Goal: Information Seeking & Learning: Learn about a topic

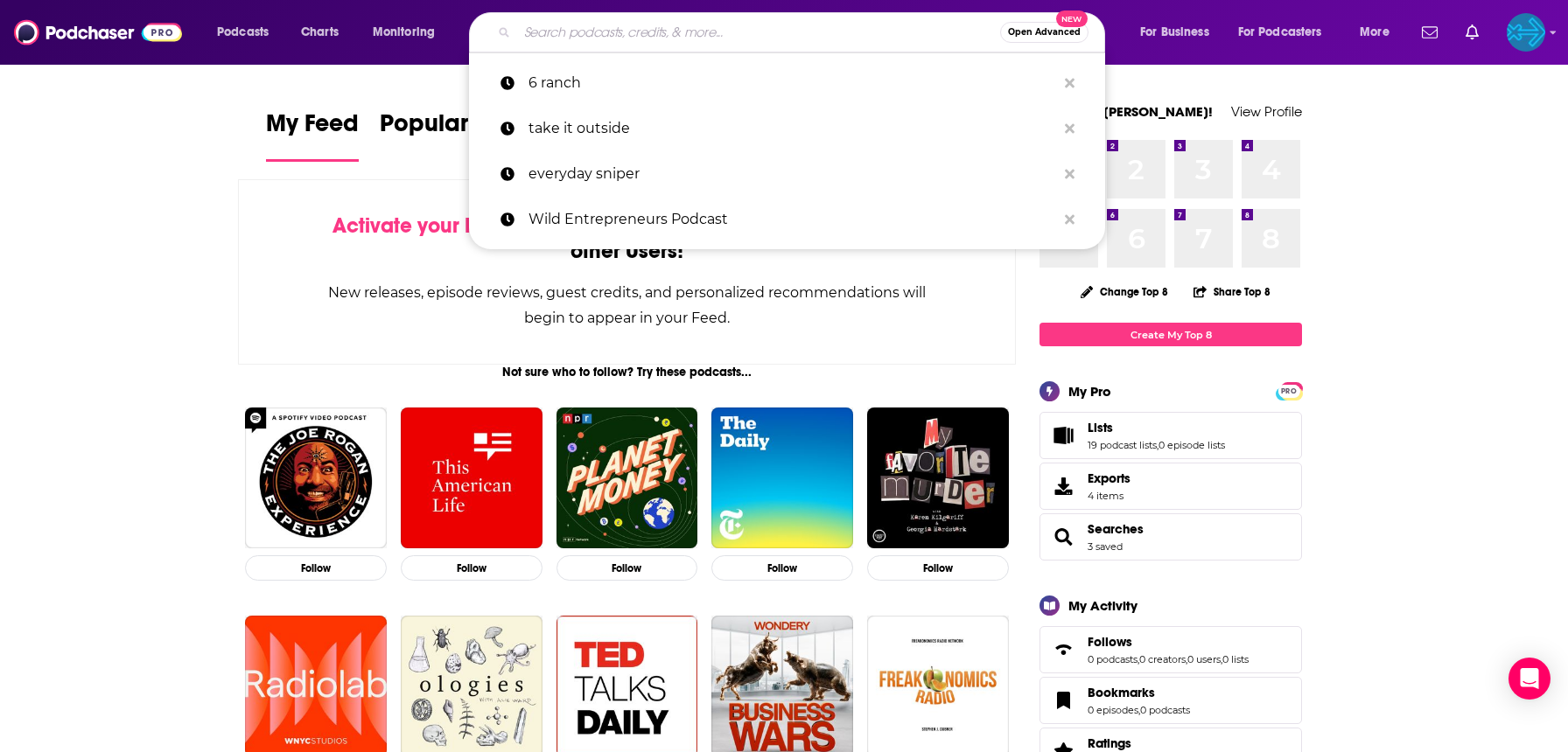
click at [617, 38] on input "Search podcasts, credits, & more..." at bounding box center [759, 32] width 484 height 28
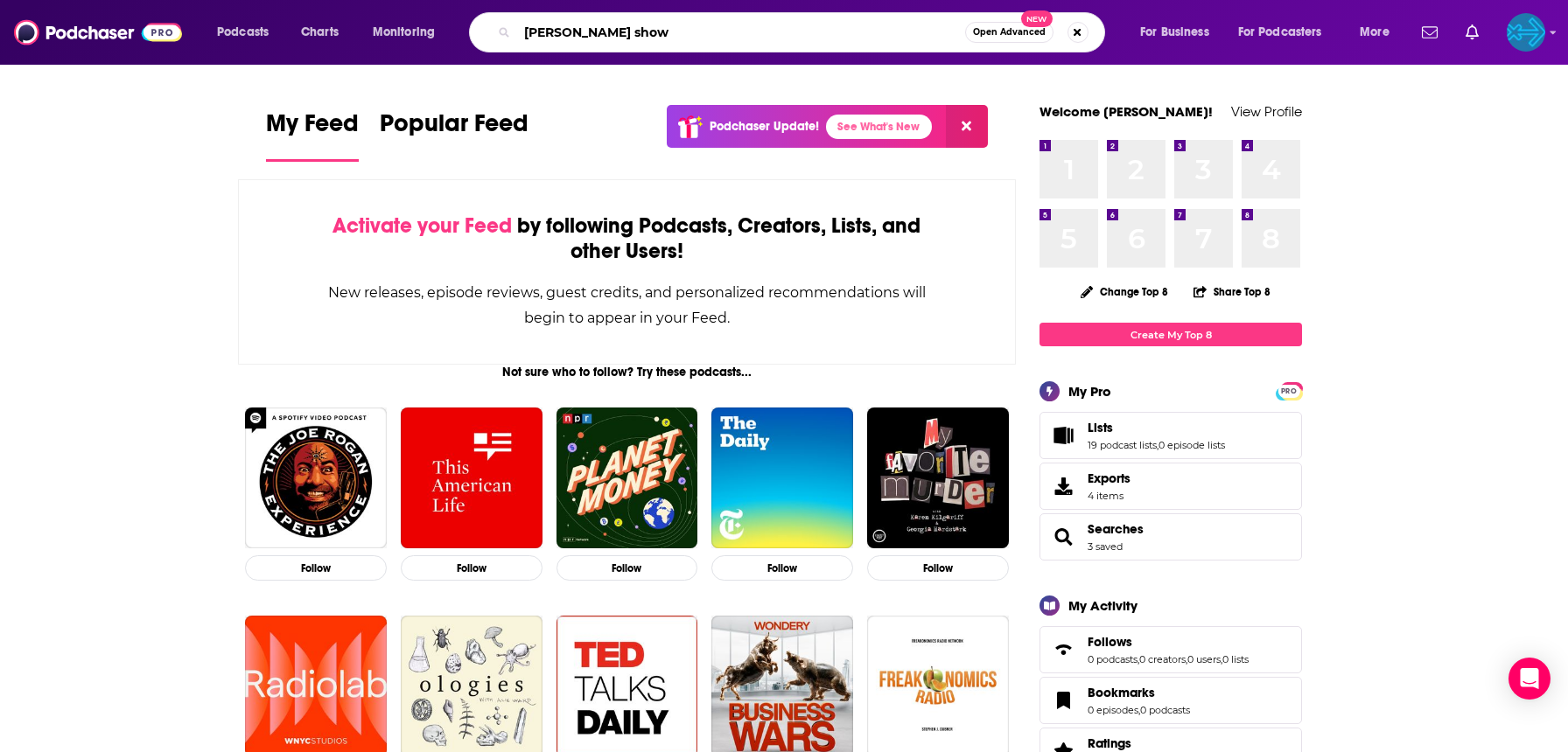
type input "[PERSON_NAME] show"
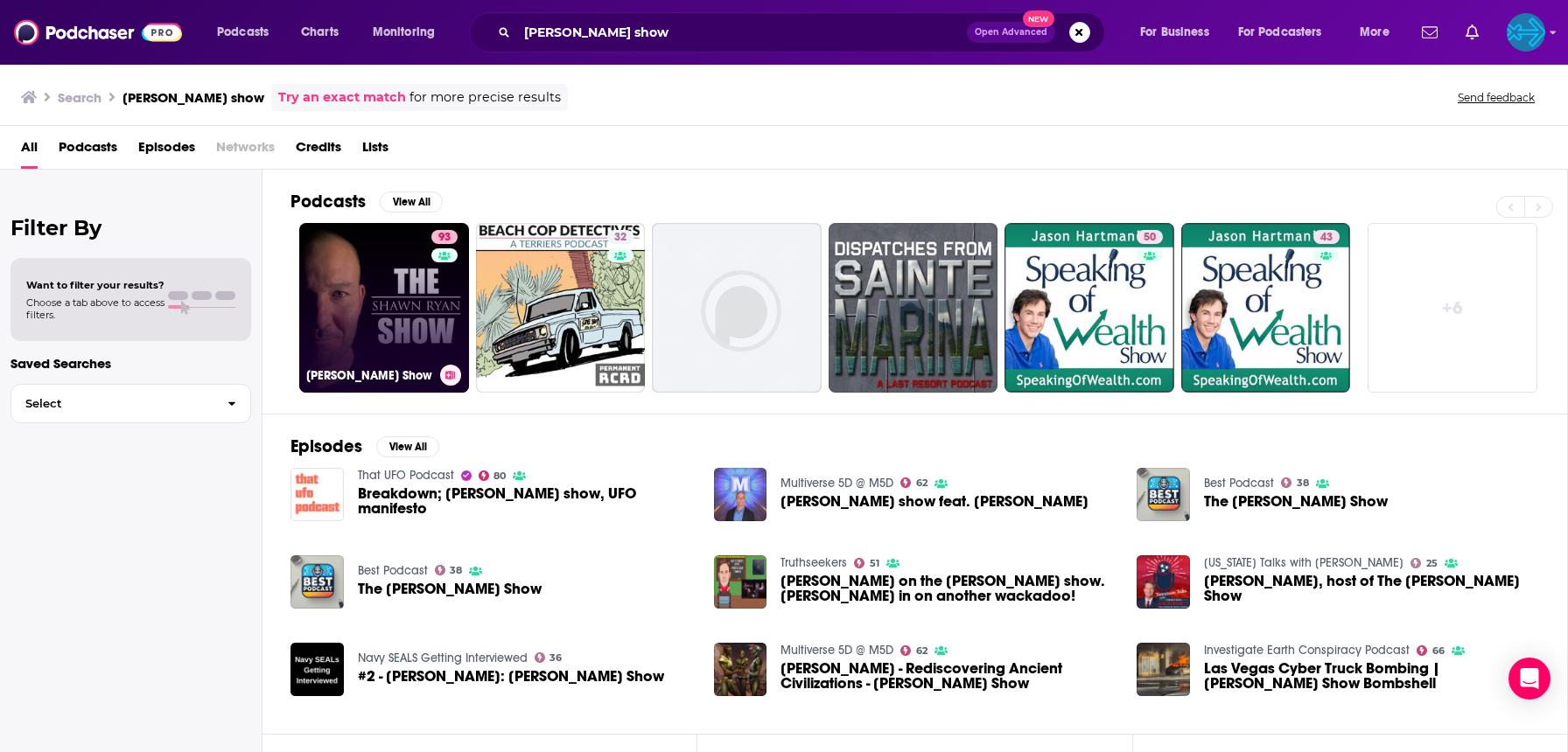
click at [384, 308] on link "93 [PERSON_NAME] Show" at bounding box center [384, 307] width 170 height 170
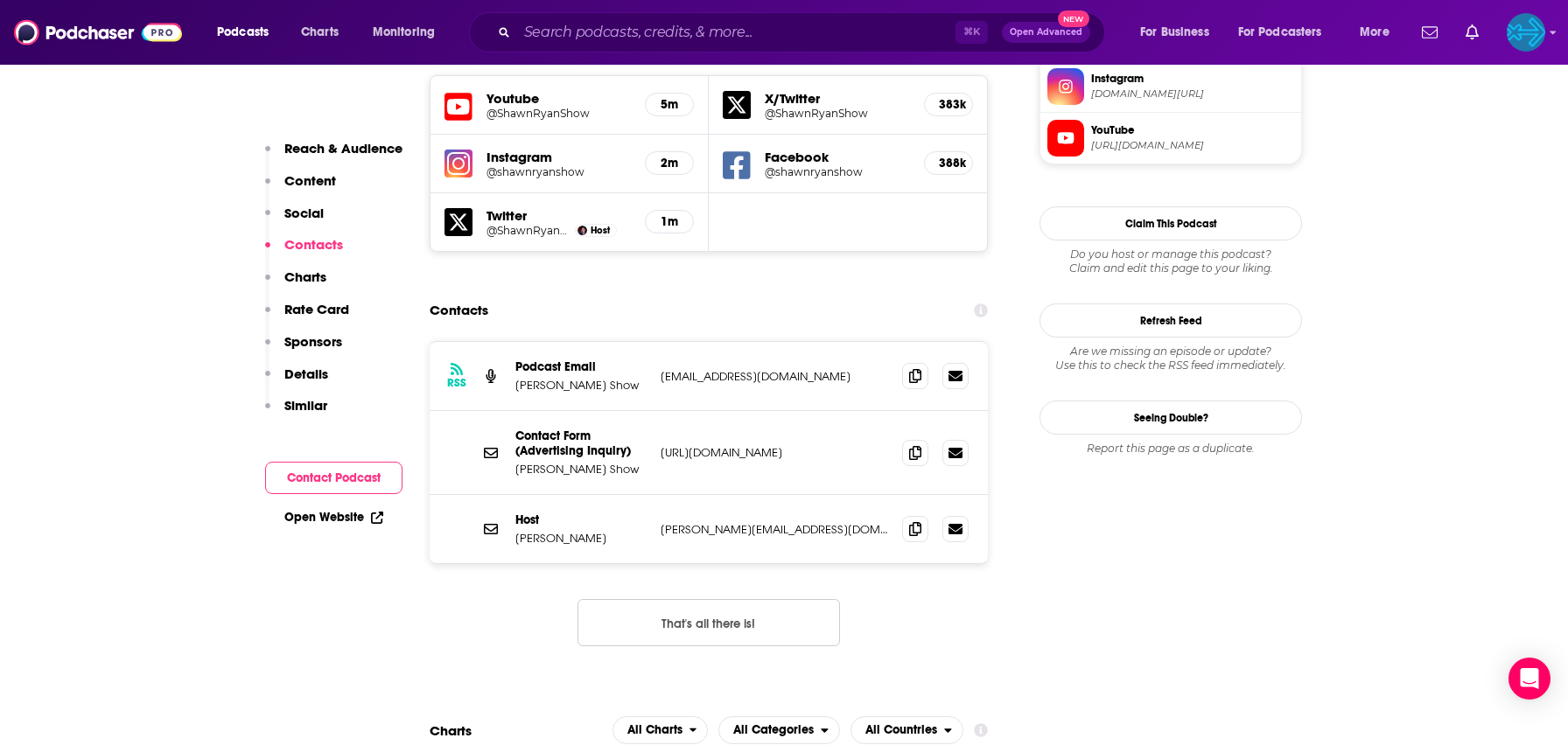
scroll to position [1640, 0]
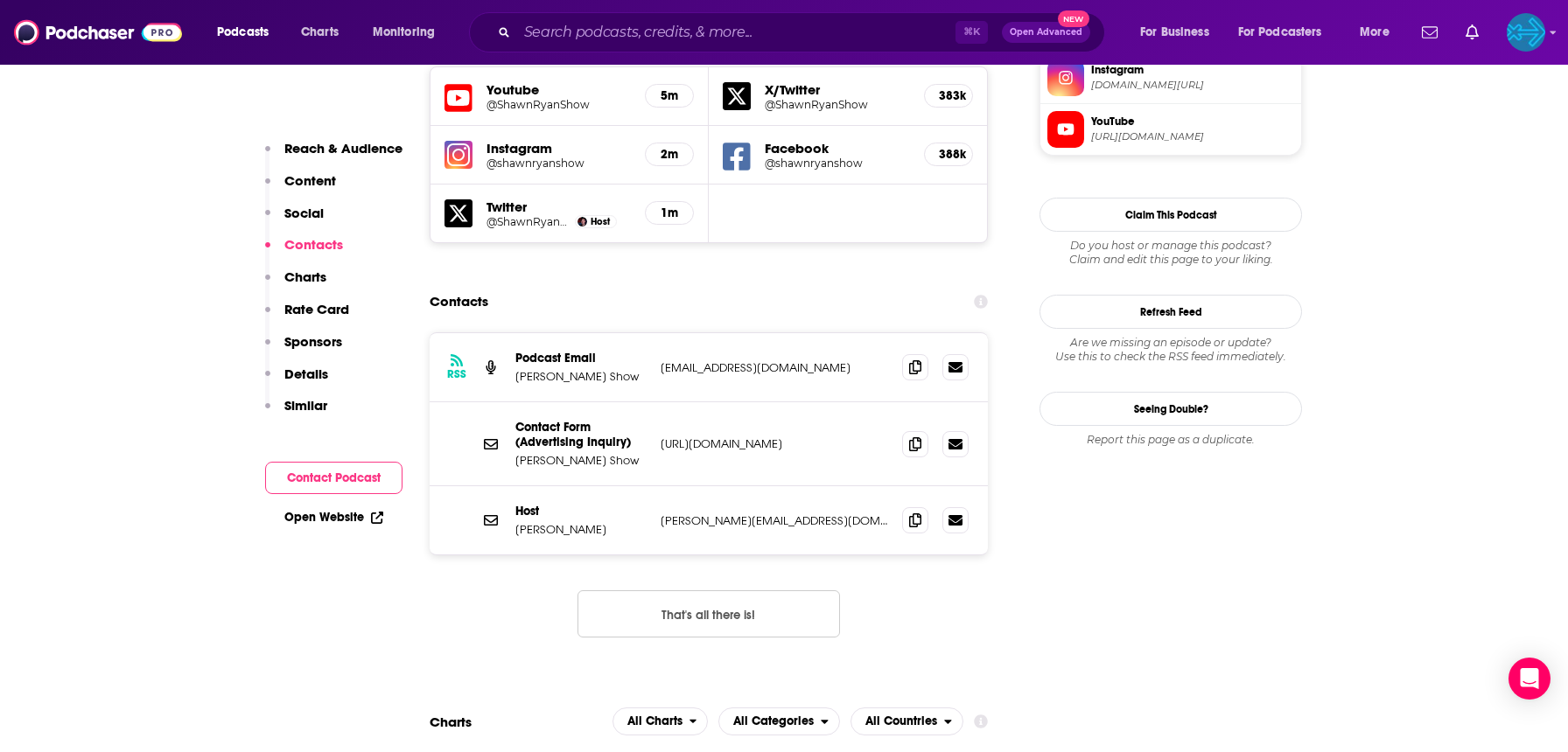
click at [746, 403] on div "Contact Form (Advertising Inquiry) [PERSON_NAME] Show [URL][DOMAIN_NAME] [URL][…" at bounding box center [708, 445] width 559 height 84
click at [617, 28] on input "Search podcasts, credits, & more..." at bounding box center [737, 32] width 439 height 28
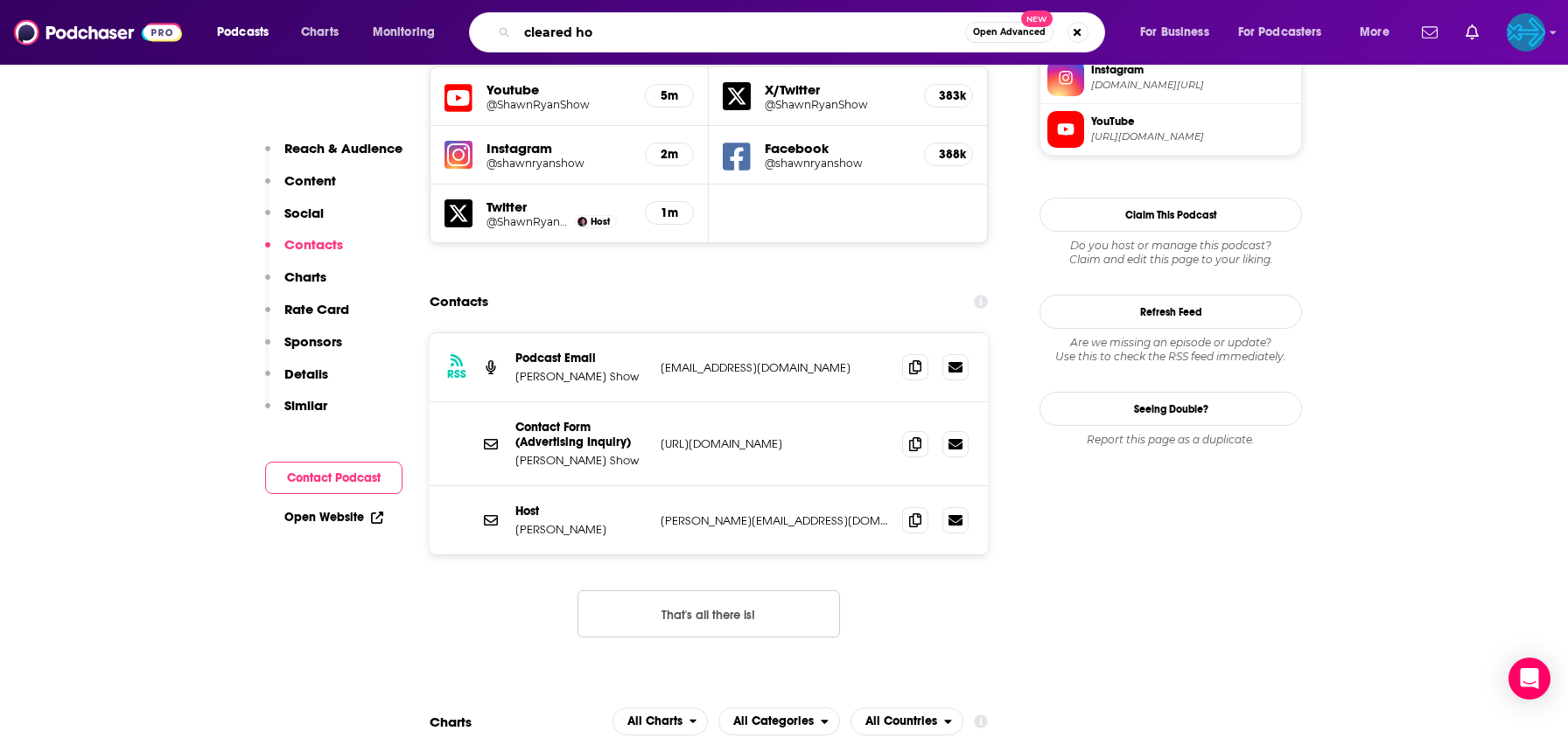
type input "cleared hot"
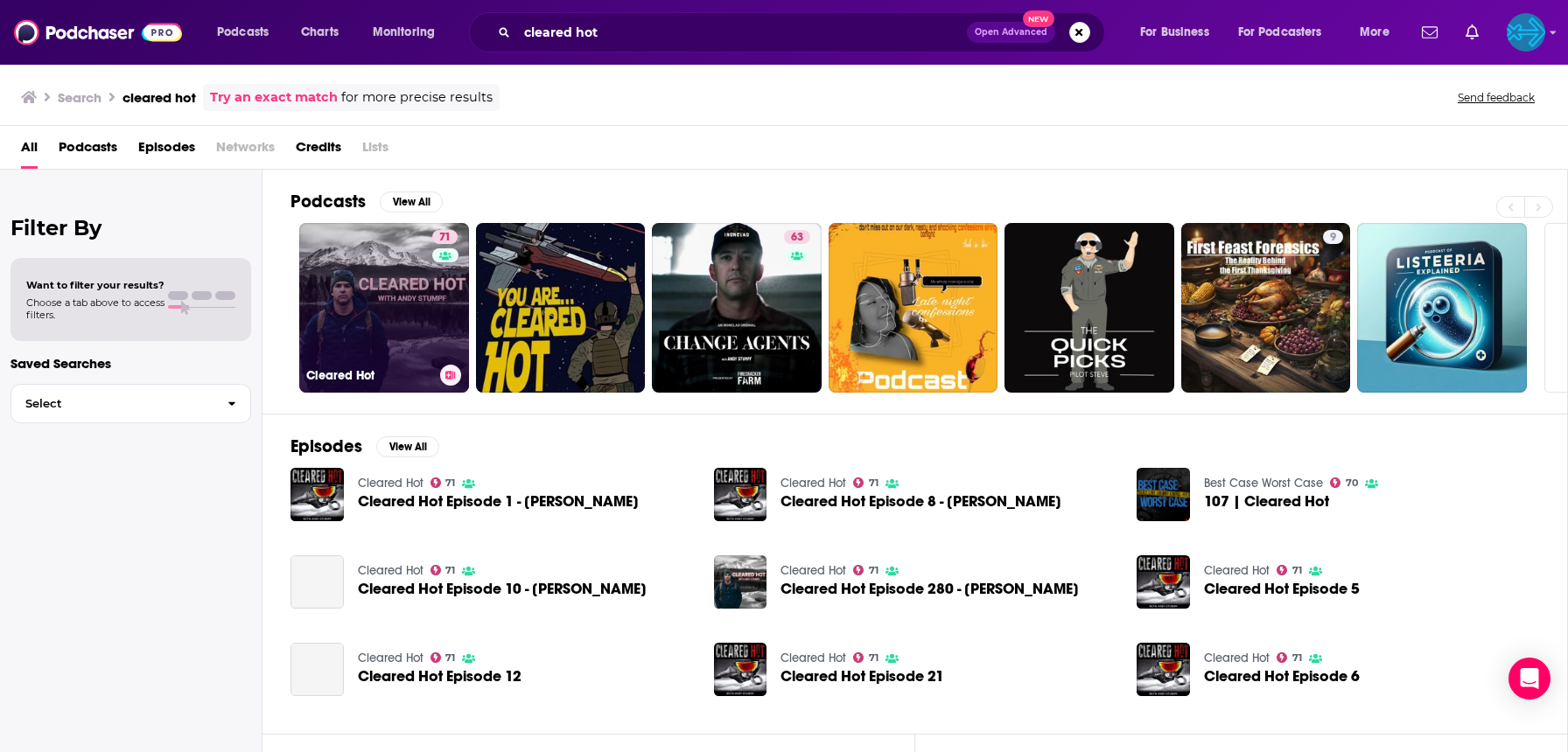
click at [374, 304] on link "71 Cleared Hot" at bounding box center [384, 307] width 170 height 170
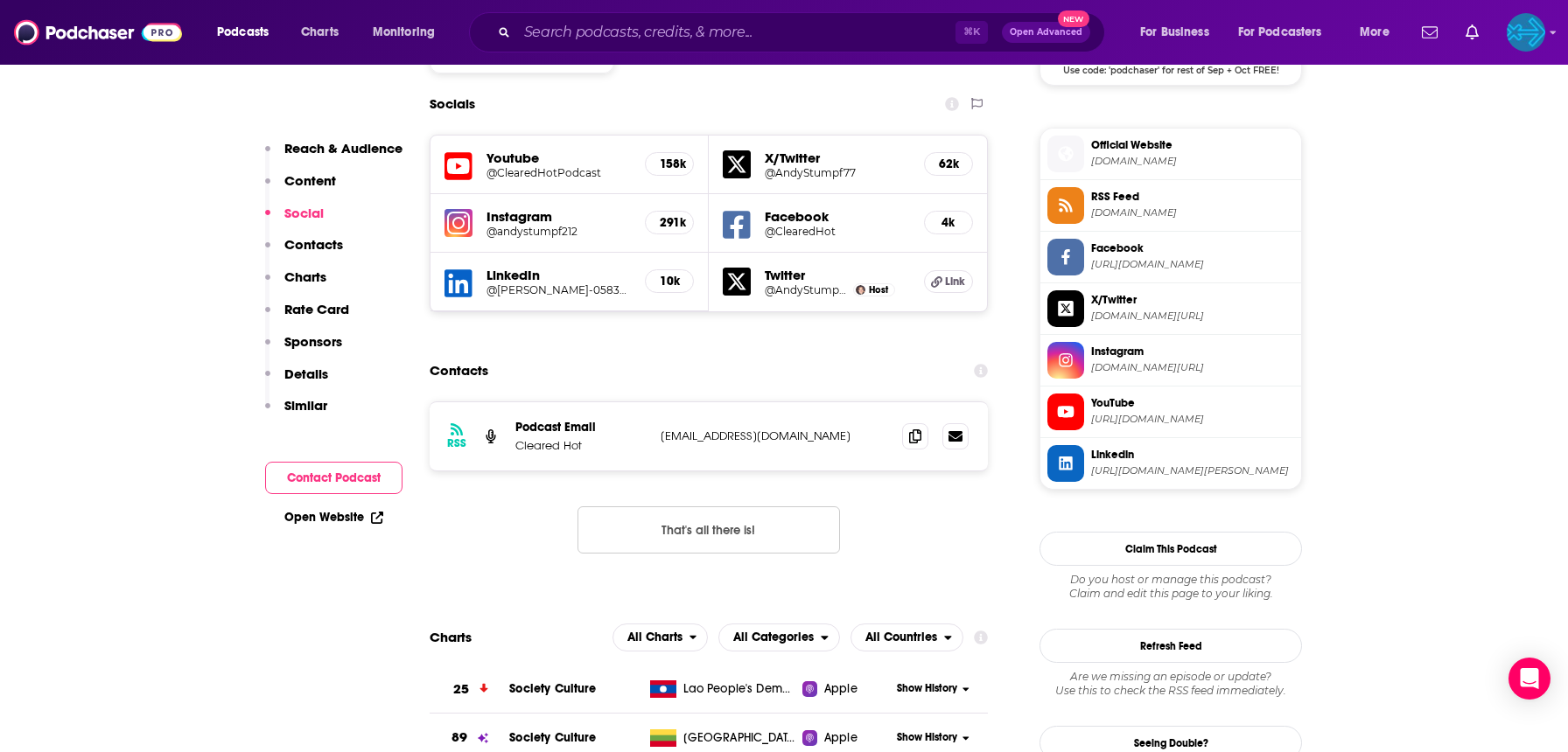
scroll to position [1535, 0]
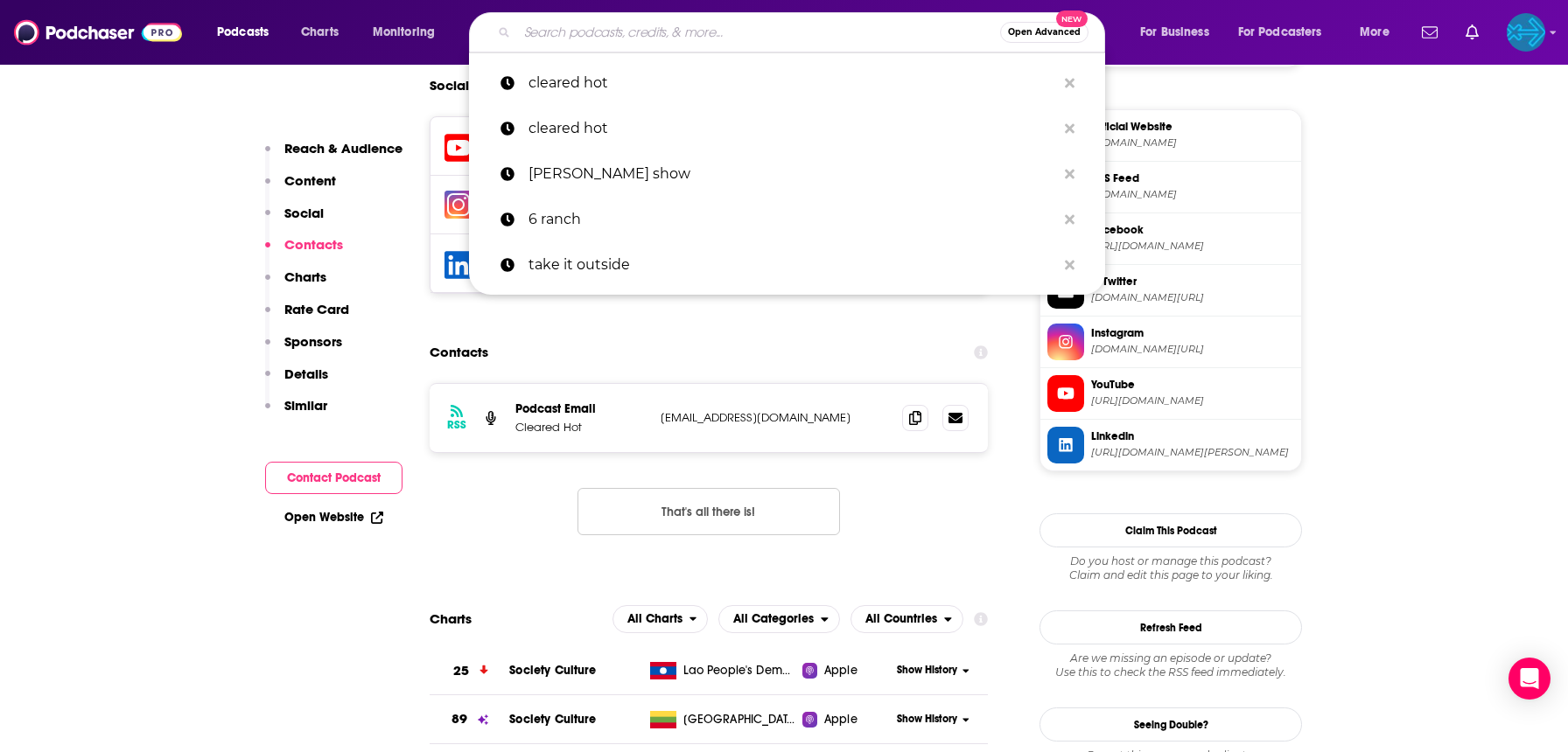
click at [698, 35] on input "Search podcasts, credits, & more..." at bounding box center [759, 32] width 484 height 28
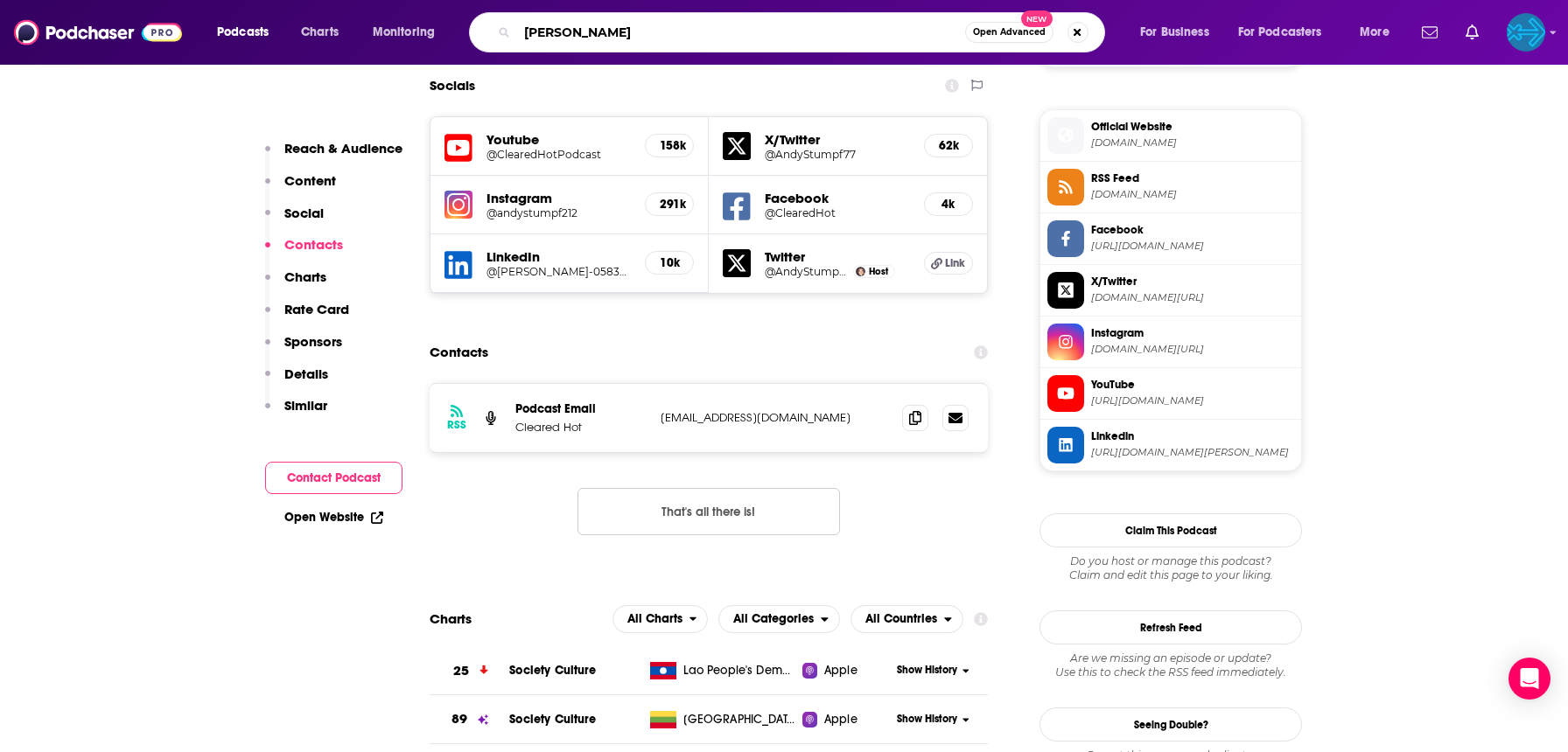
type input "[PERSON_NAME]"
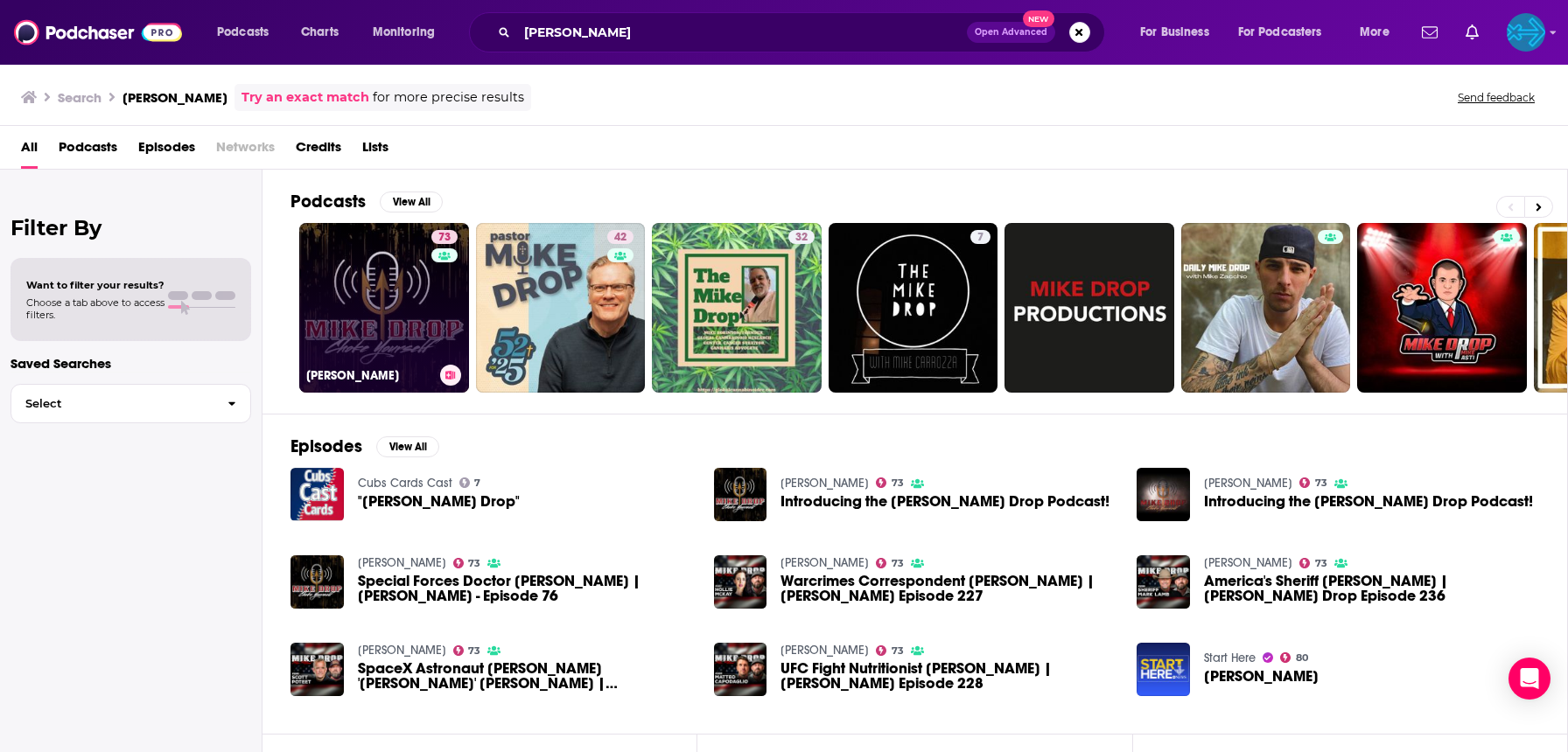
click at [369, 307] on link "73 [PERSON_NAME]" at bounding box center [384, 307] width 170 height 170
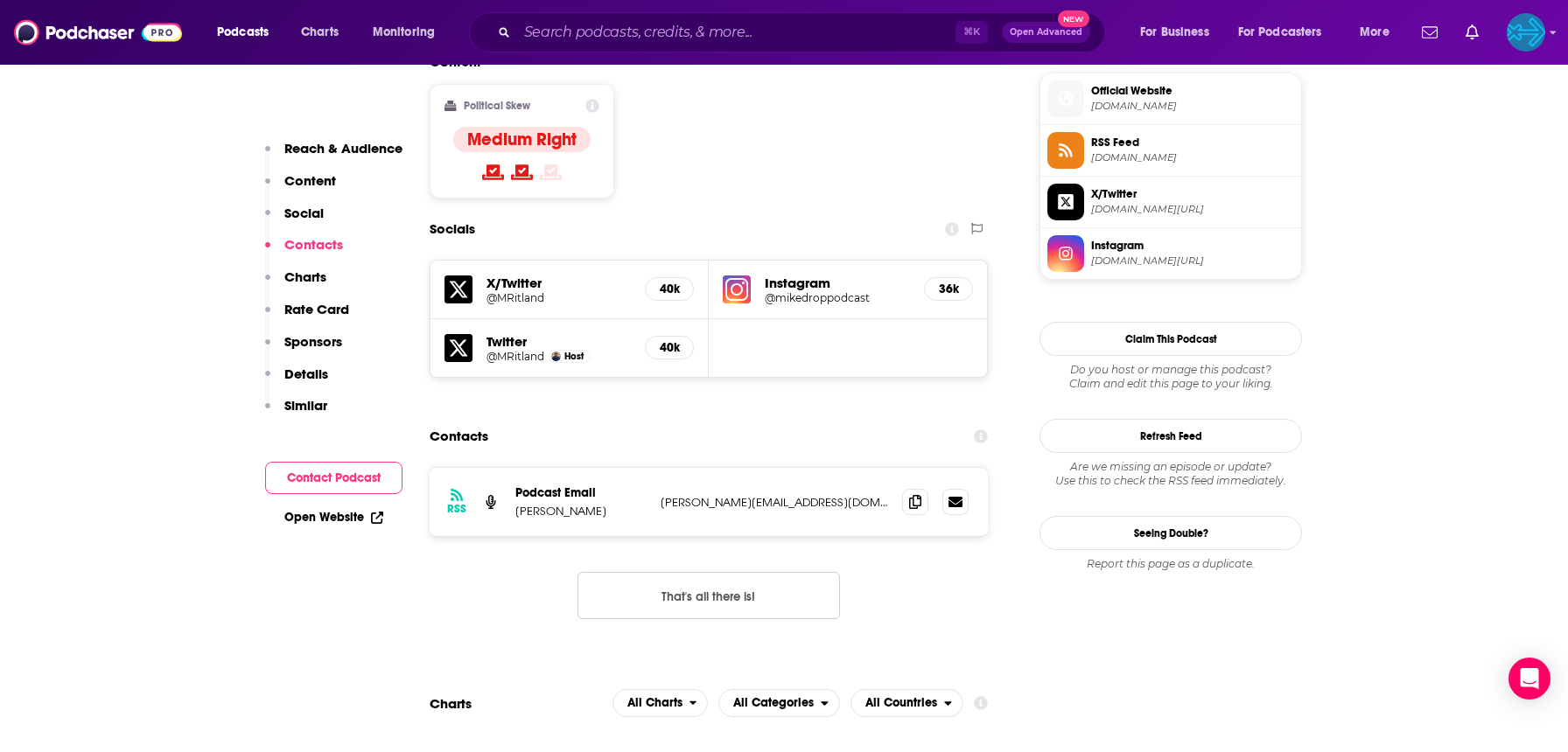
scroll to position [1418, 0]
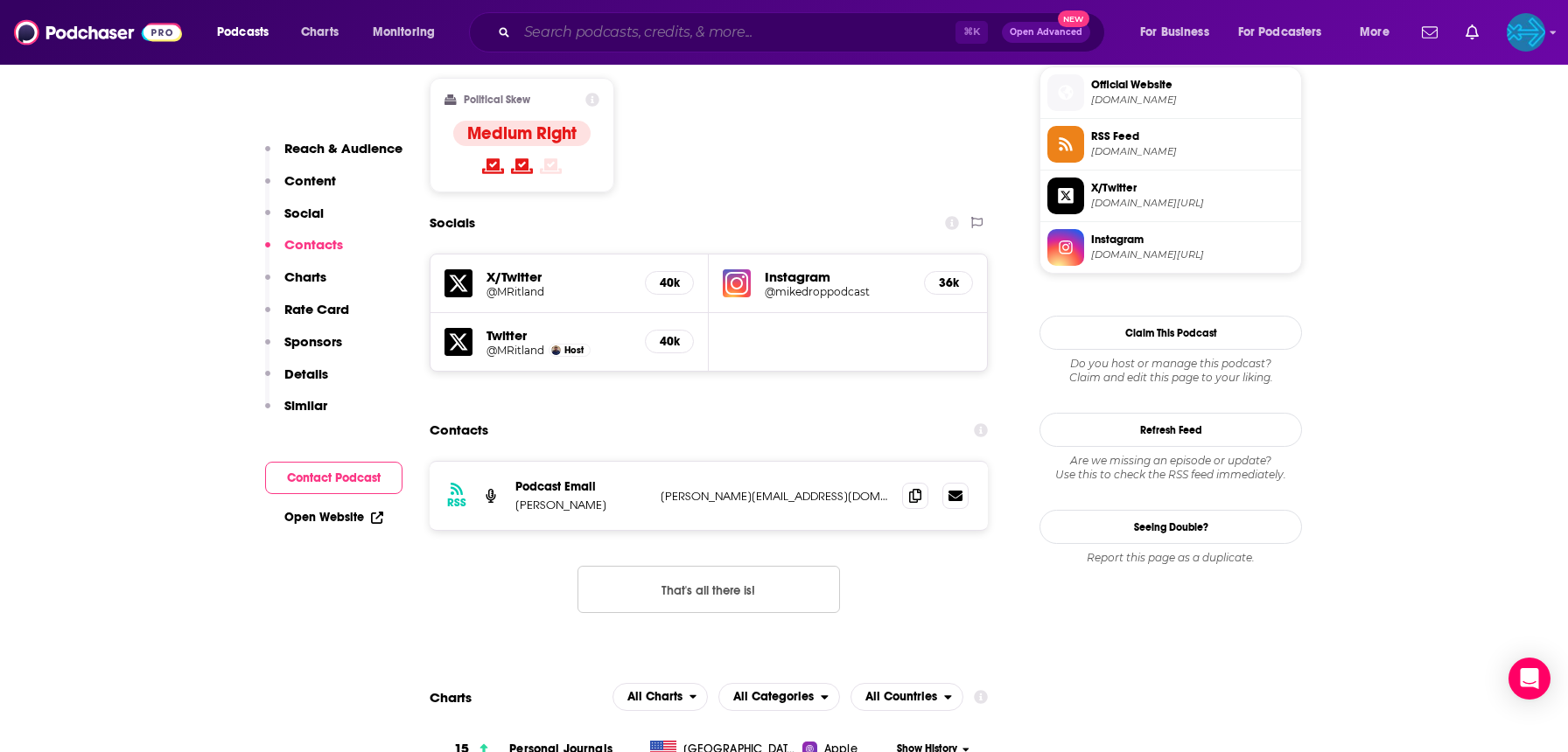
click at [648, 31] on input "Search podcasts, credits, & more..." at bounding box center [737, 32] width 439 height 28
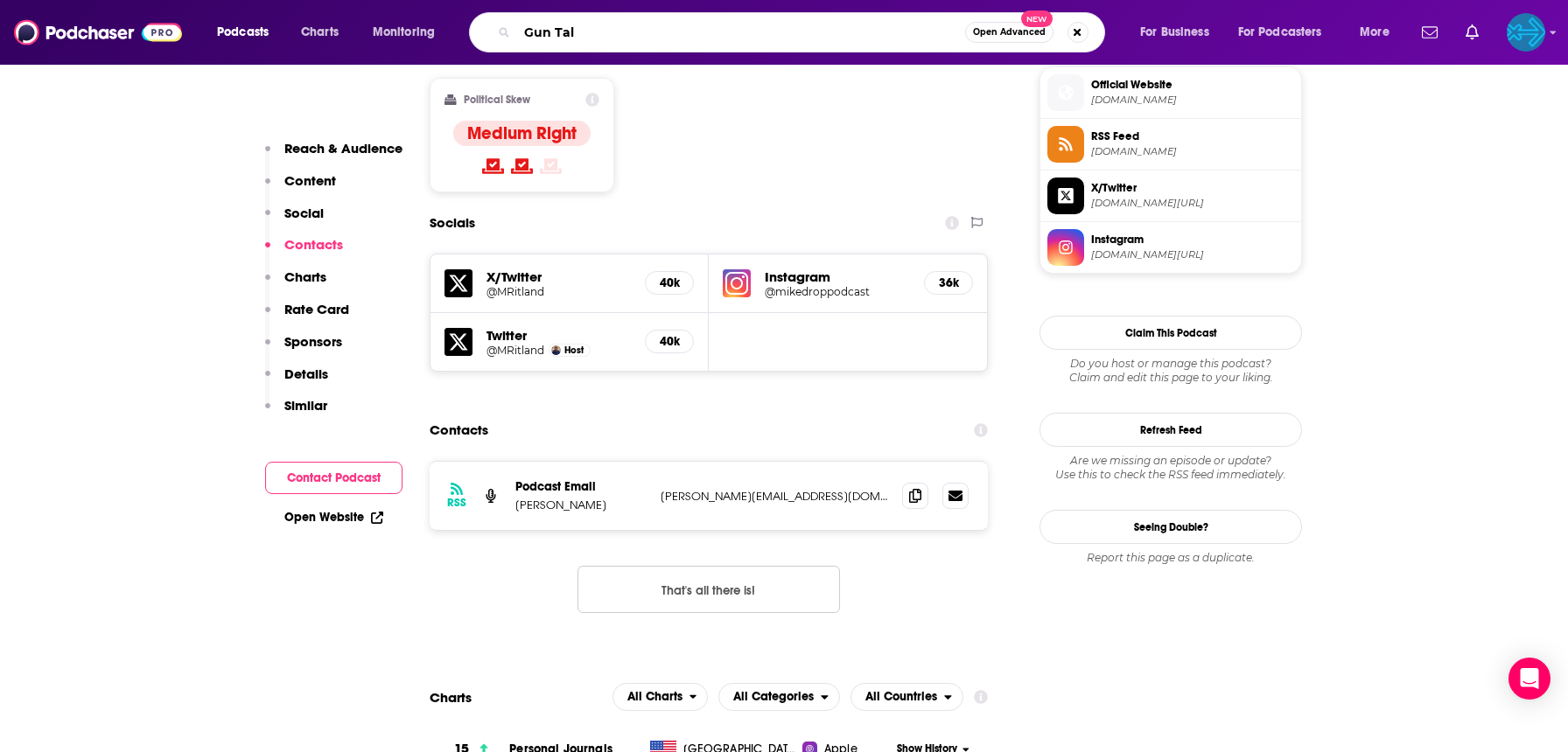
type input "Gun Talk"
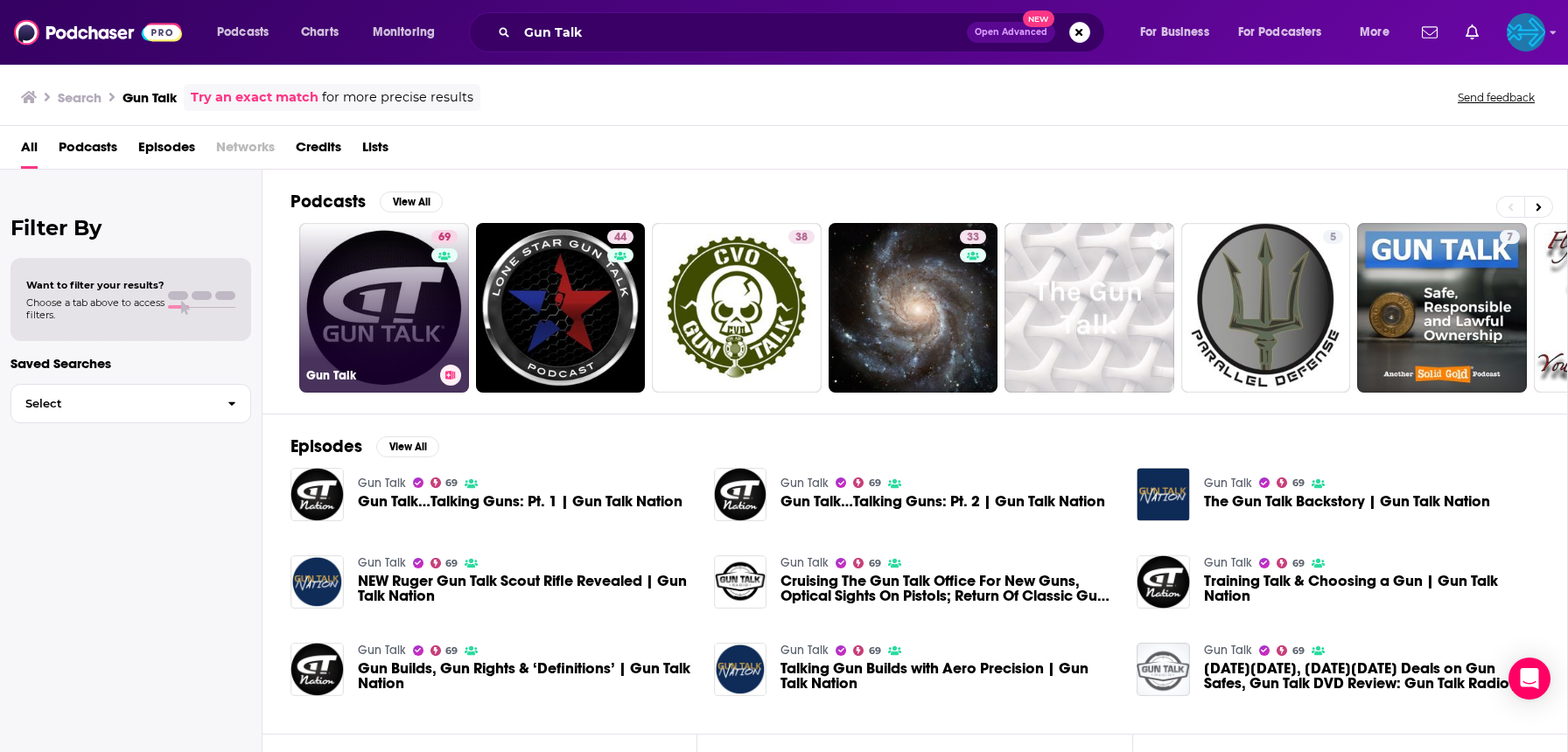
click at [381, 287] on link "69 Gun Talk" at bounding box center [384, 307] width 170 height 170
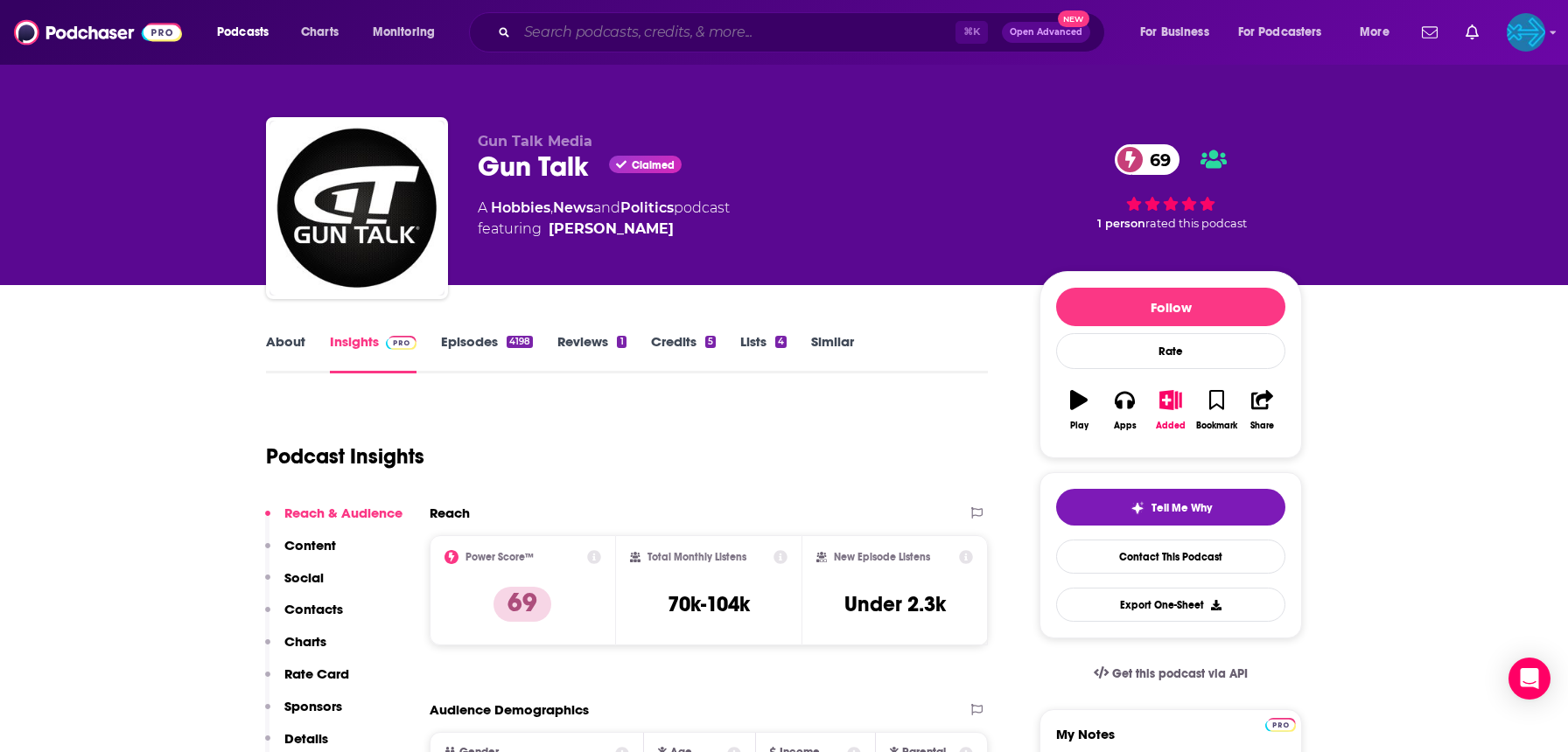
click at [642, 30] on input "Search podcasts, credits, & more..." at bounding box center [737, 32] width 439 height 28
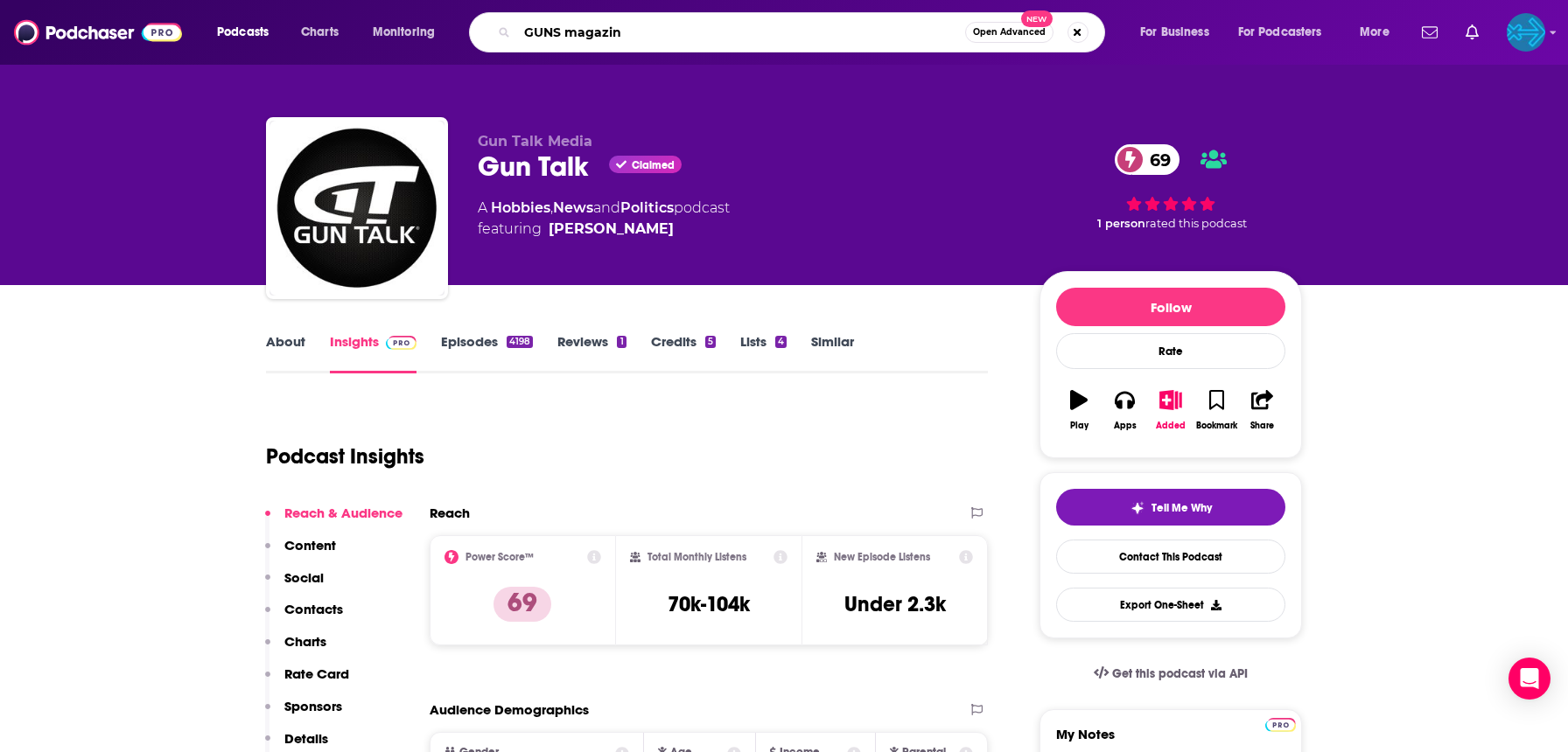
type input "GUNS magazine"
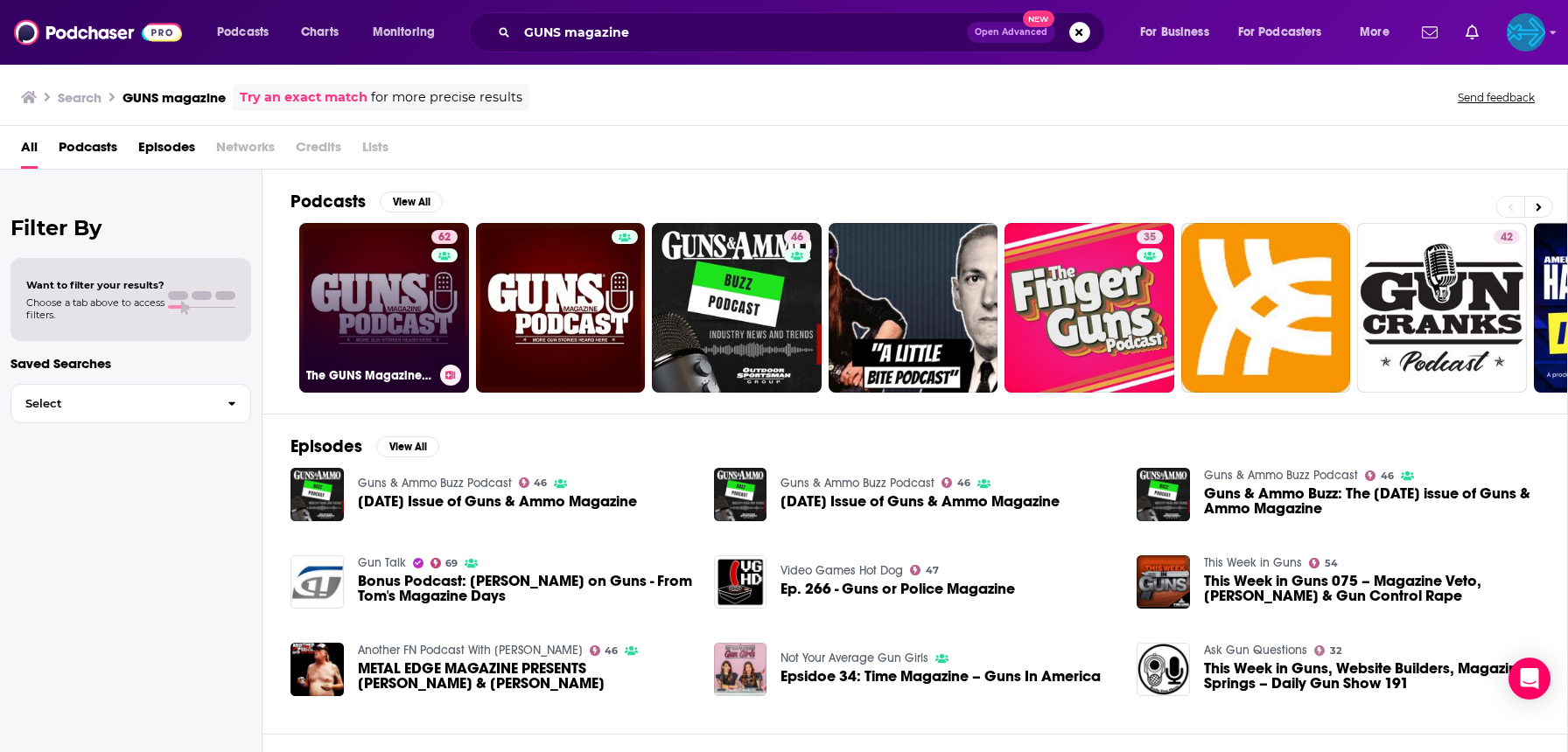
click at [358, 315] on link "62 The GUNS Magazine Podcast" at bounding box center [384, 307] width 170 height 170
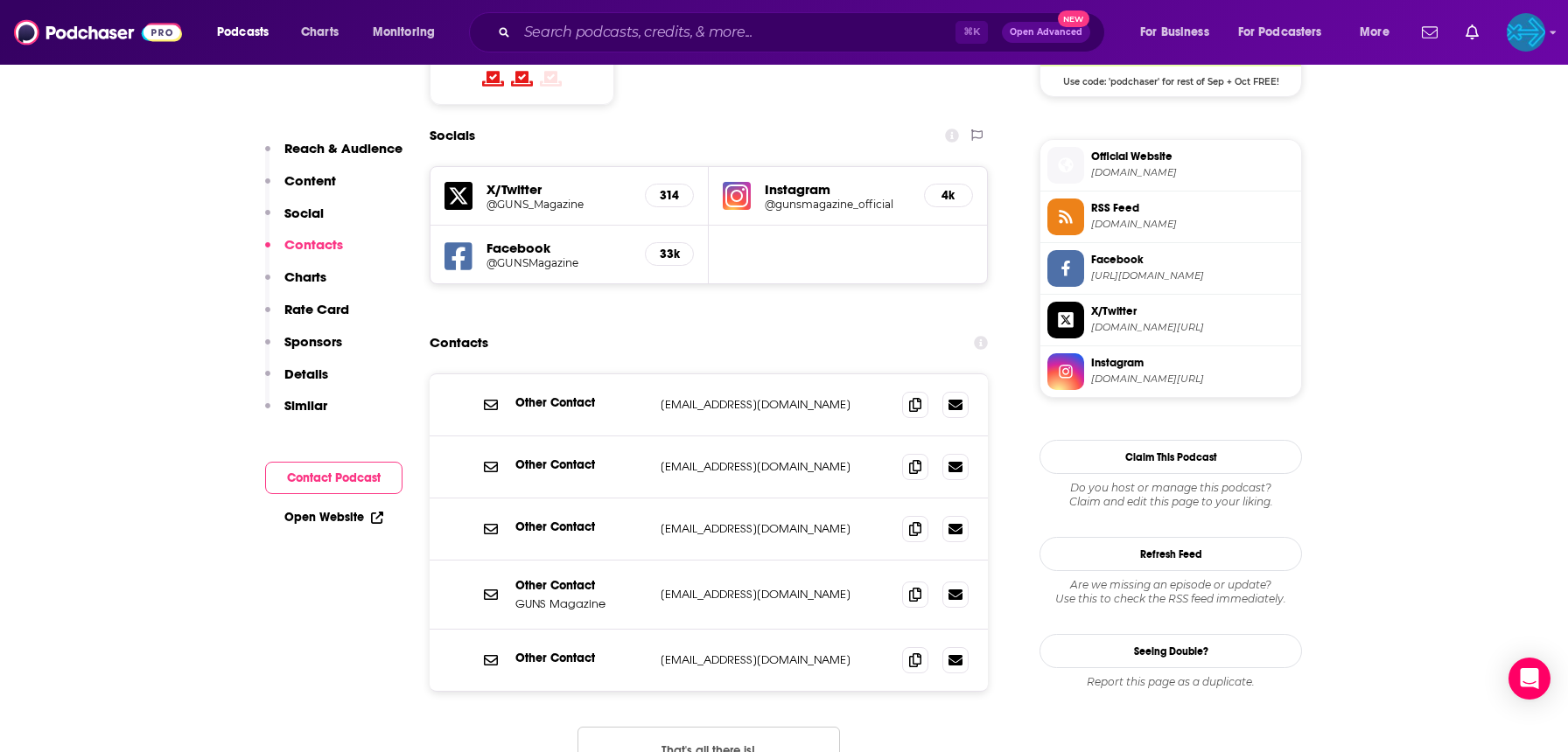
scroll to position [1539, 0]
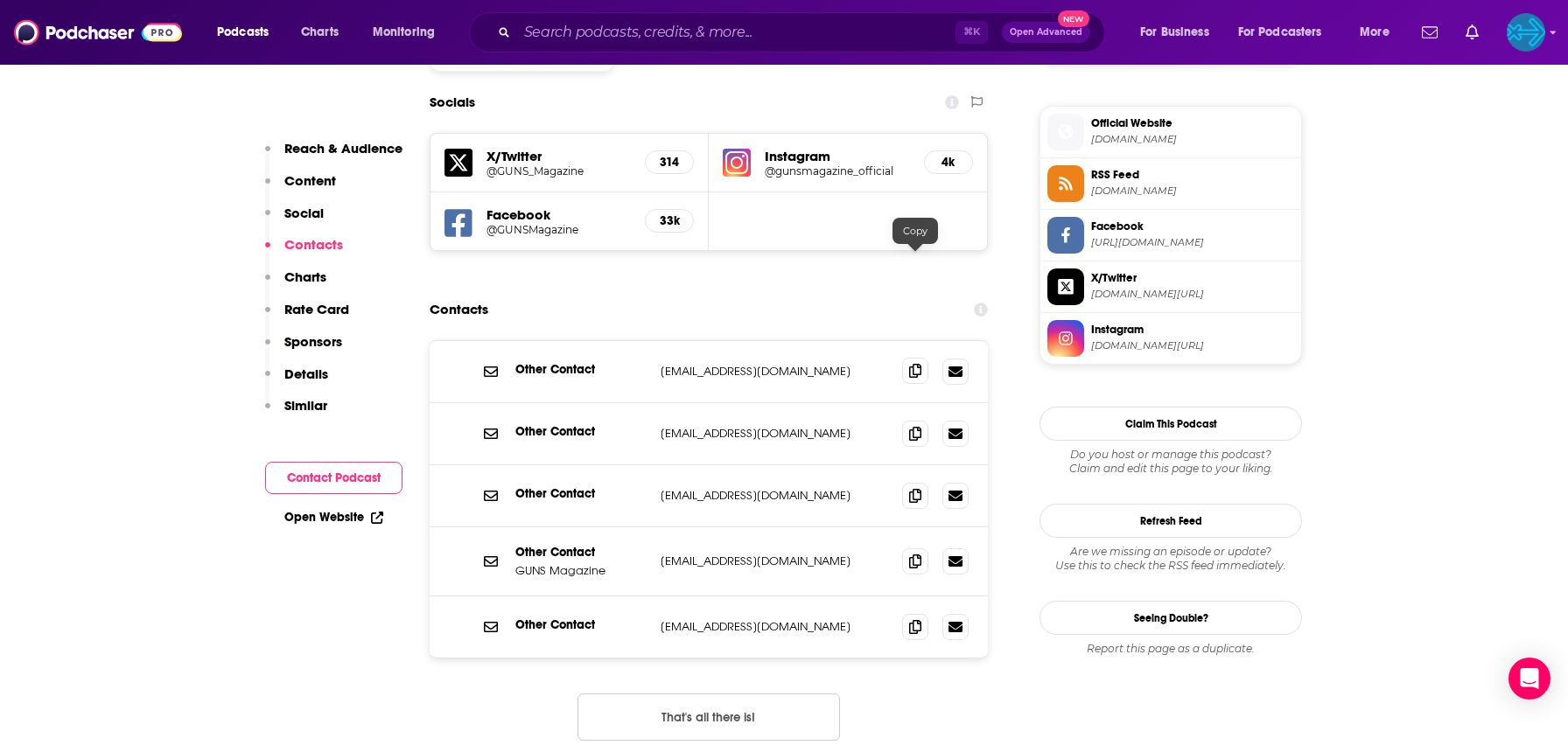
click at [917, 364] on icon at bounding box center [915, 370] width 12 height 14
click at [909, 619] on icon at bounding box center [915, 625] width 12 height 14
click at [693, 34] on input "Search podcasts, credits, & more..." at bounding box center [737, 32] width 439 height 28
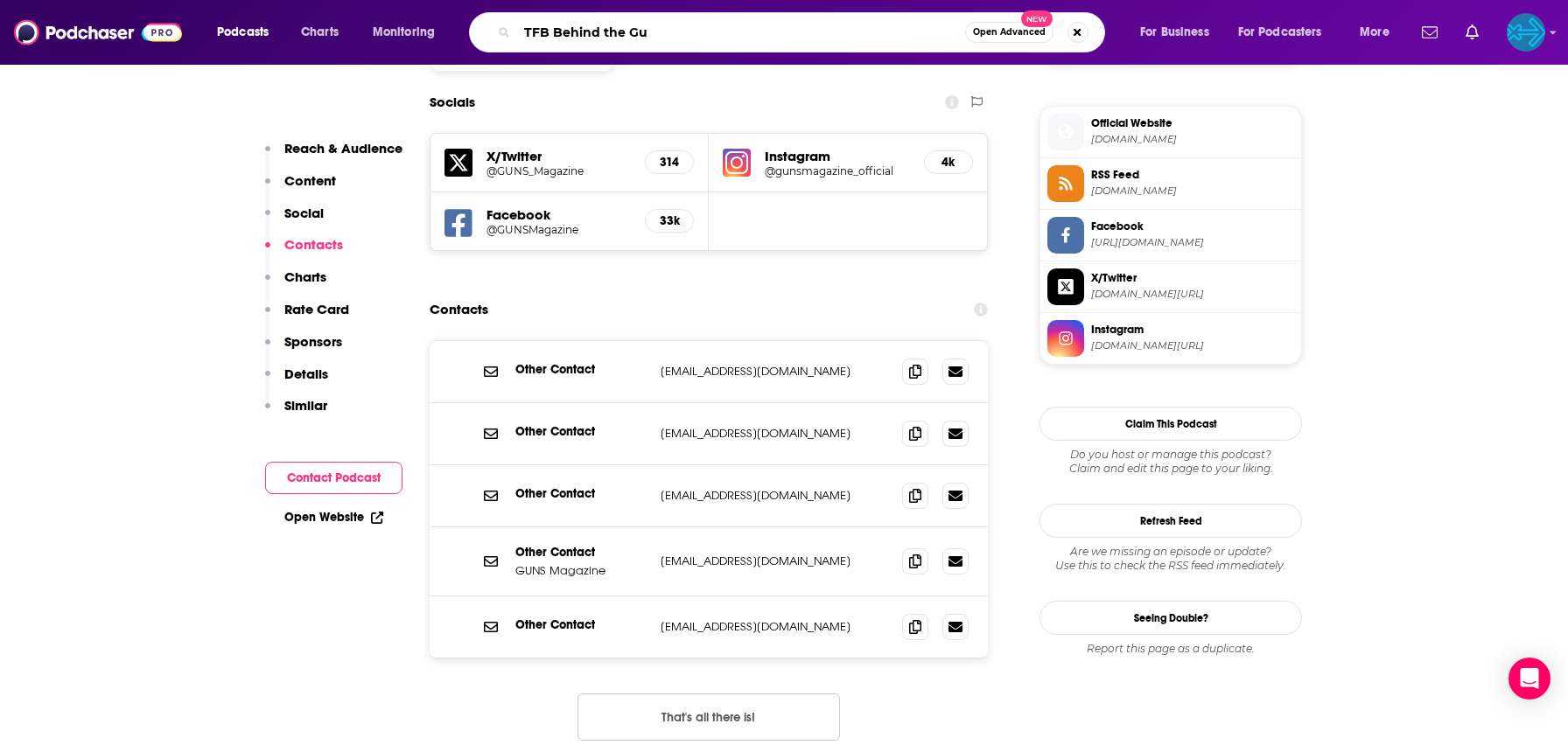
type input "TFB Behind the Gun"
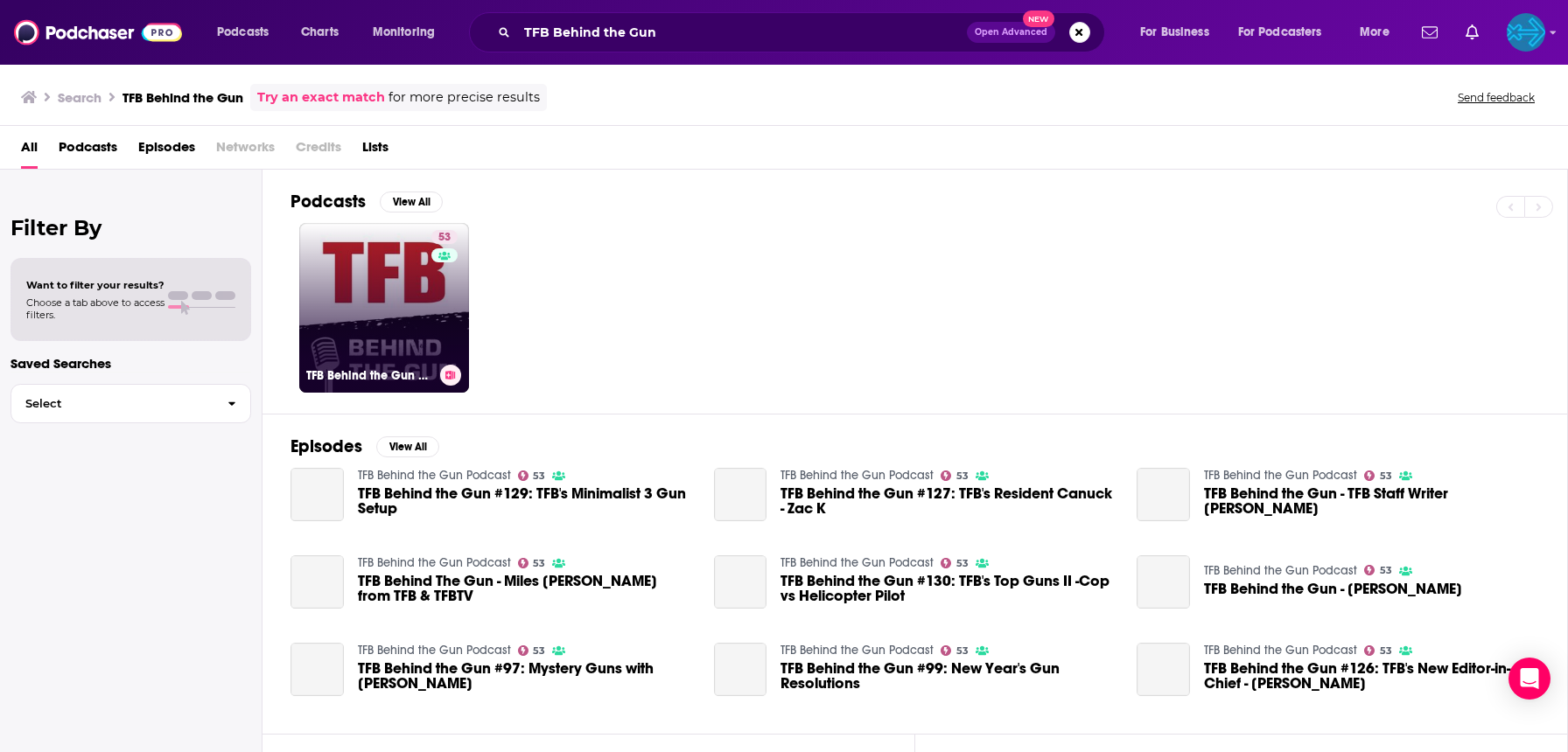
click at [398, 317] on link "53 TFB Behind the Gun Podcast" at bounding box center [384, 307] width 170 height 170
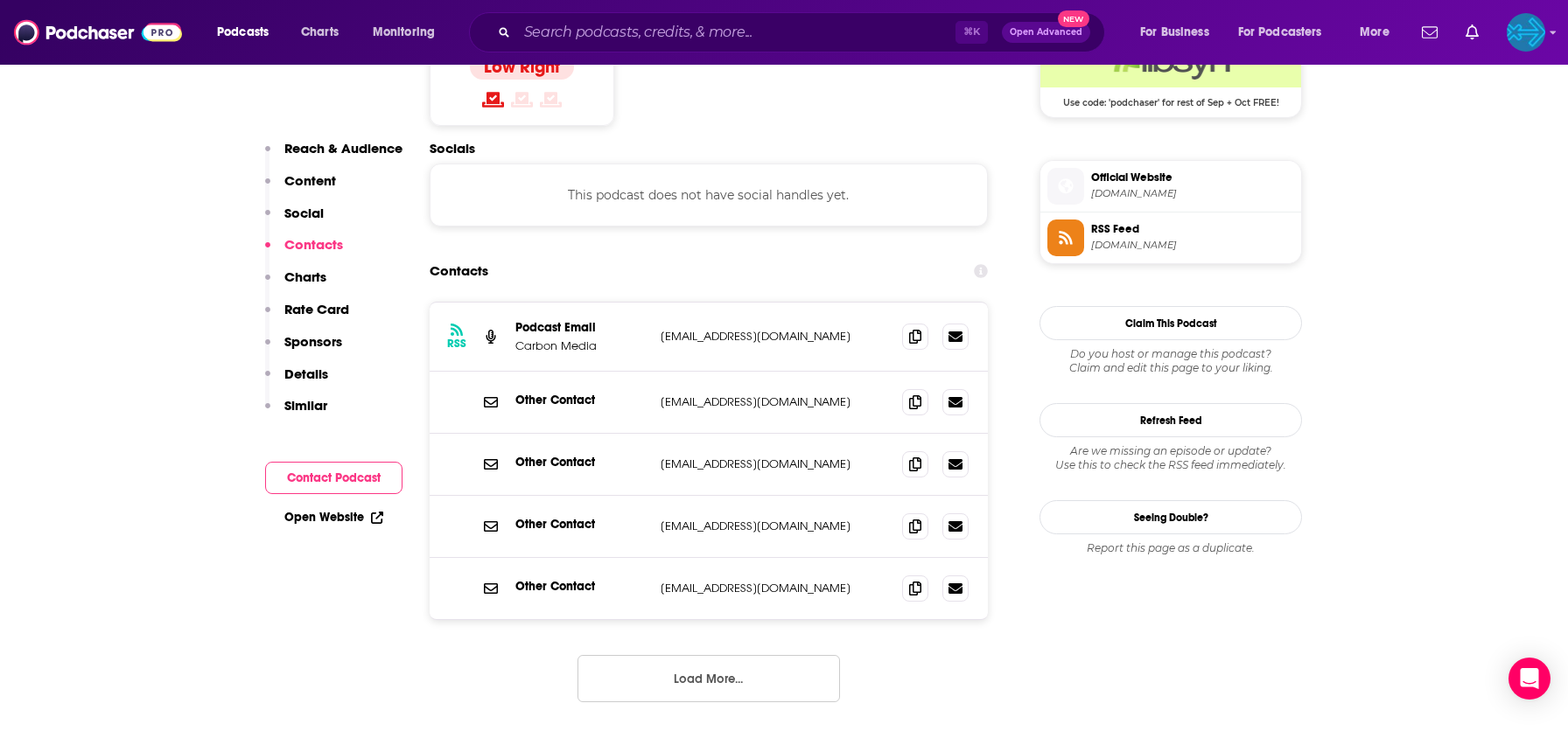
scroll to position [1488, 0]
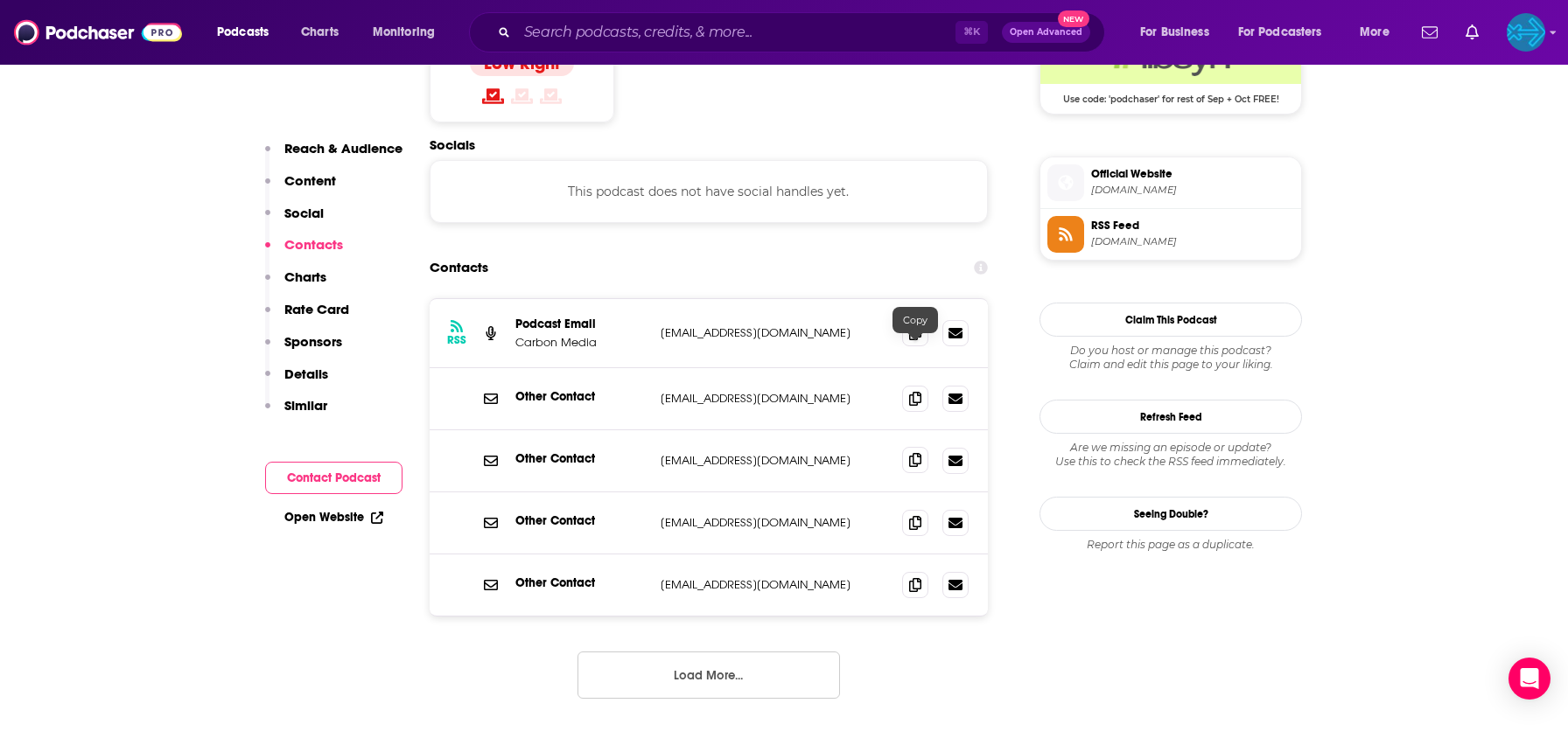
click at [913, 453] on icon at bounding box center [915, 459] width 12 height 14
click at [911, 578] on icon at bounding box center [915, 584] width 12 height 14
click at [584, 28] on input "Search podcasts, credits, & more..." at bounding box center [737, 32] width 439 height 28
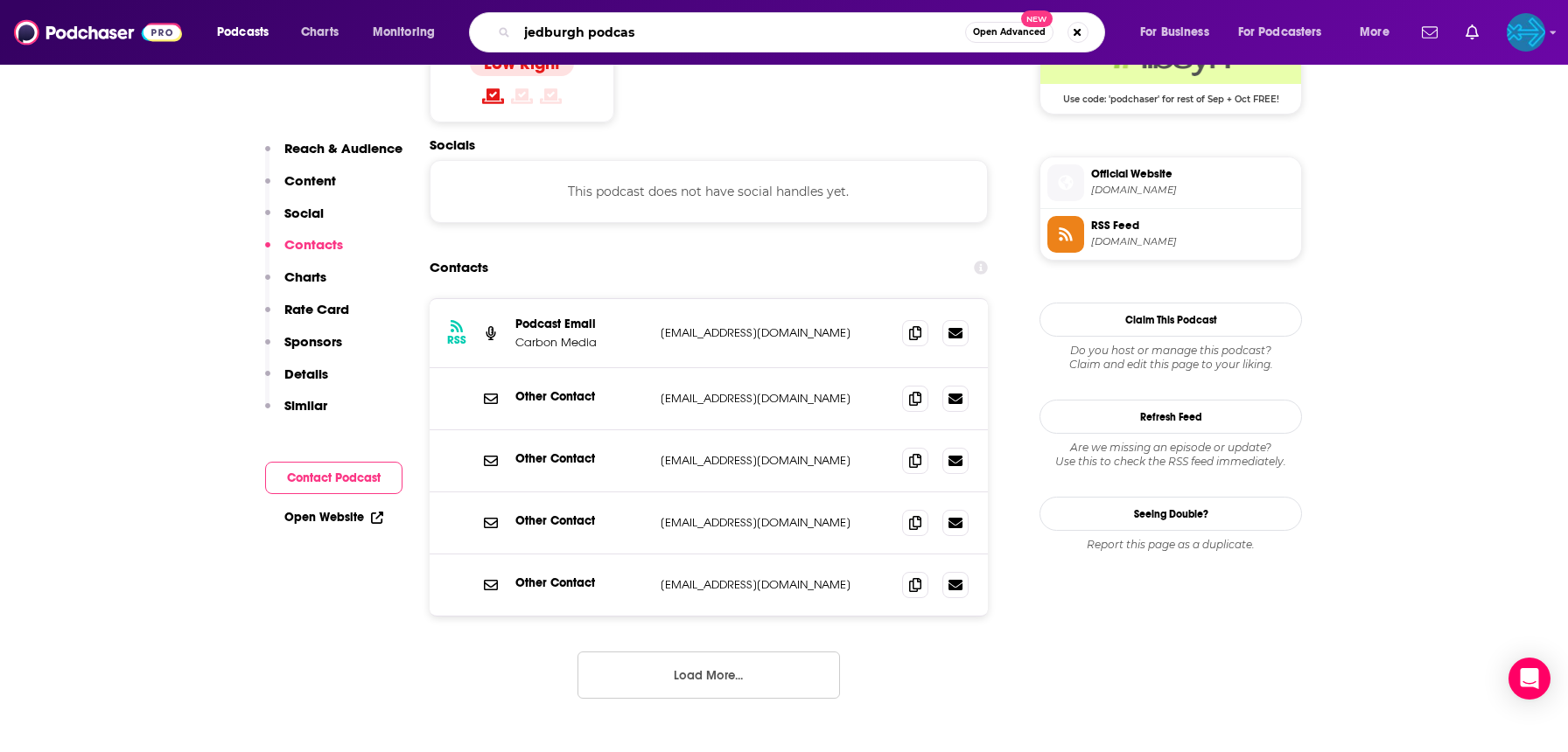
type input "jedburgh podcast"
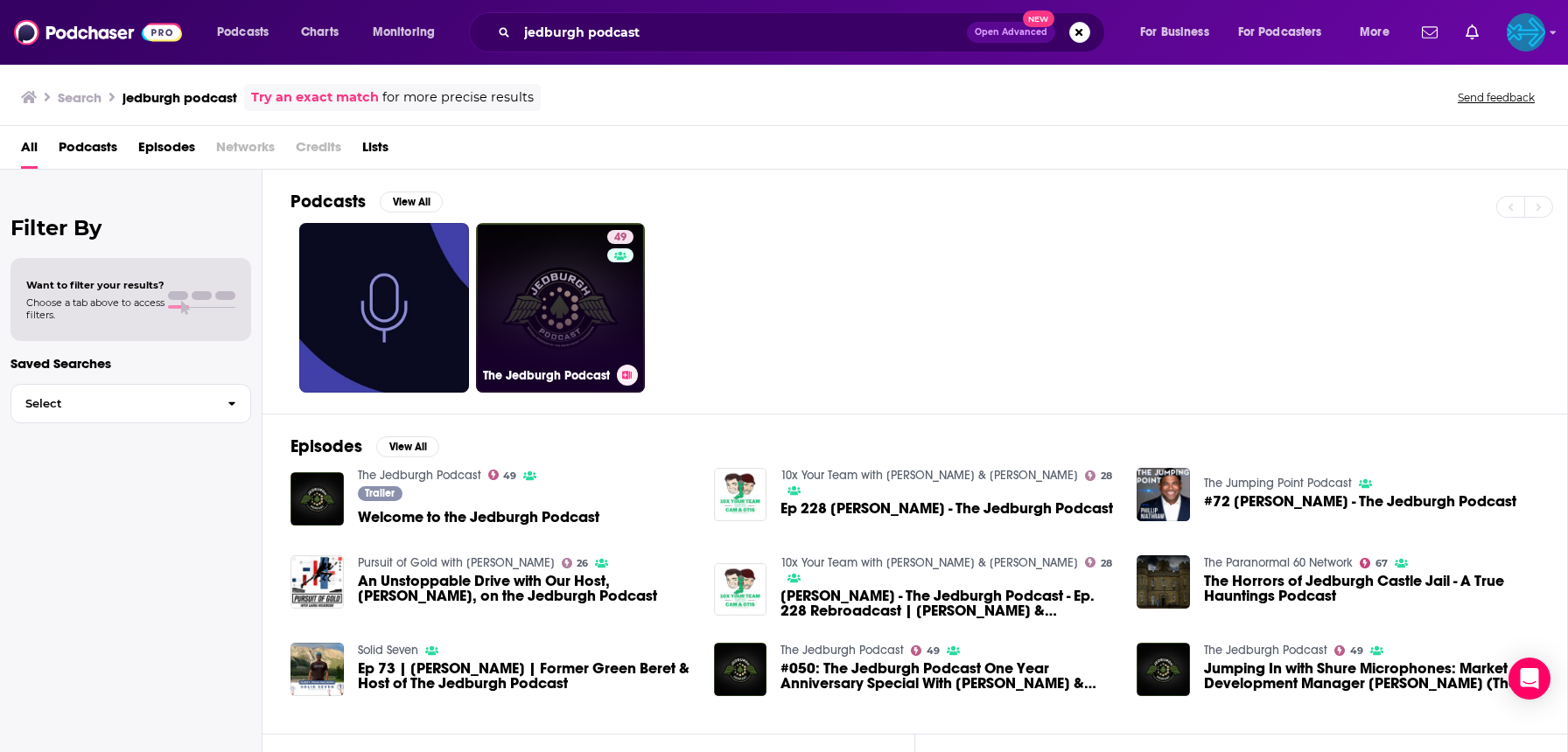
click at [532, 317] on link "49 The Jedburgh Podcast" at bounding box center [561, 307] width 170 height 170
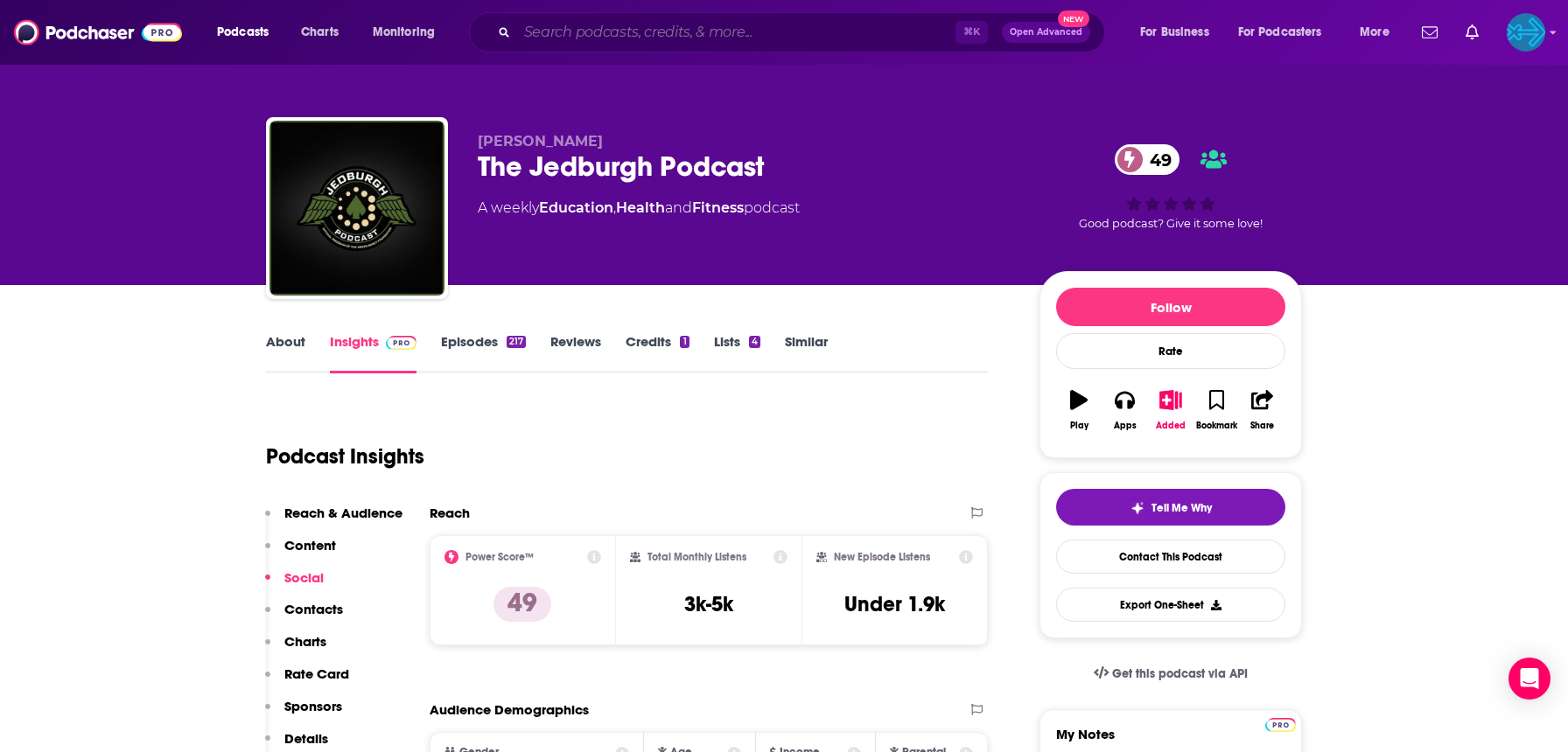
click at [681, 33] on input "Search podcasts, credits, & more..." at bounding box center [737, 32] width 439 height 28
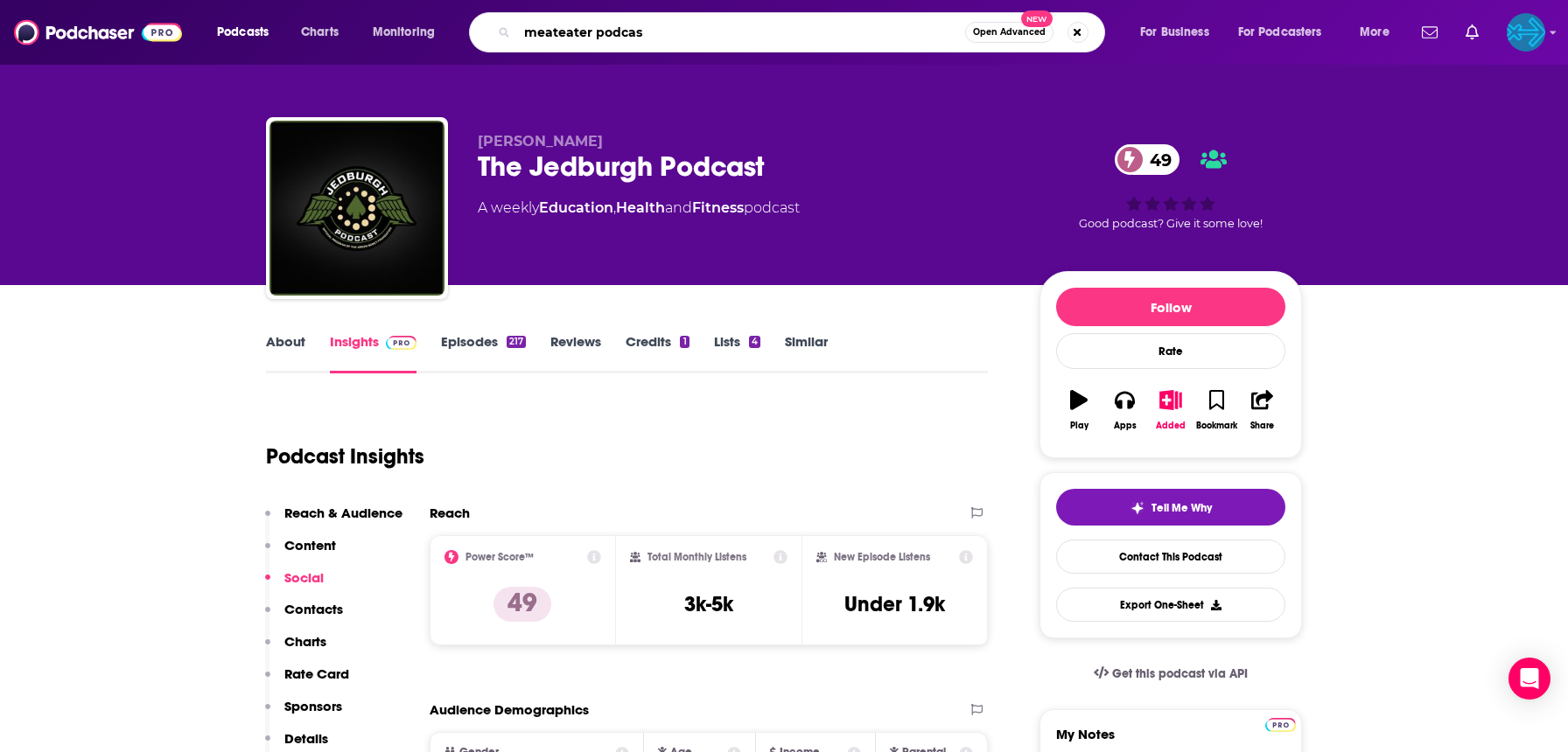
type input "meateater podcast"
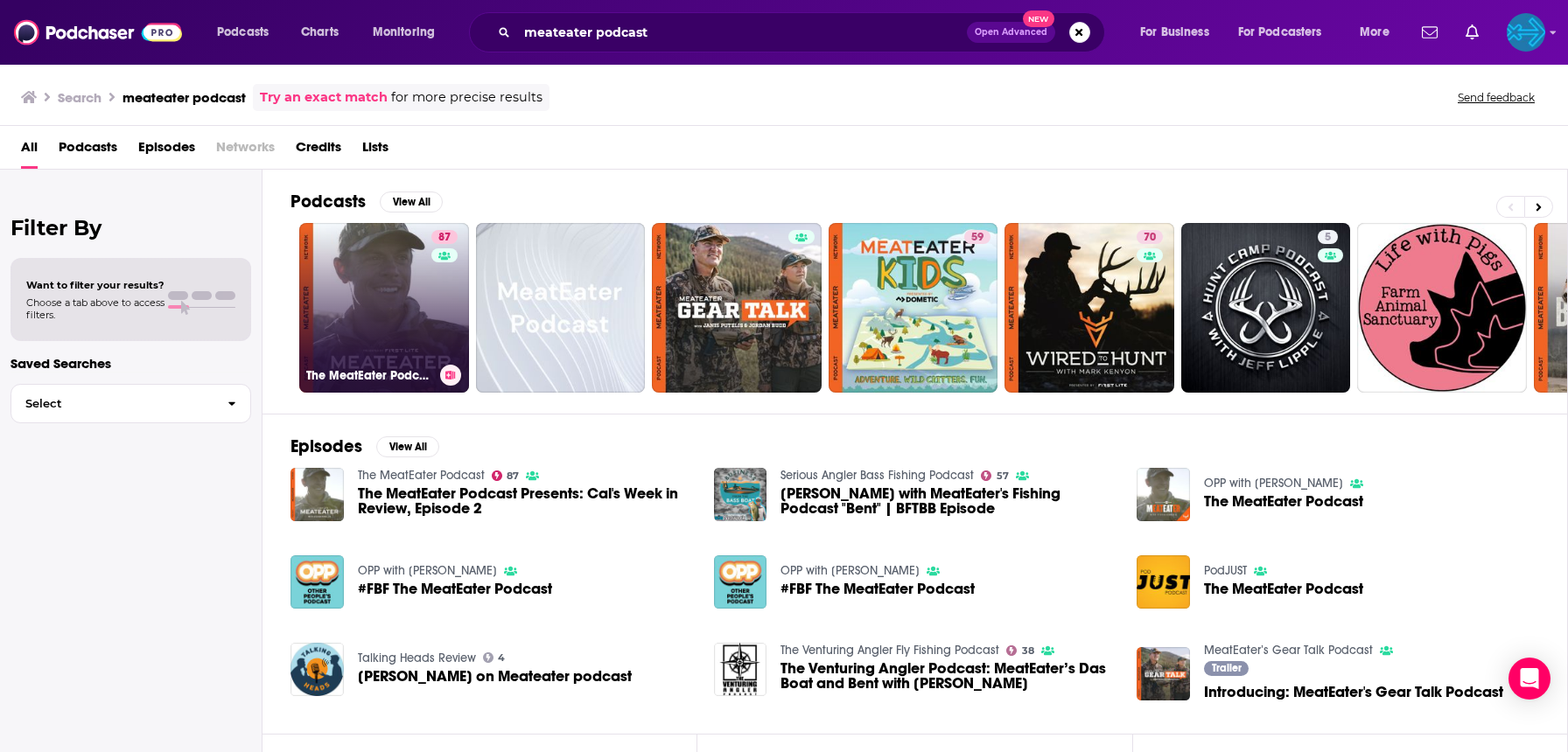
click at [364, 303] on link "87 The MeatEater Podcast" at bounding box center [384, 307] width 170 height 170
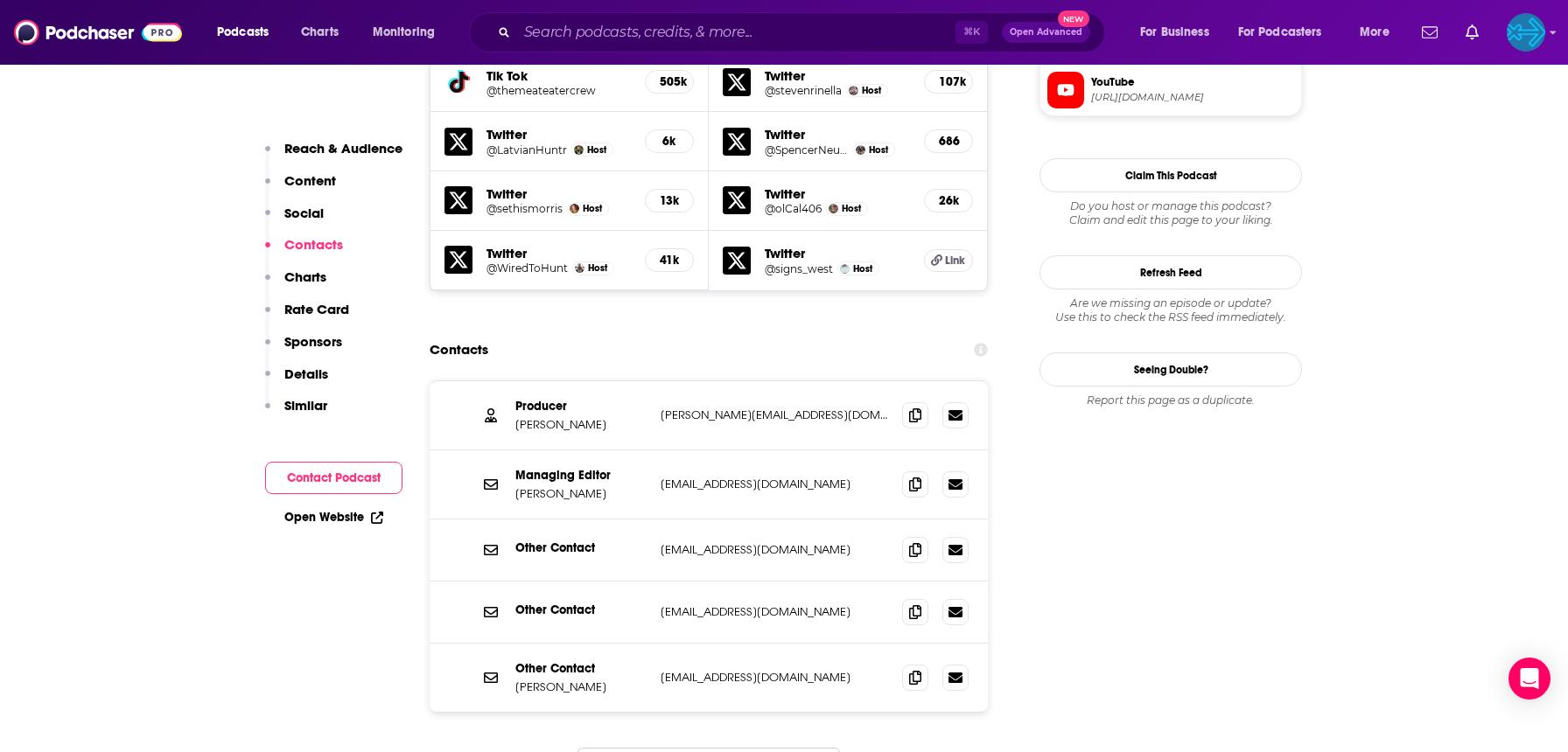
scroll to position [1721, 0]
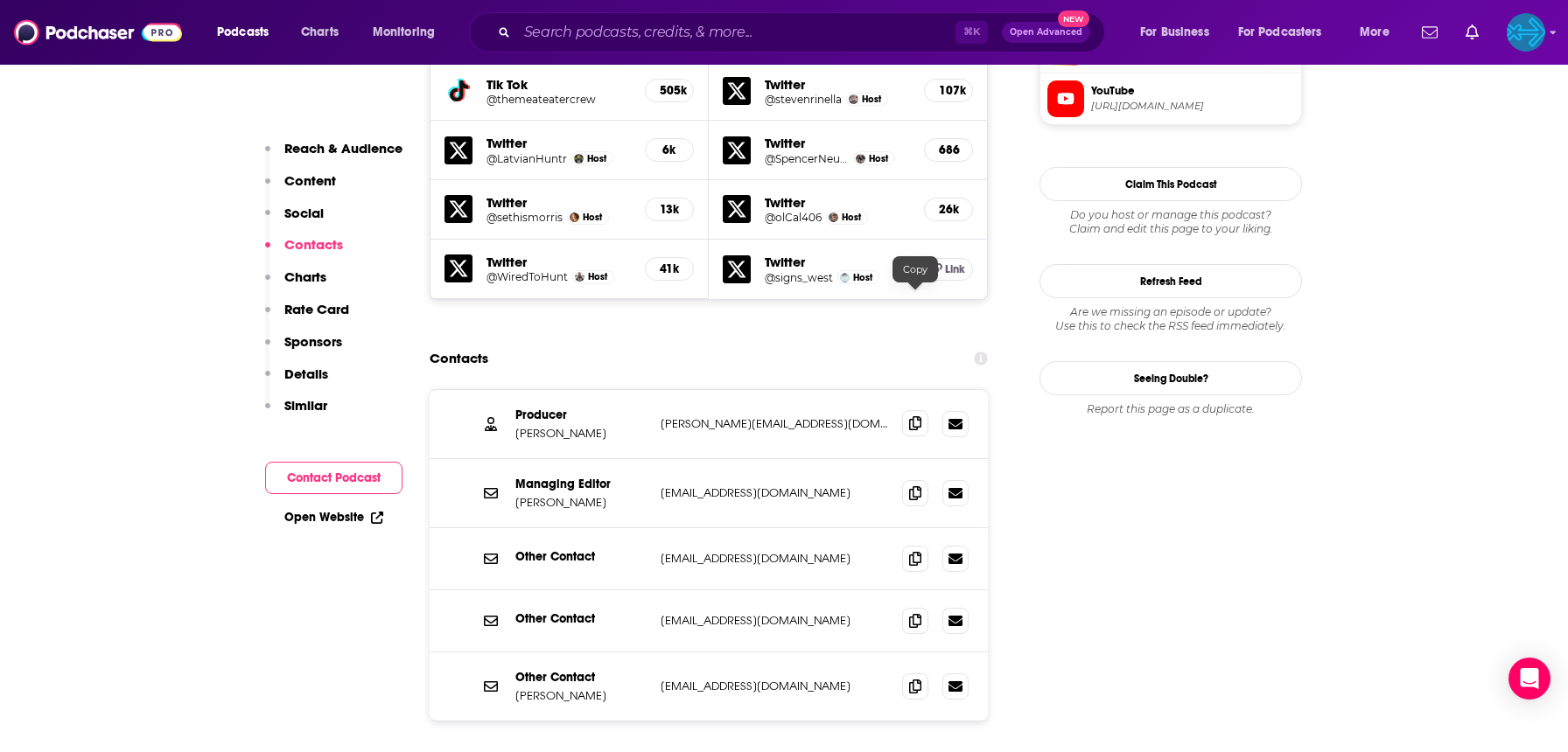
click at [912, 416] on icon at bounding box center [915, 423] width 12 height 14
click at [918, 485] on icon at bounding box center [915, 492] width 12 height 14
click at [909, 551] on icon at bounding box center [915, 558] width 12 height 14
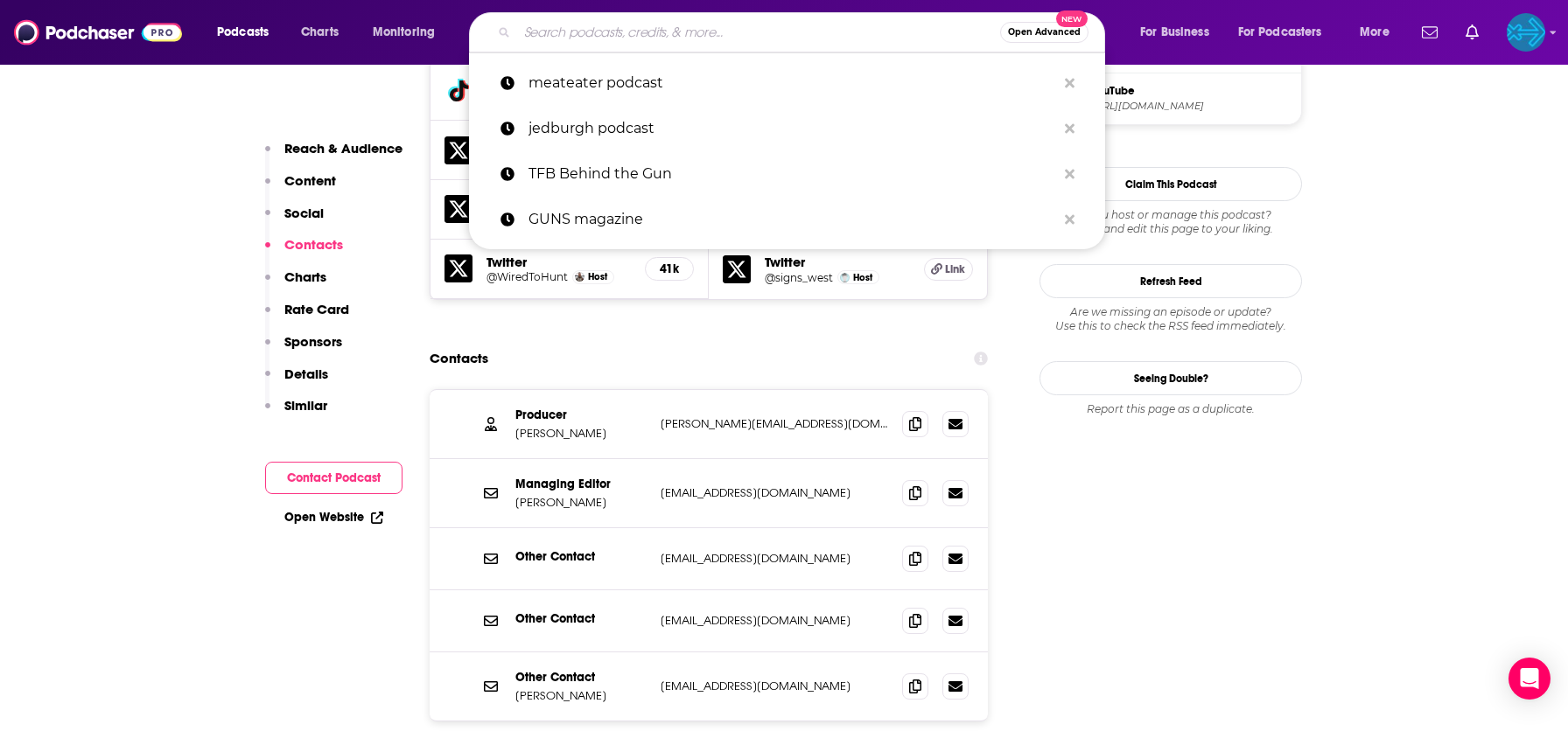
click at [598, 33] on input "Search podcasts, credits, & more..." at bounding box center [759, 32] width 484 height 28
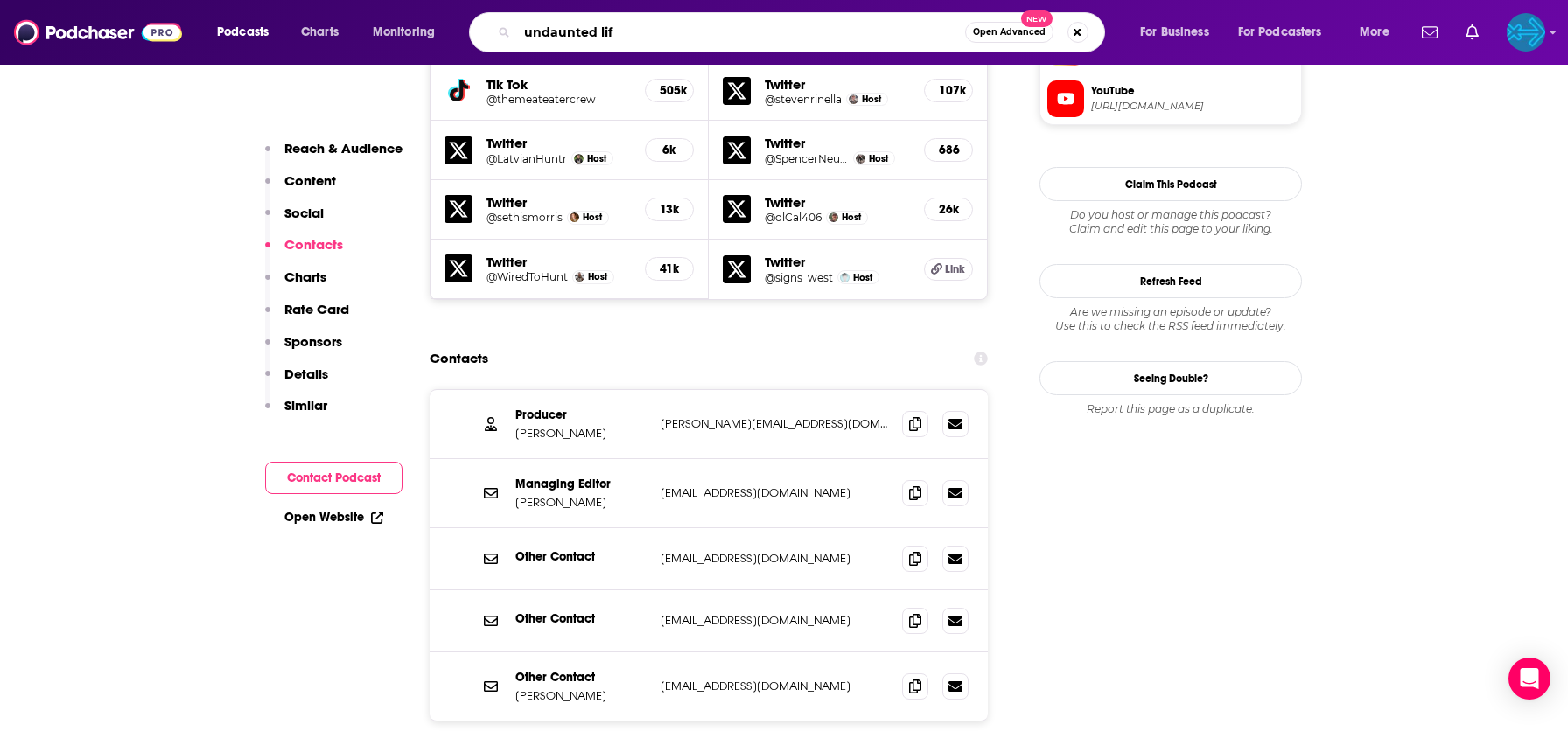
type input "undaunted life"
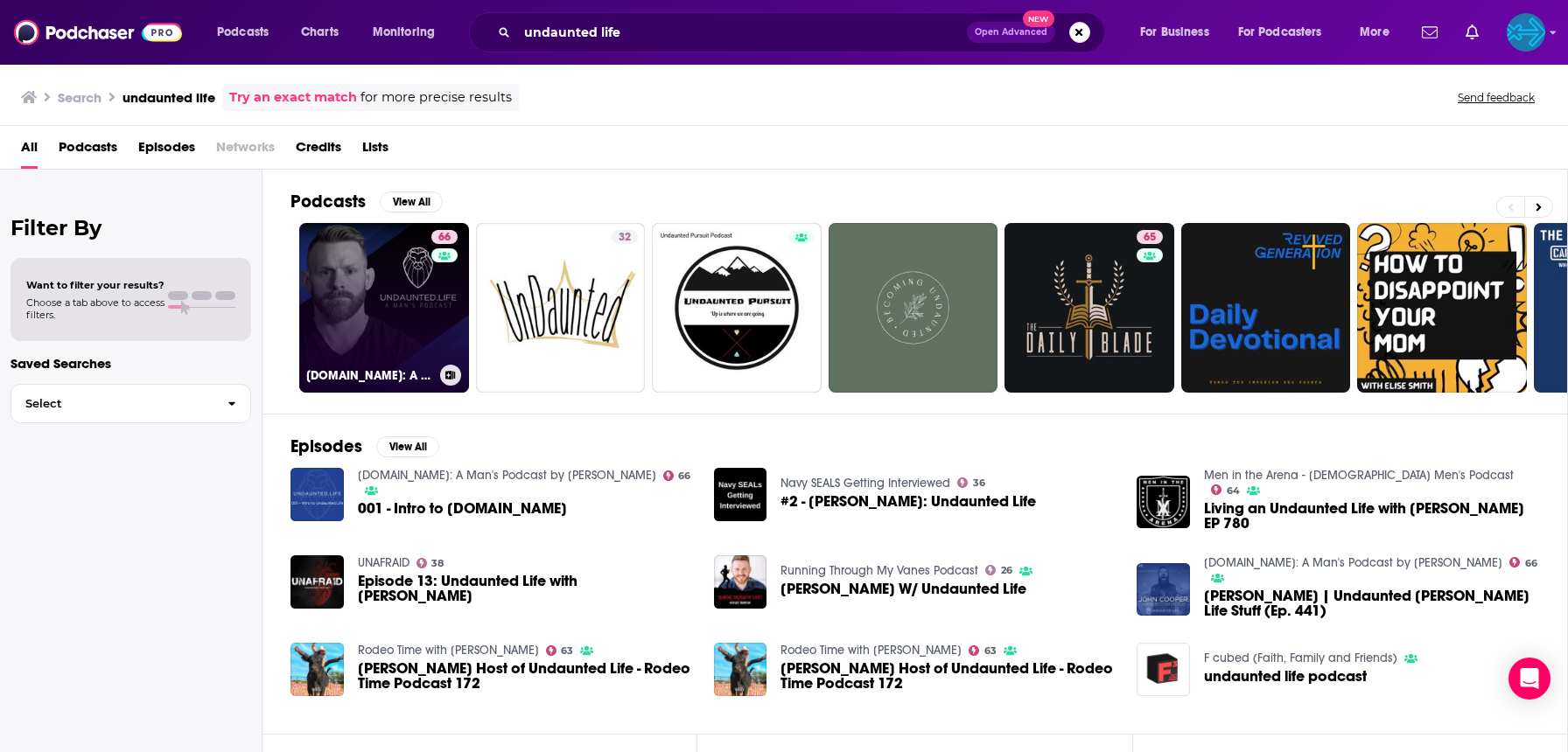
click at [383, 285] on link "66 [DOMAIN_NAME]: A Man's Podcast by [PERSON_NAME]" at bounding box center [384, 307] width 170 height 170
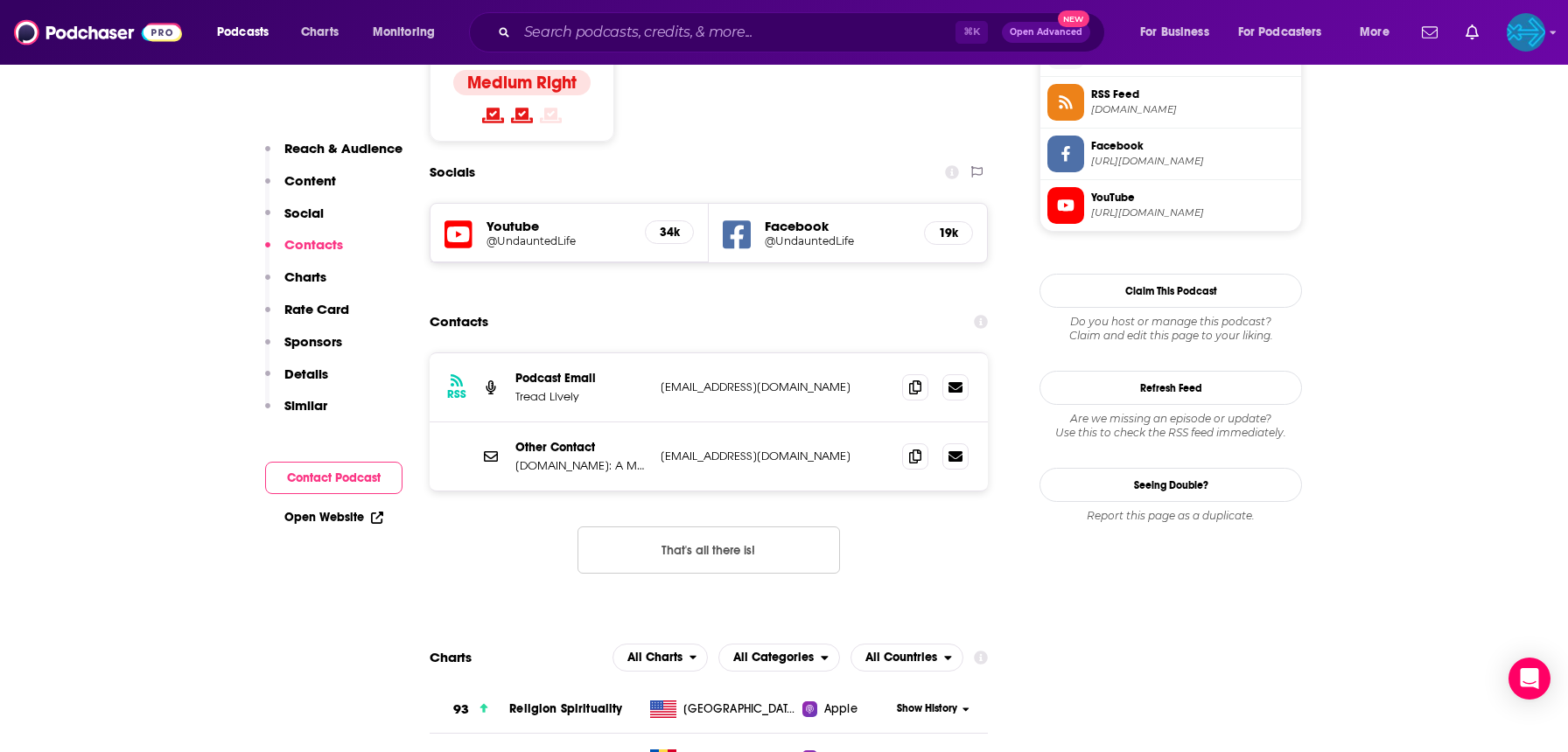
scroll to position [1463, 0]
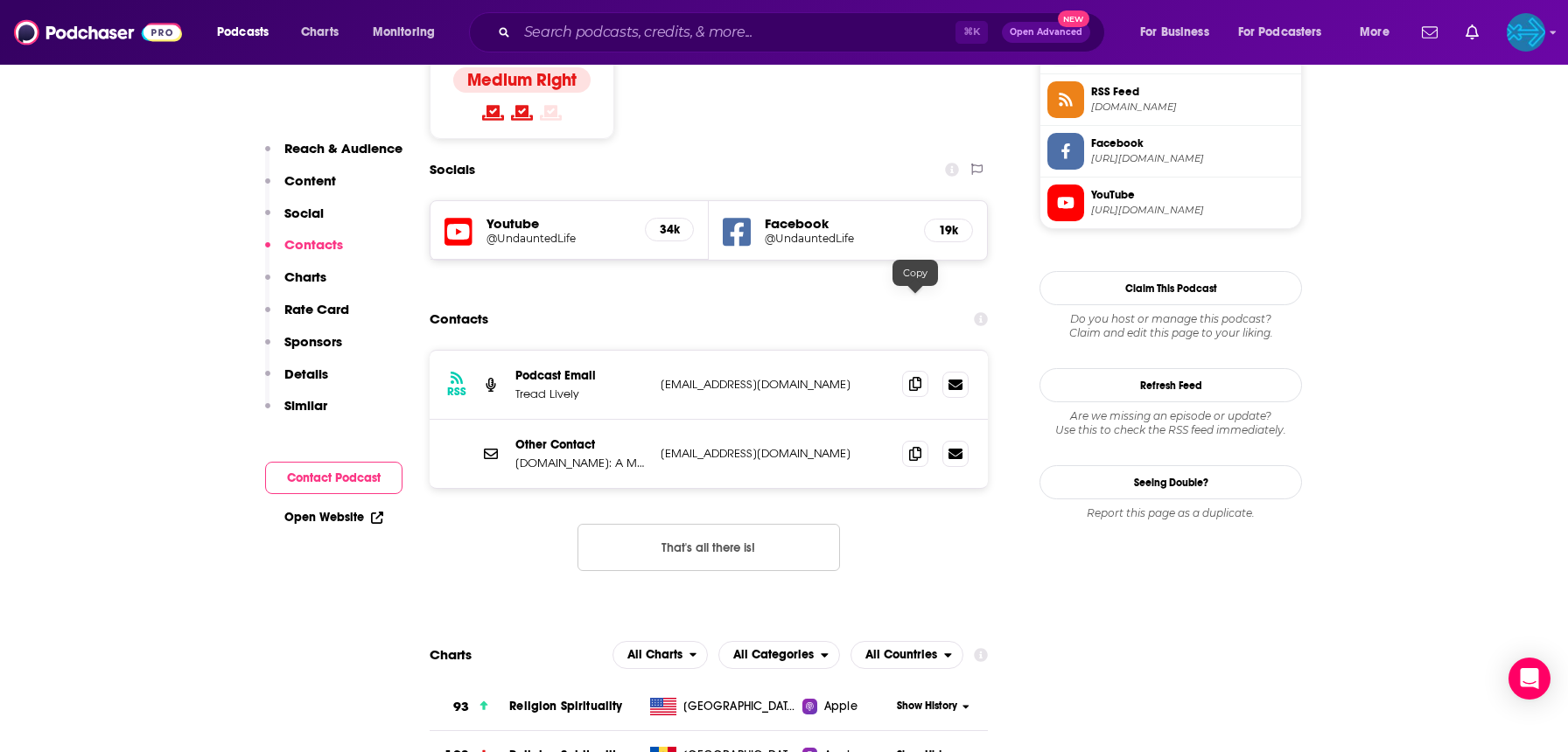
click at [917, 377] on icon at bounding box center [915, 383] width 12 height 14
click at [914, 446] on icon at bounding box center [915, 452] width 12 height 14
click at [624, 34] on input "Search podcasts, credits, & more..." at bounding box center [737, 32] width 439 height 28
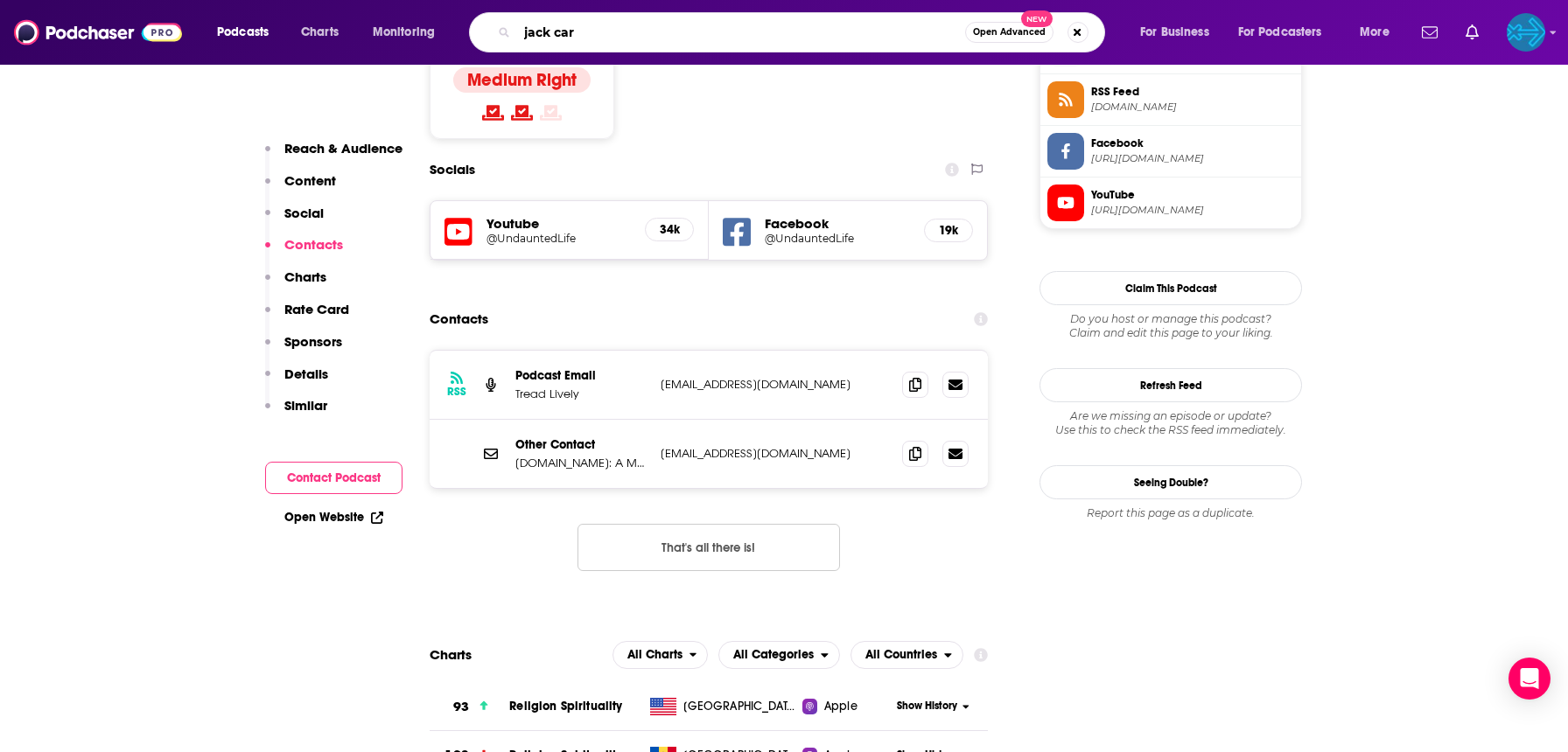
type input "[PERSON_NAME]"
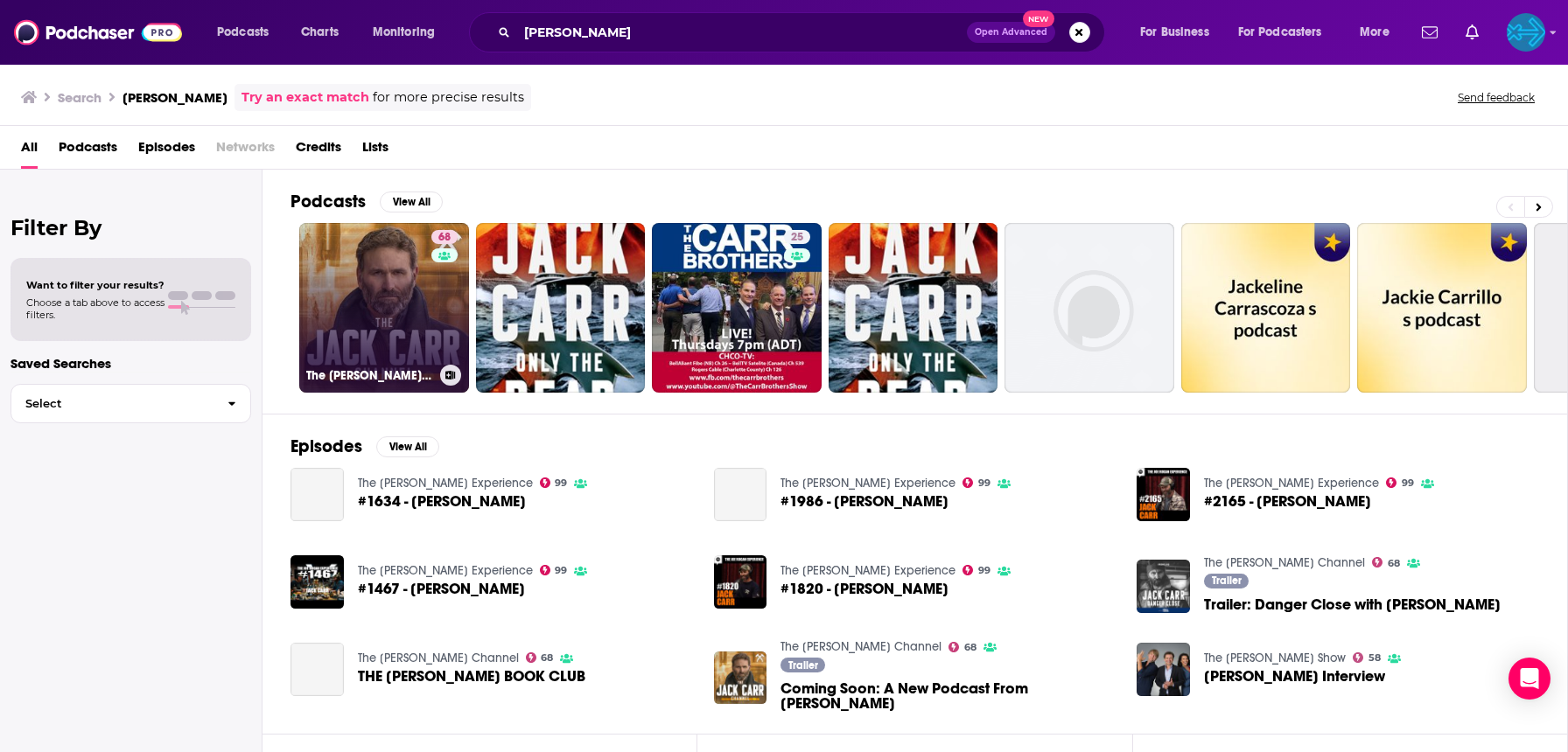
click at [384, 304] on link "68 The [PERSON_NAME] Channel" at bounding box center [384, 307] width 170 height 170
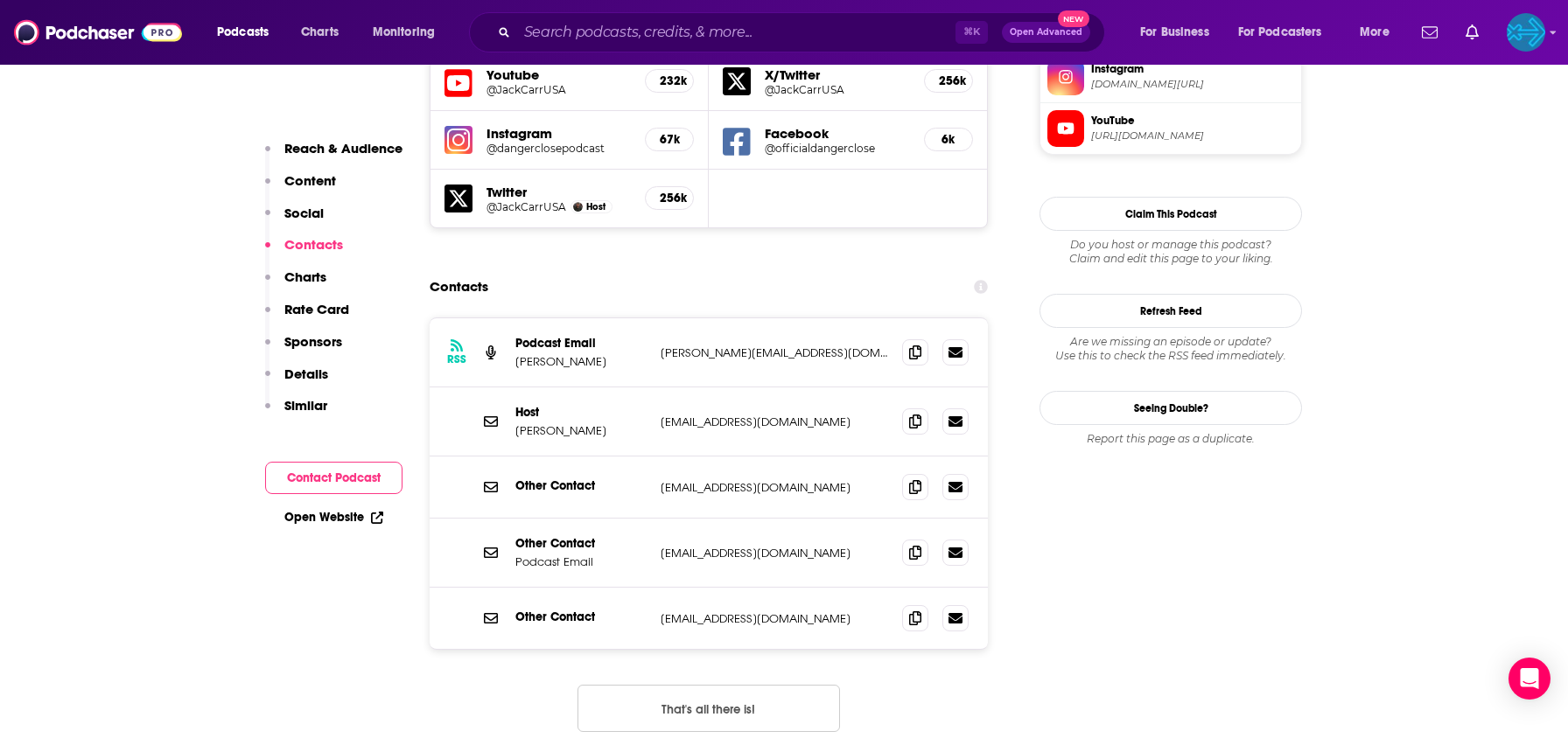
scroll to position [1686, 0]
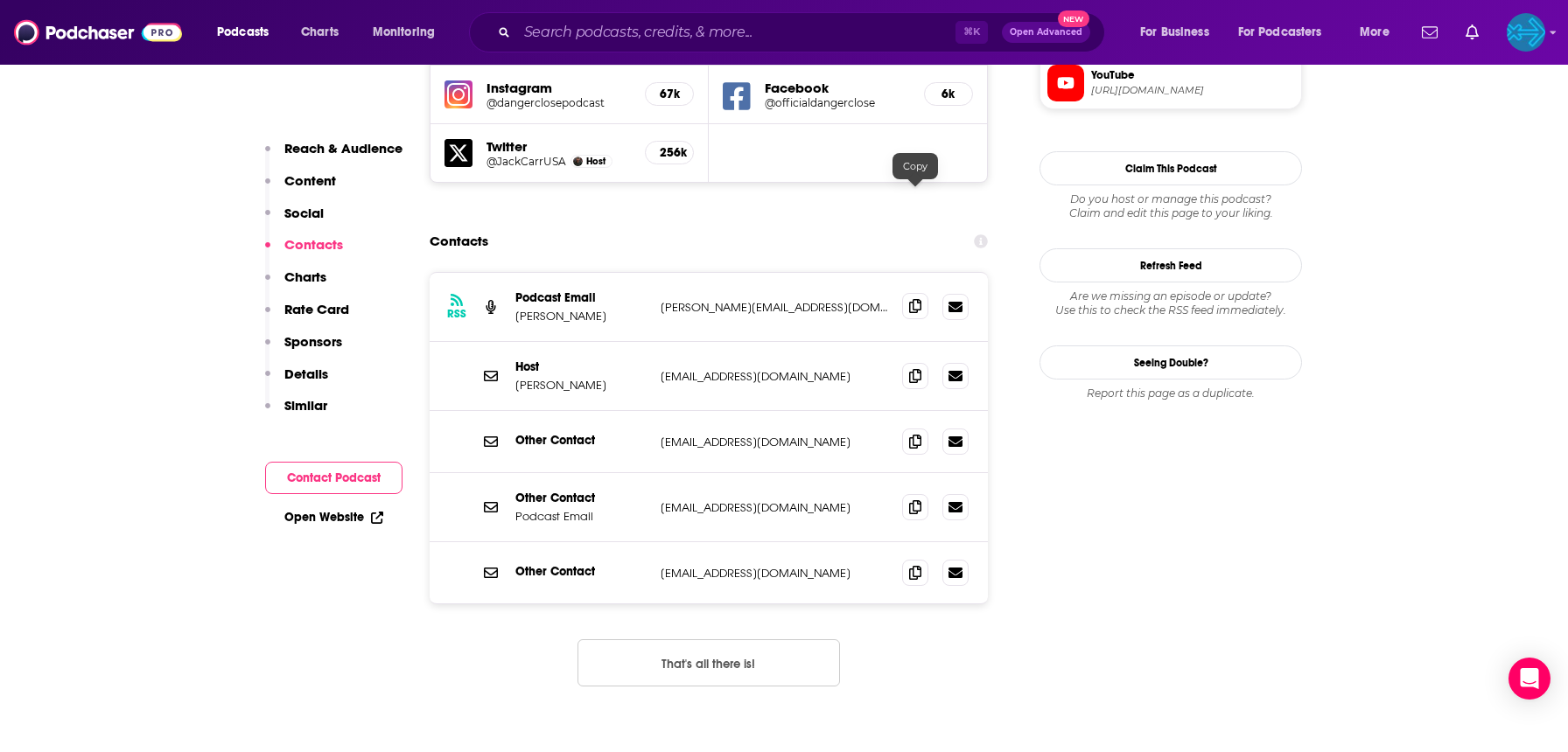
click at [914, 299] on icon at bounding box center [915, 305] width 12 height 14
click at [915, 500] on icon at bounding box center [915, 506] width 12 height 14
click at [909, 369] on icon at bounding box center [915, 375] width 12 height 14
click at [589, 36] on input "Search podcasts, credits, & more..." at bounding box center [737, 32] width 439 height 28
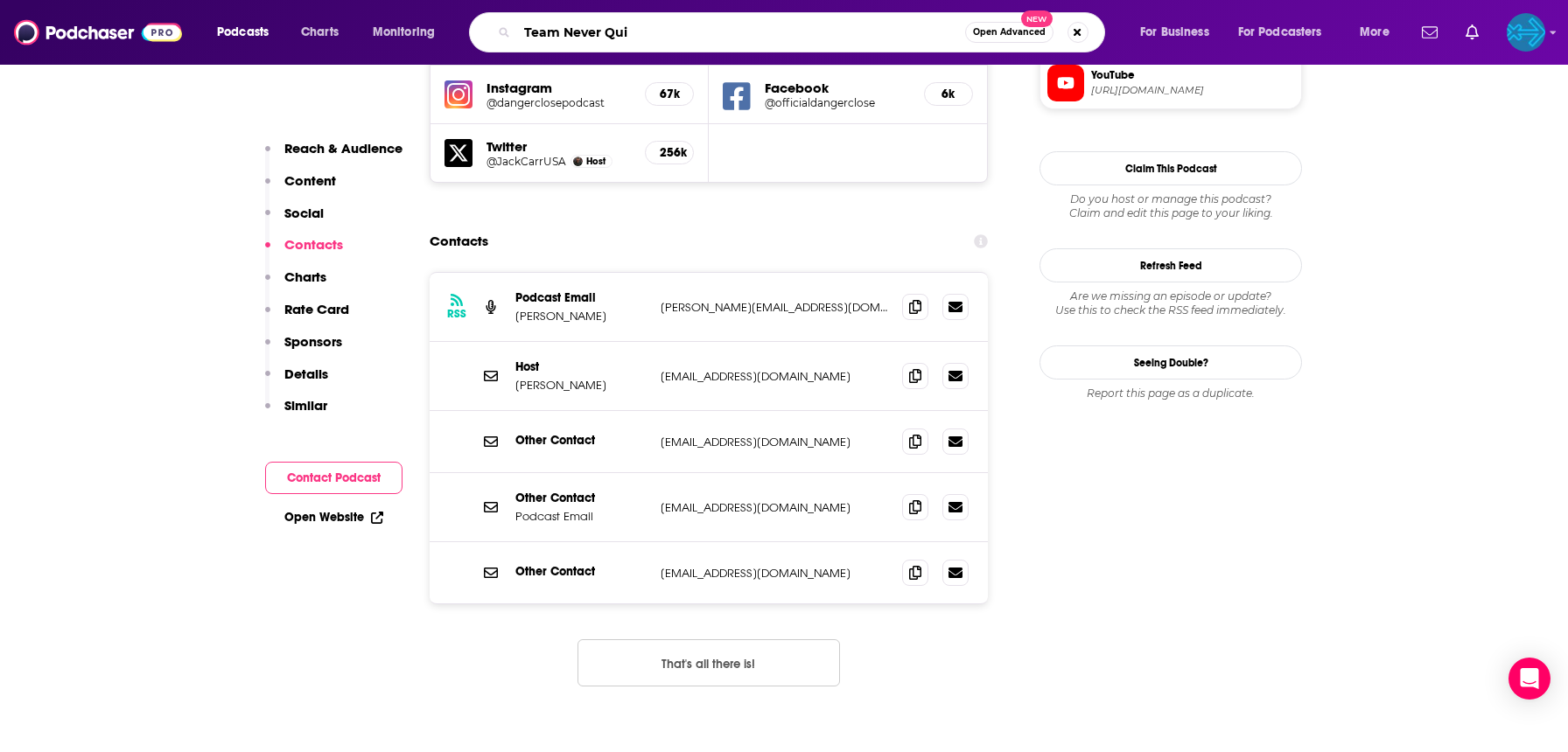
type input "Team Never Quit"
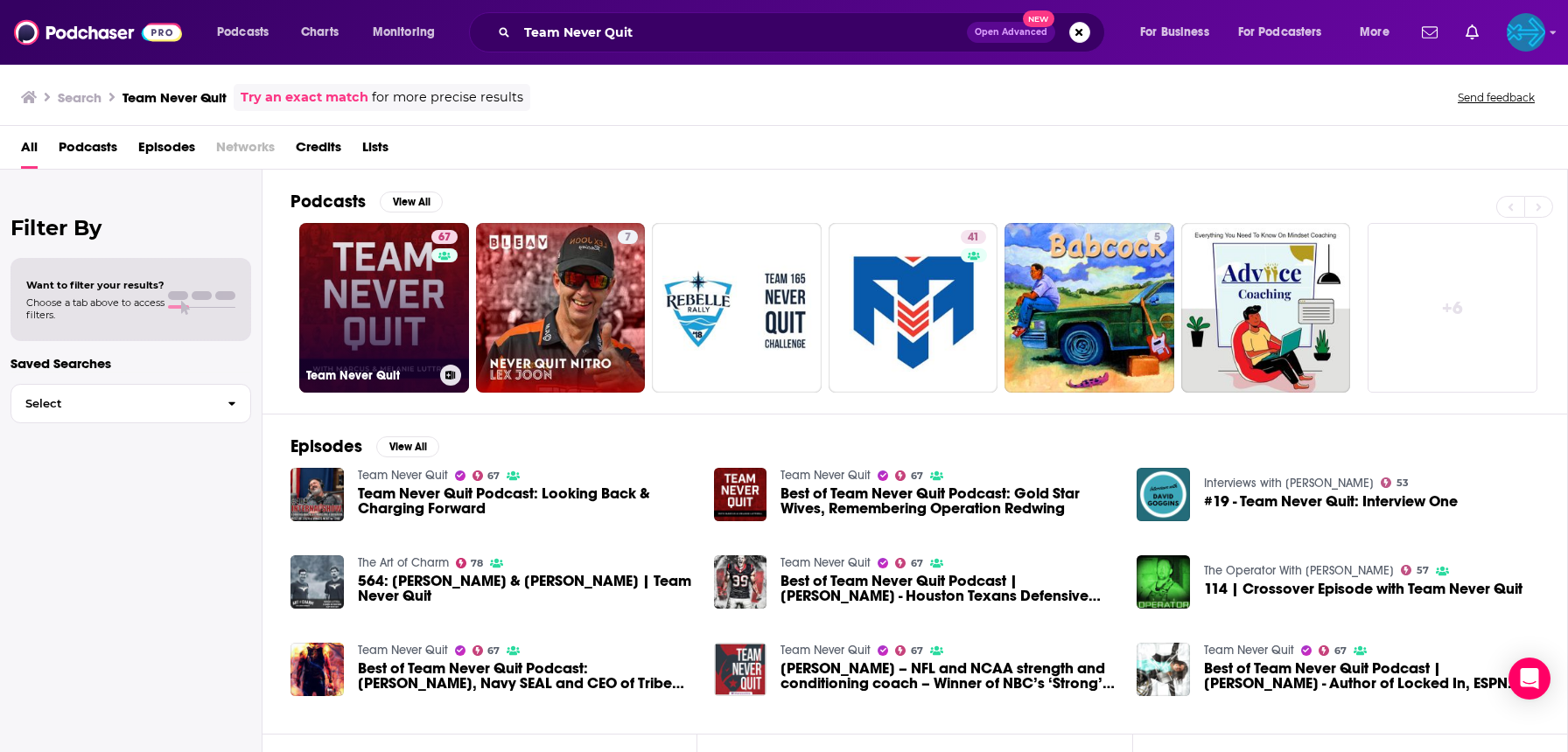
click at [388, 312] on link "67 Team Never Quit" at bounding box center [384, 307] width 170 height 170
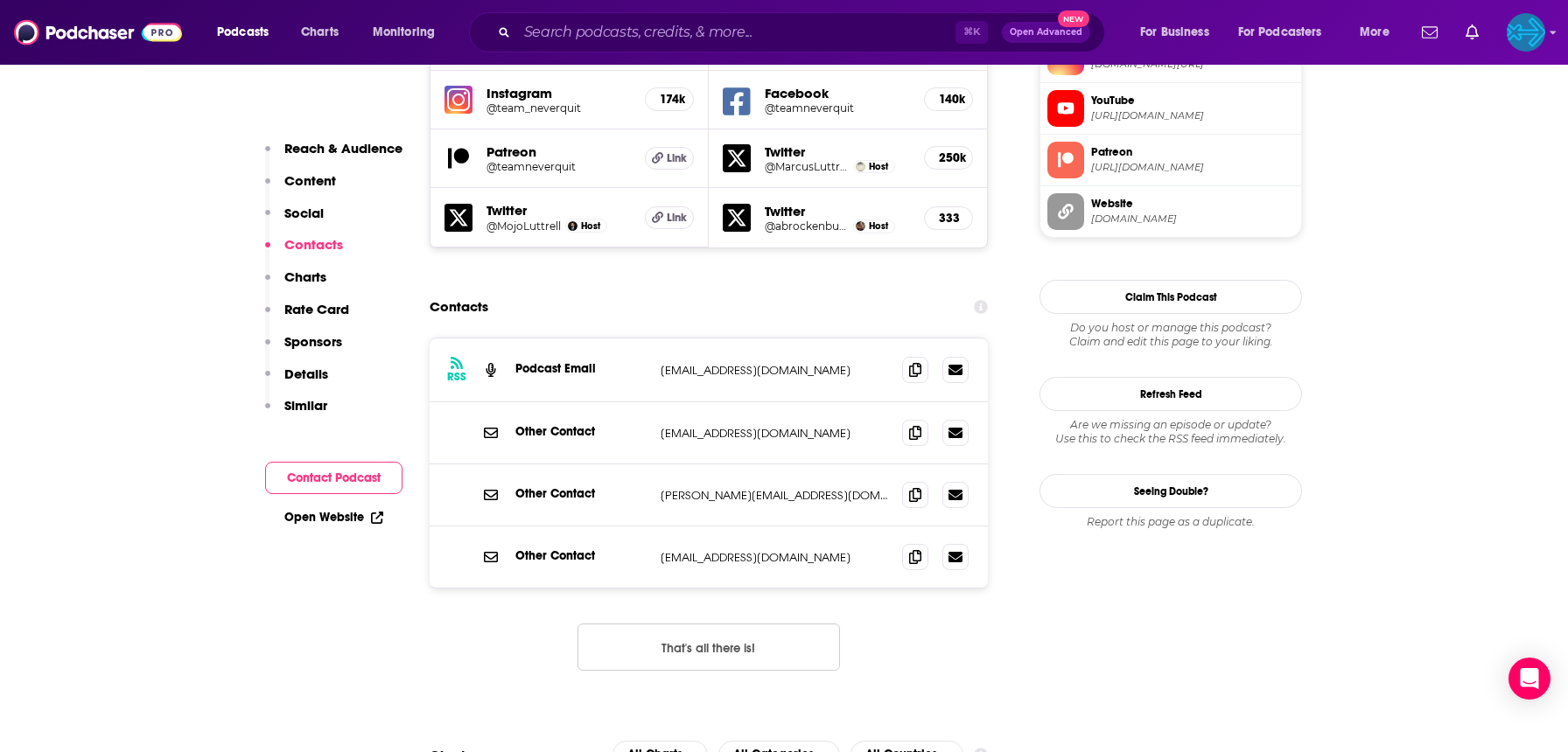
scroll to position [1706, 0]
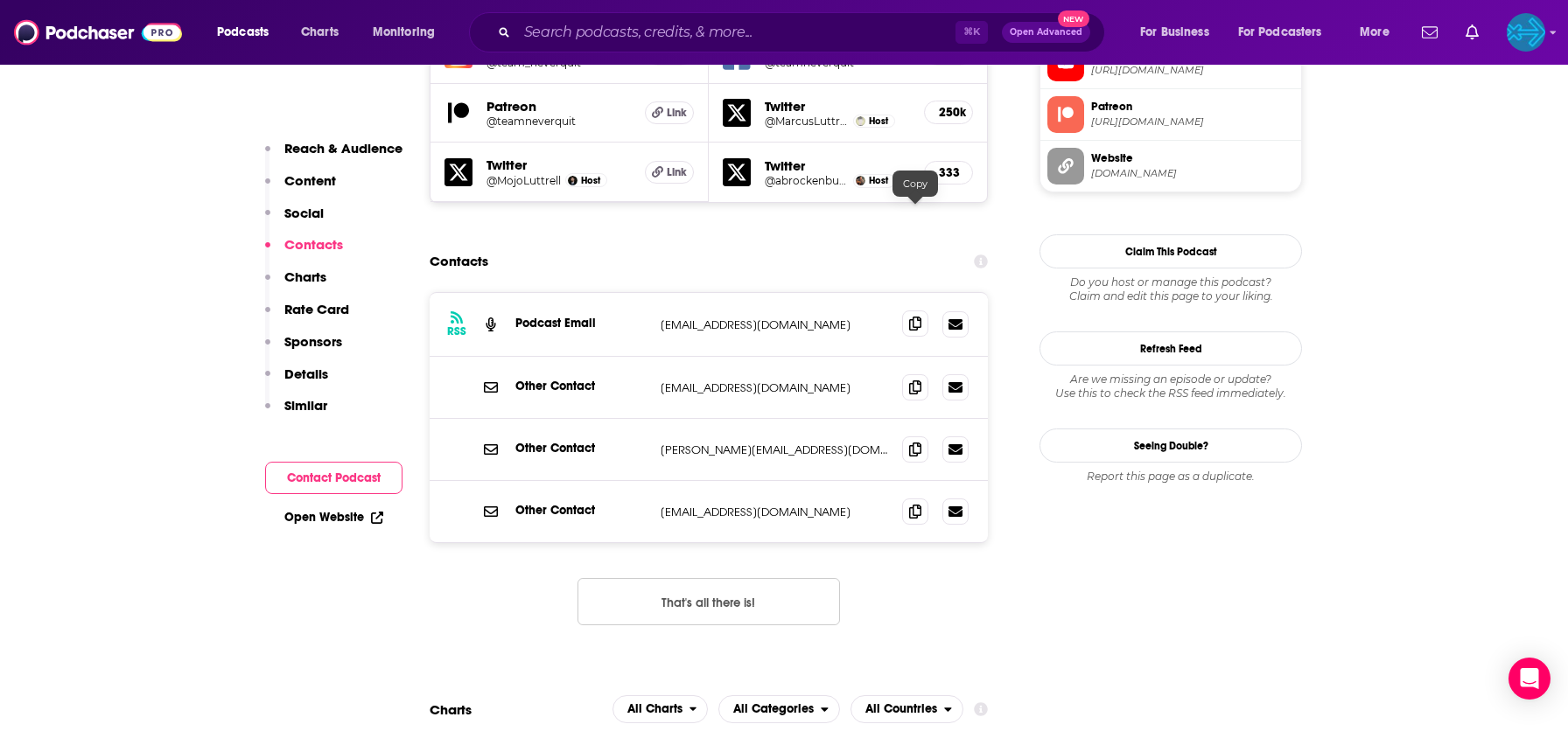
click at [911, 316] on icon at bounding box center [915, 323] width 12 height 14
click at [914, 442] on icon at bounding box center [915, 448] width 12 height 14
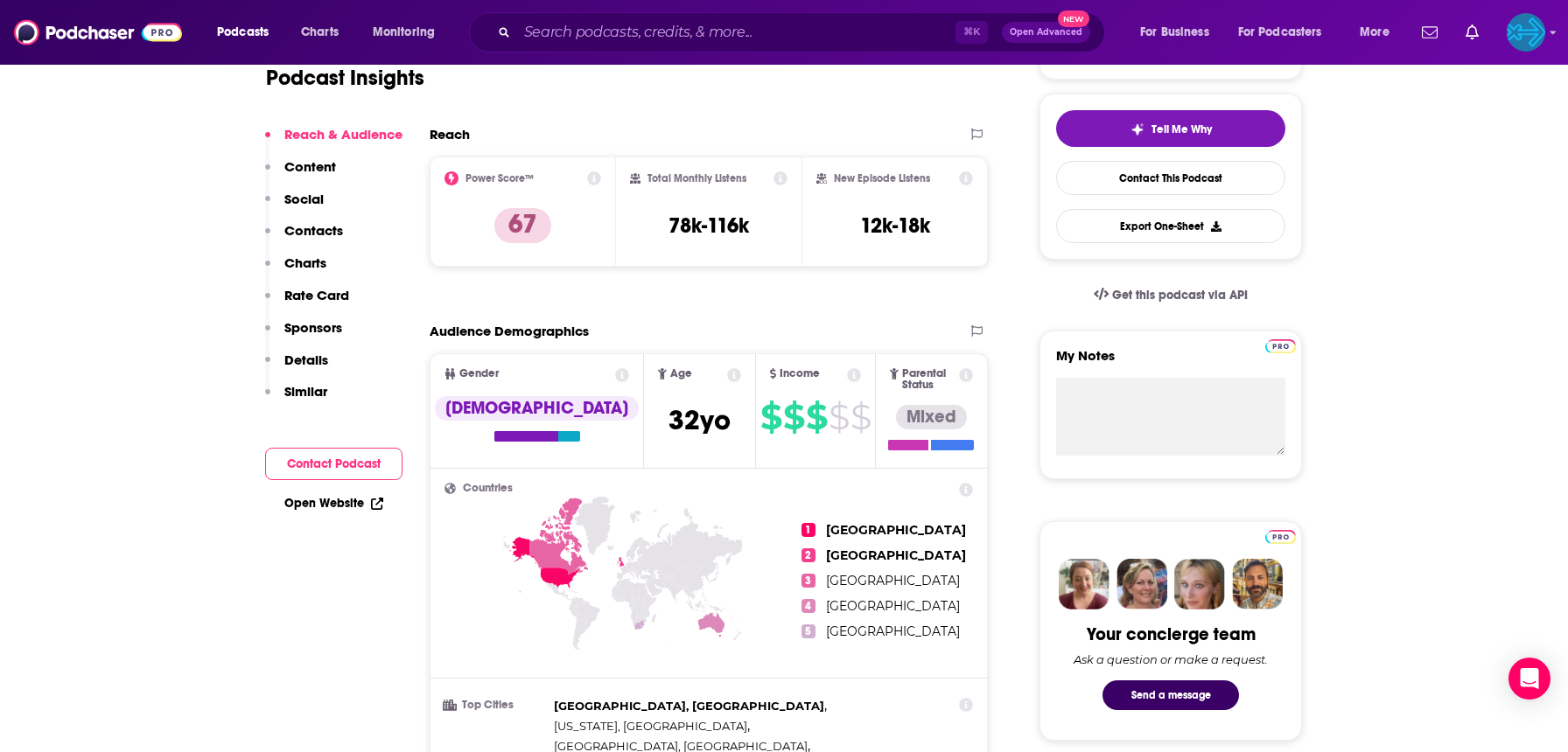
scroll to position [0, 0]
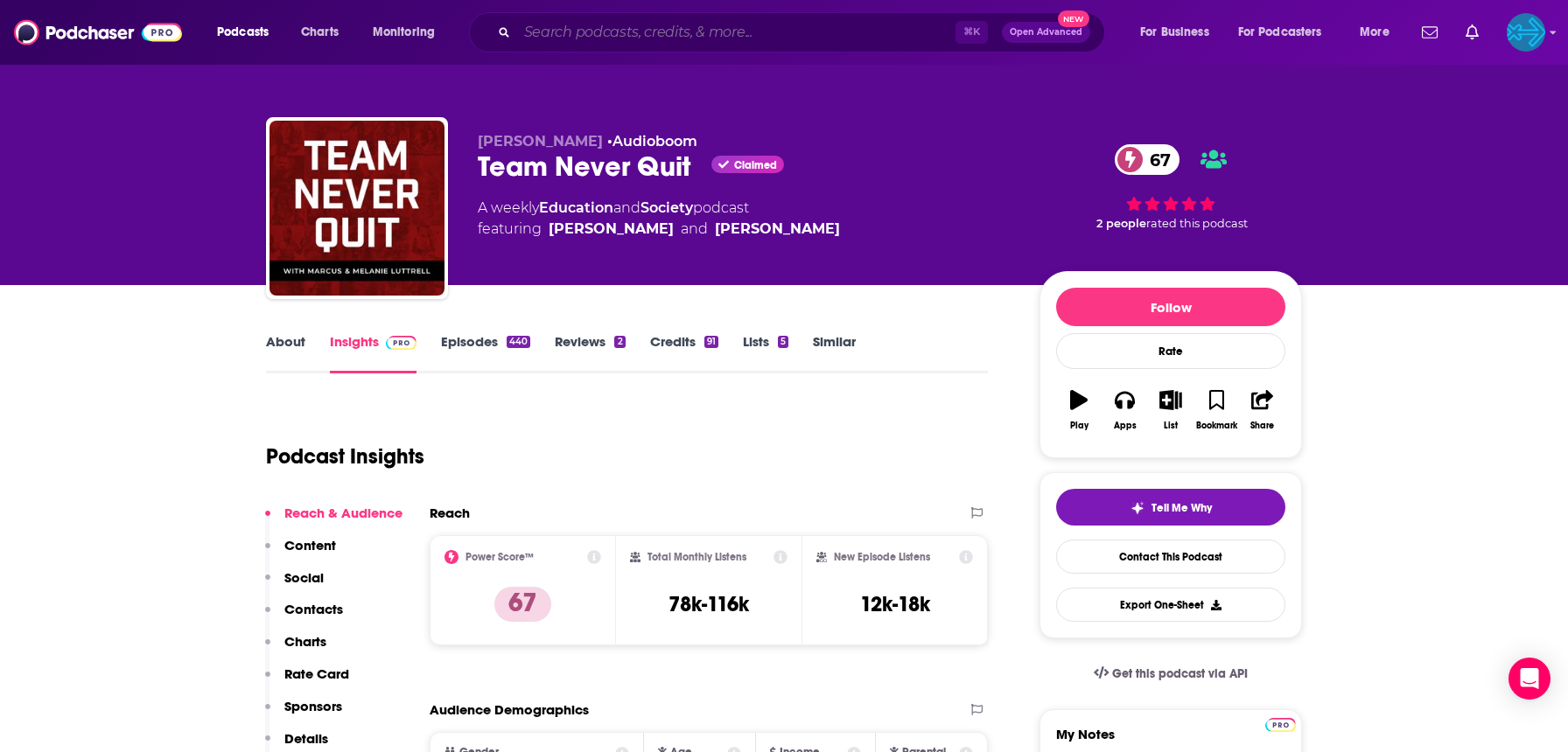
click at [606, 29] on input "Search podcasts, credits, & more..." at bounding box center [737, 32] width 439 height 28
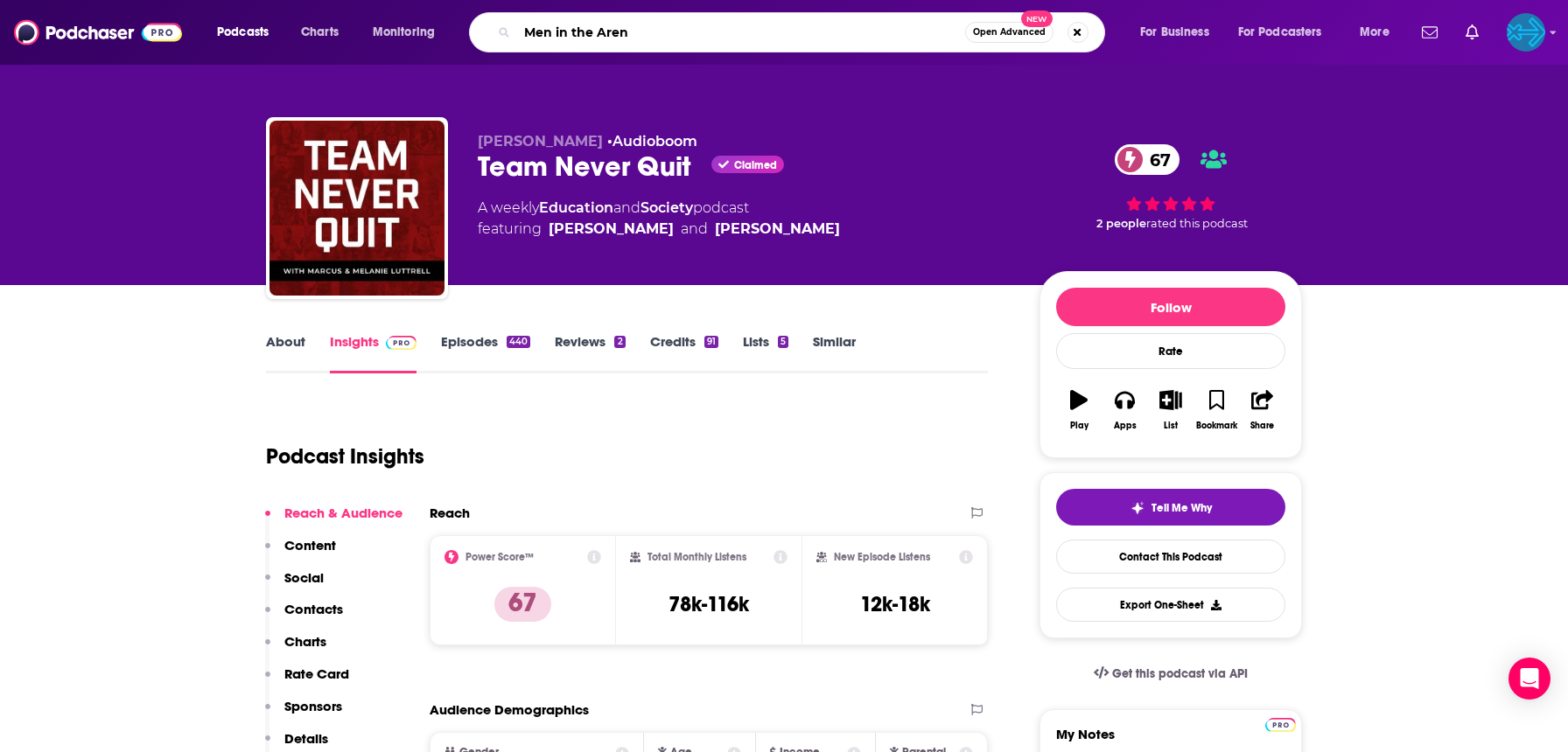
type input "Men in the Arena"
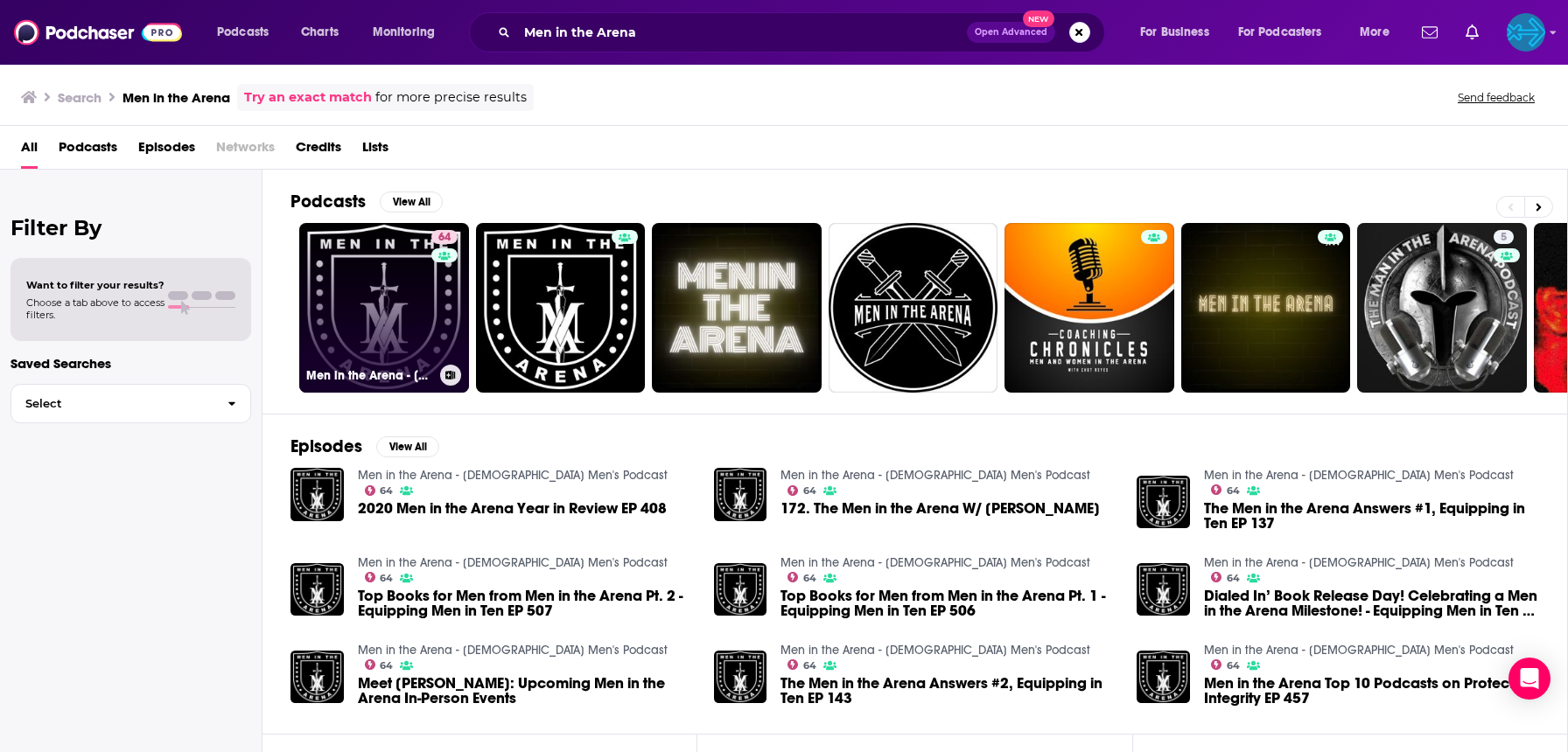
click at [390, 310] on link "64 Men in the Arena - [DEMOGRAPHIC_DATA] Men's Podcast" at bounding box center [384, 307] width 170 height 170
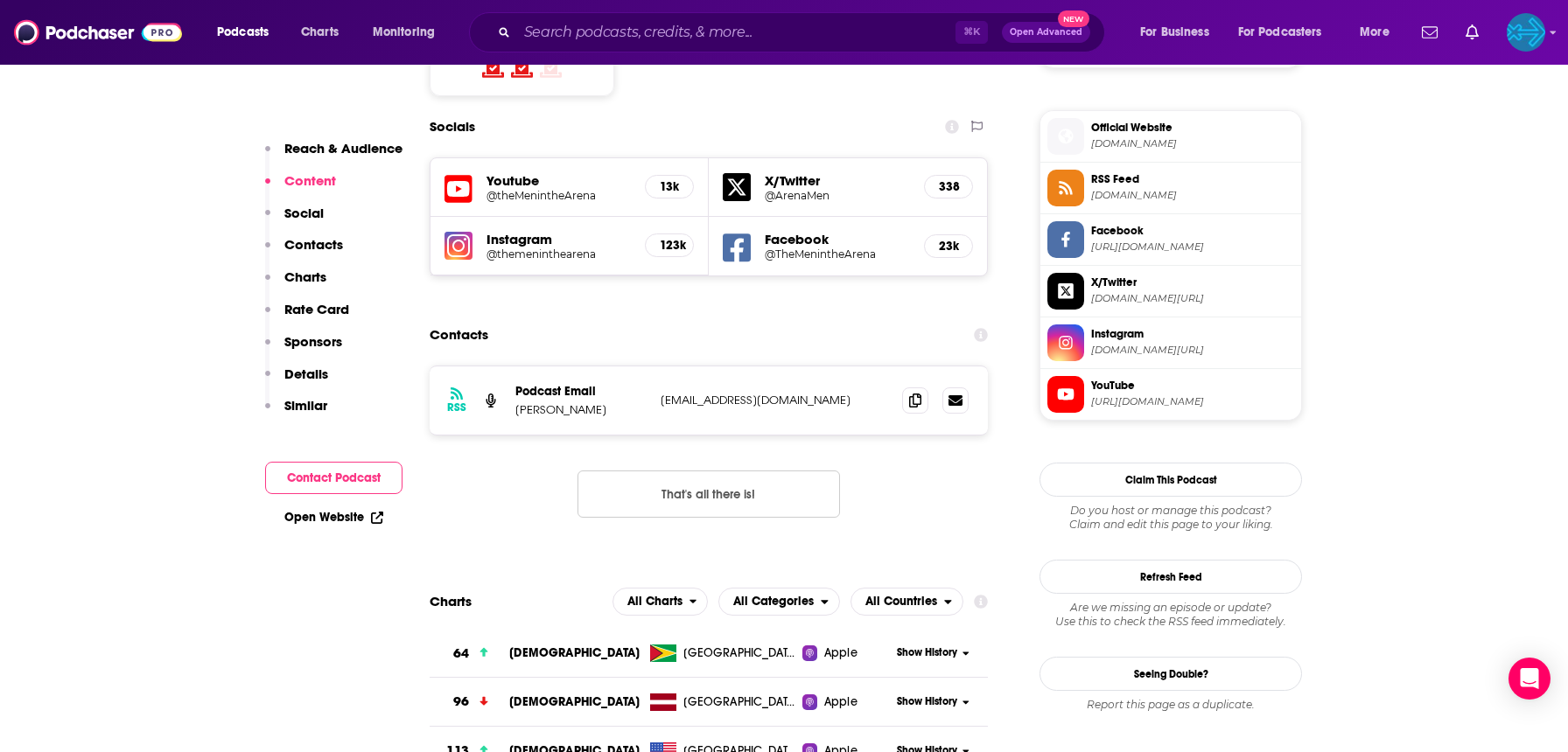
scroll to position [1542, 0]
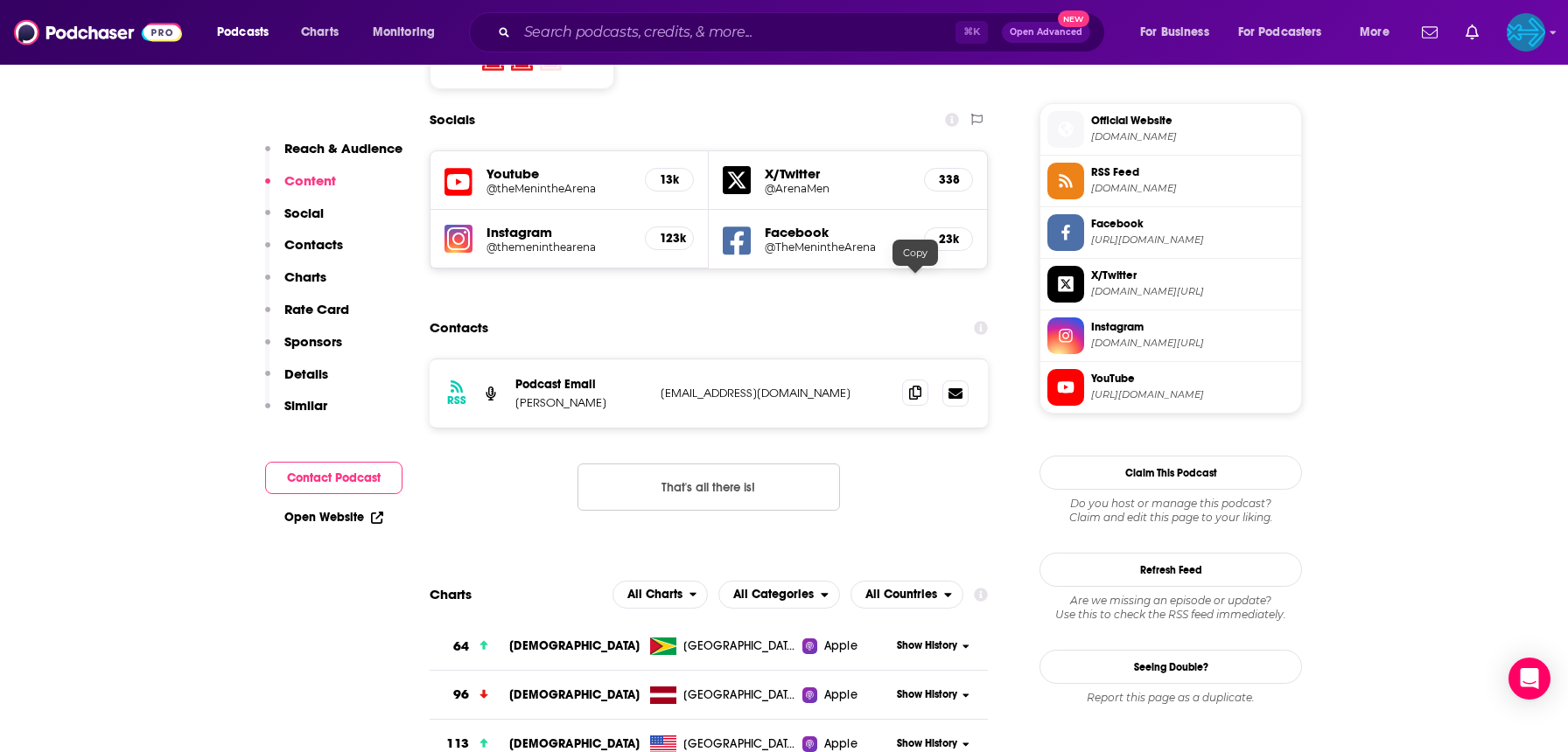
click at [911, 386] on icon at bounding box center [915, 393] width 12 height 14
click at [612, 37] on input "Search podcasts, credits, & more..." at bounding box center [737, 32] width 439 height 28
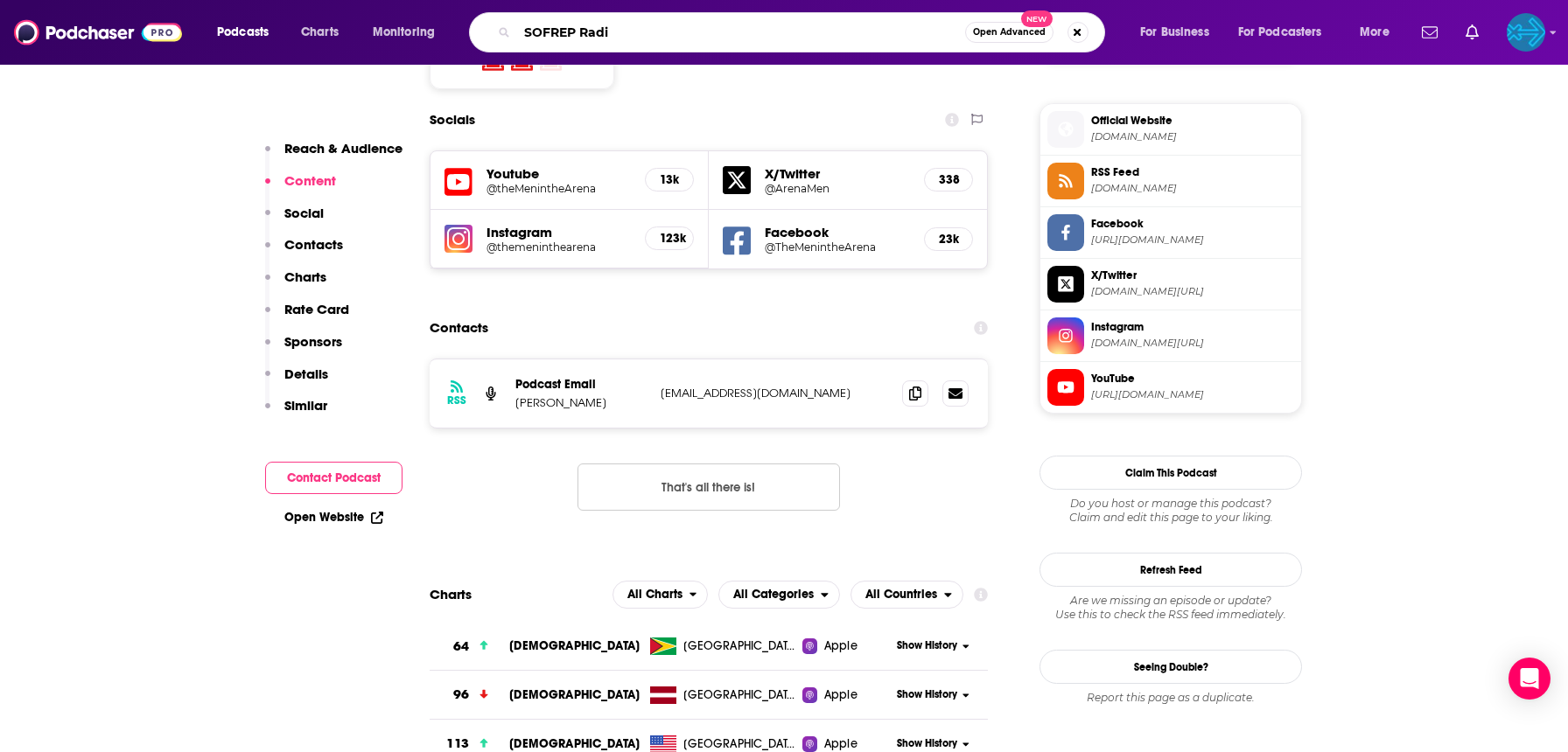
type input "SOFREP Radio"
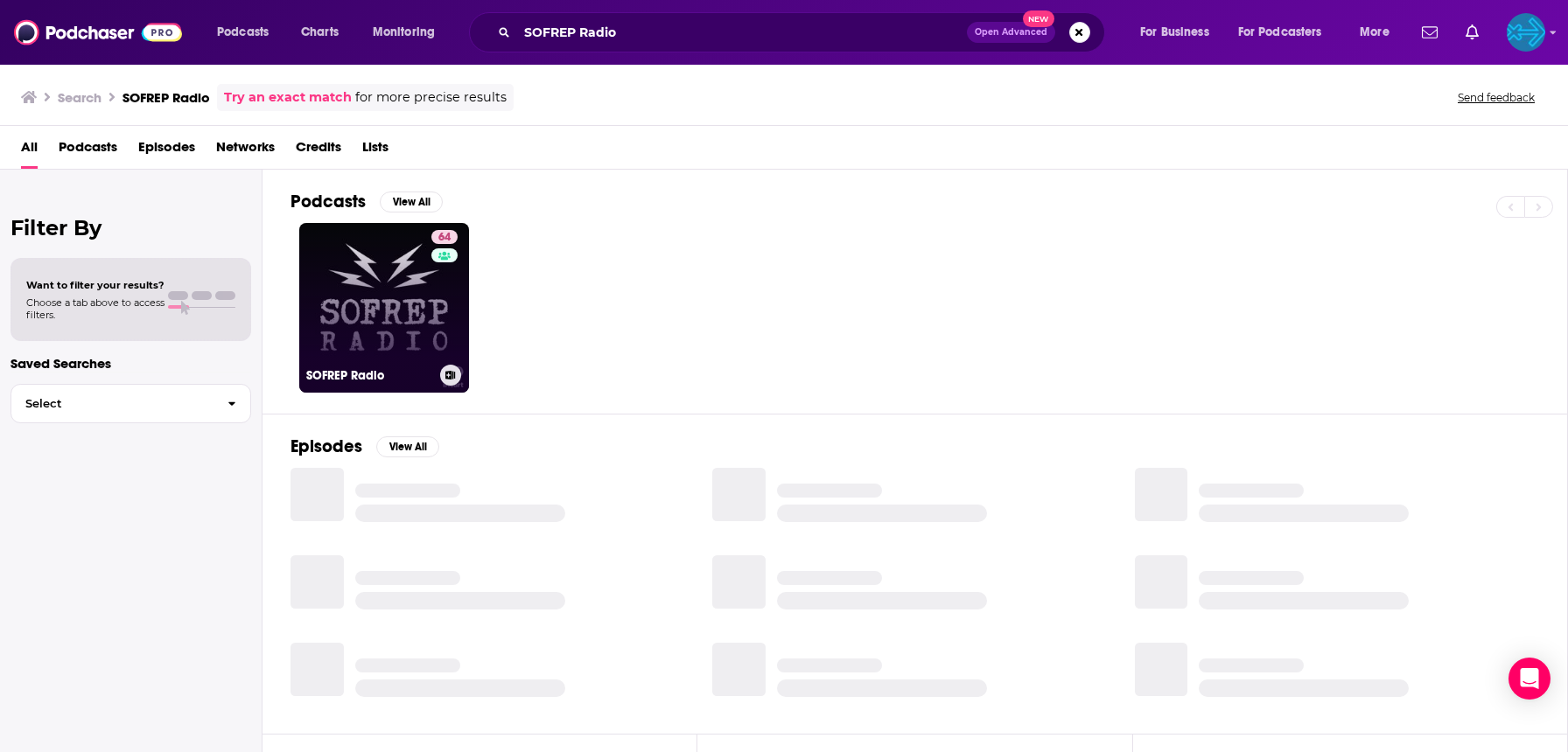
click at [366, 305] on link "64 SOFREP Radio" at bounding box center [384, 307] width 170 height 170
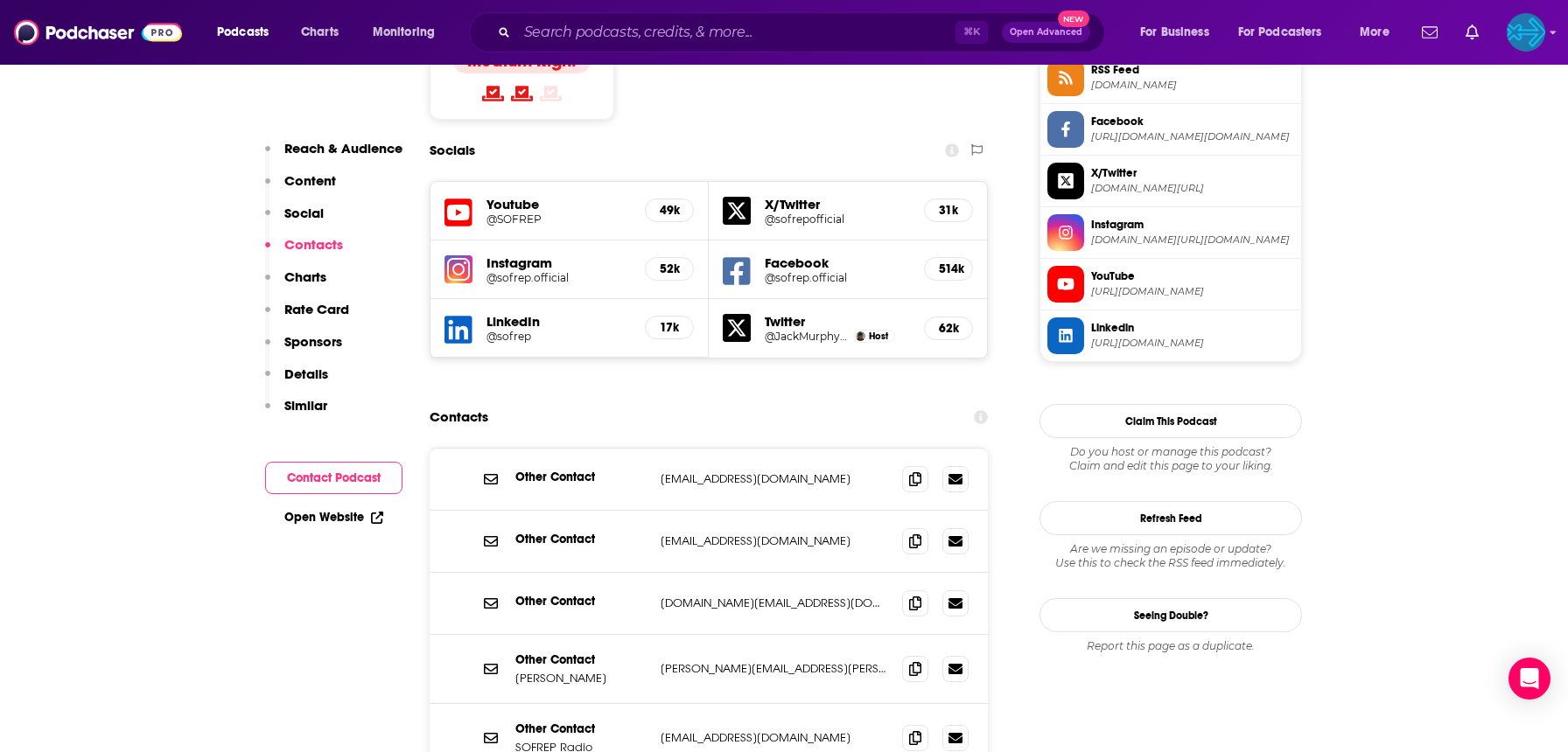
scroll to position [1681, 0]
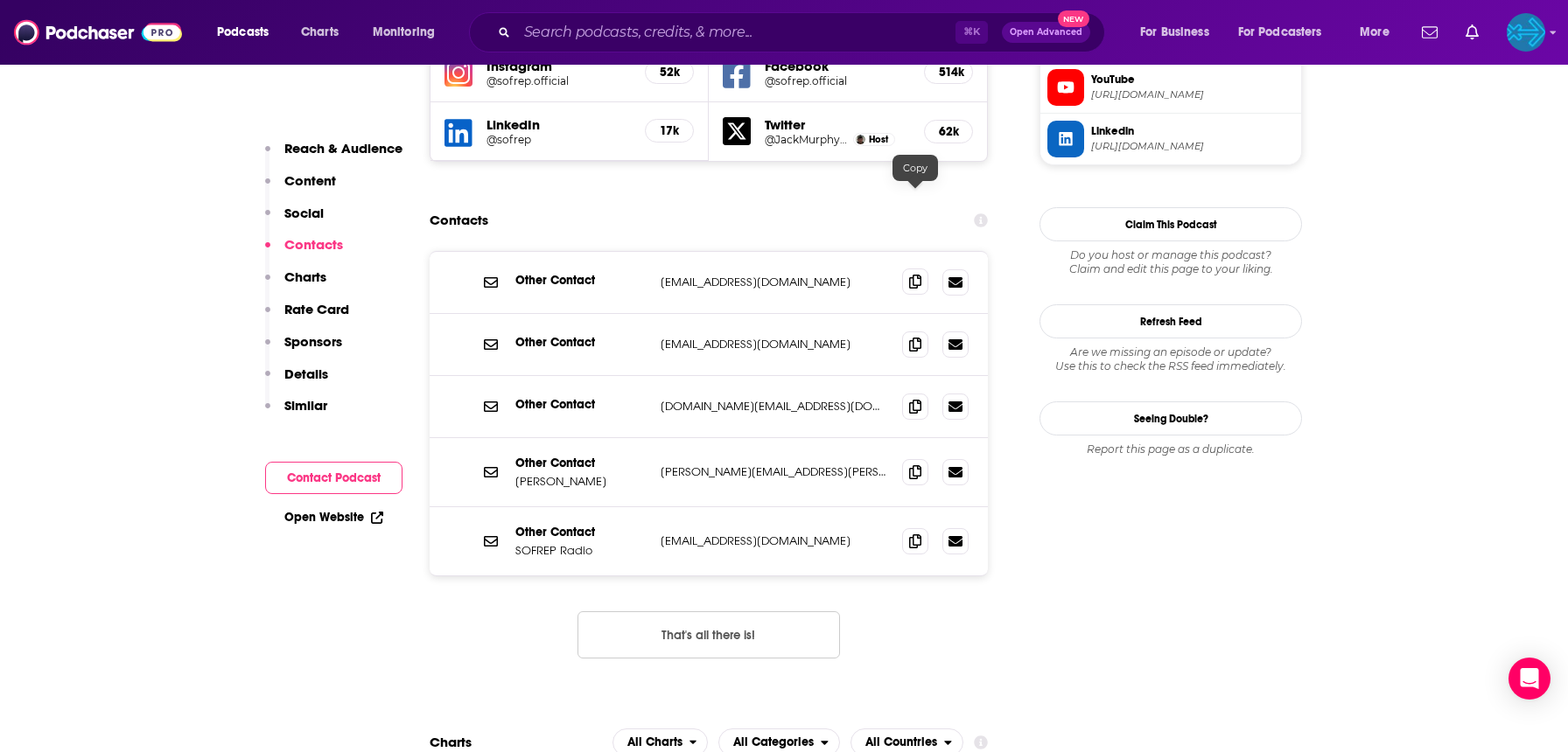
click at [914, 275] on icon at bounding box center [915, 282] width 12 height 14
click at [910, 464] on icon at bounding box center [915, 470] width 12 height 14
click at [909, 337] on icon at bounding box center [915, 343] width 12 height 14
click at [906, 393] on span at bounding box center [915, 405] width 27 height 27
click at [906, 527] on span at bounding box center [915, 540] width 27 height 27
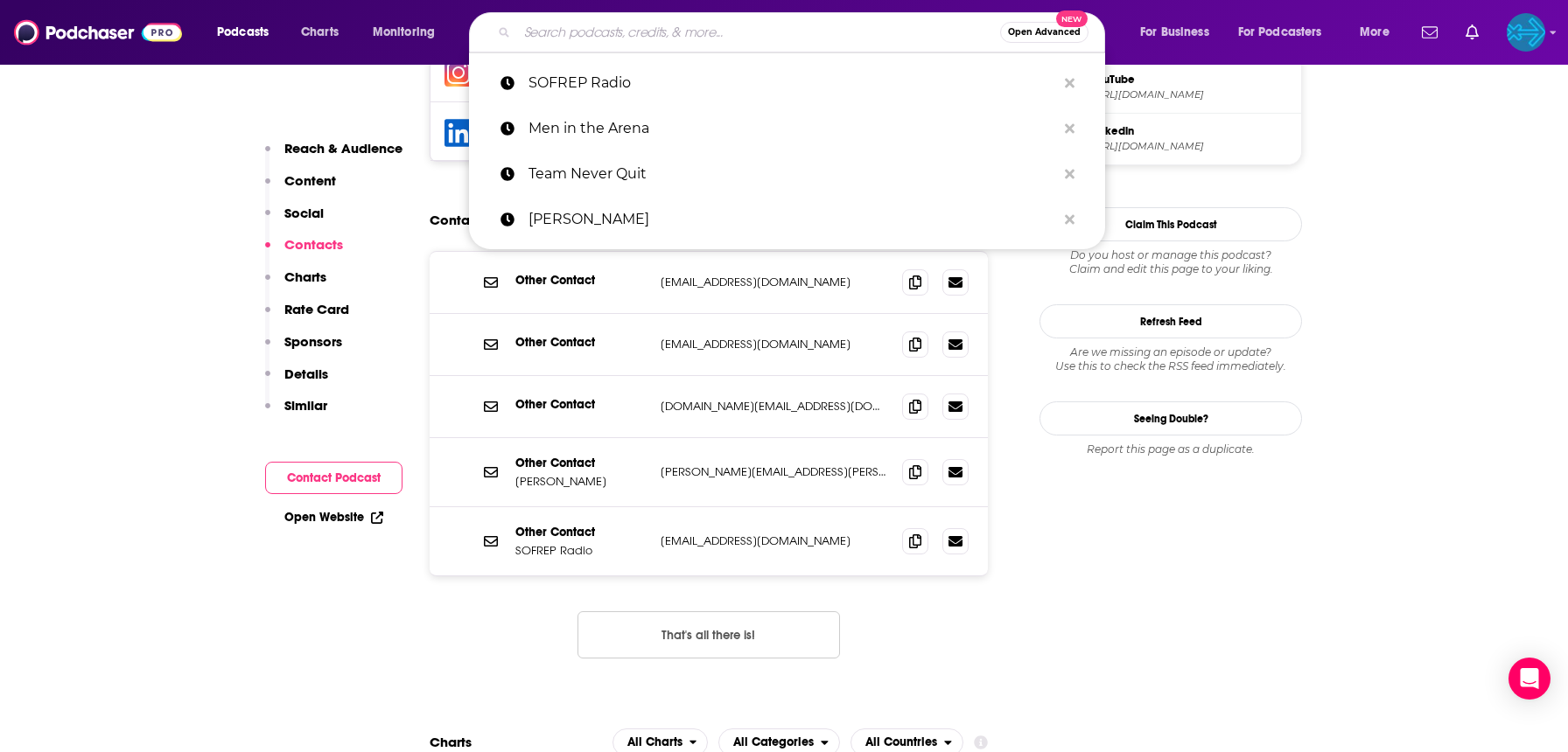
click at [685, 30] on input "Search podcasts, credits, & more..." at bounding box center [759, 32] width 484 height 28
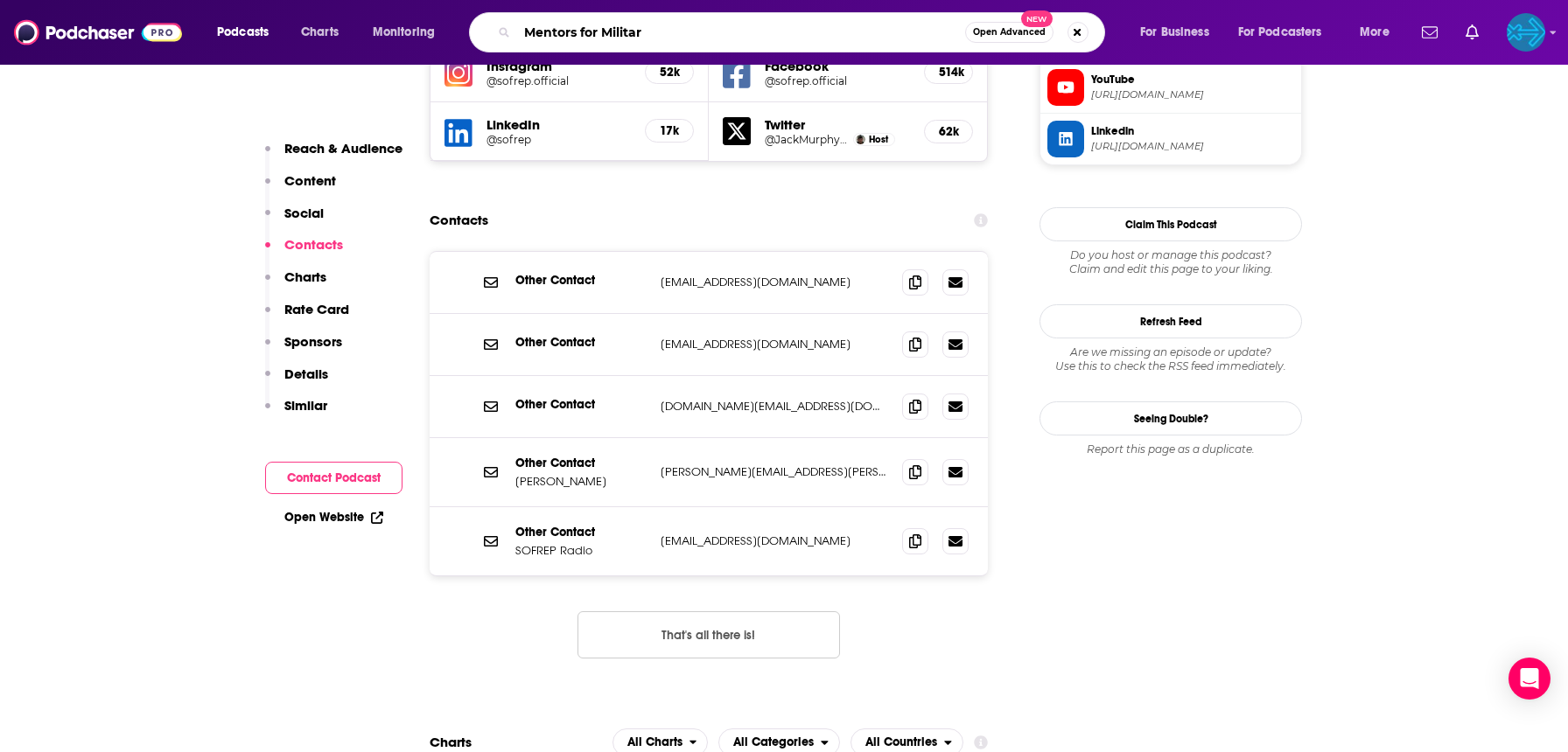
type input "Mentors for Military"
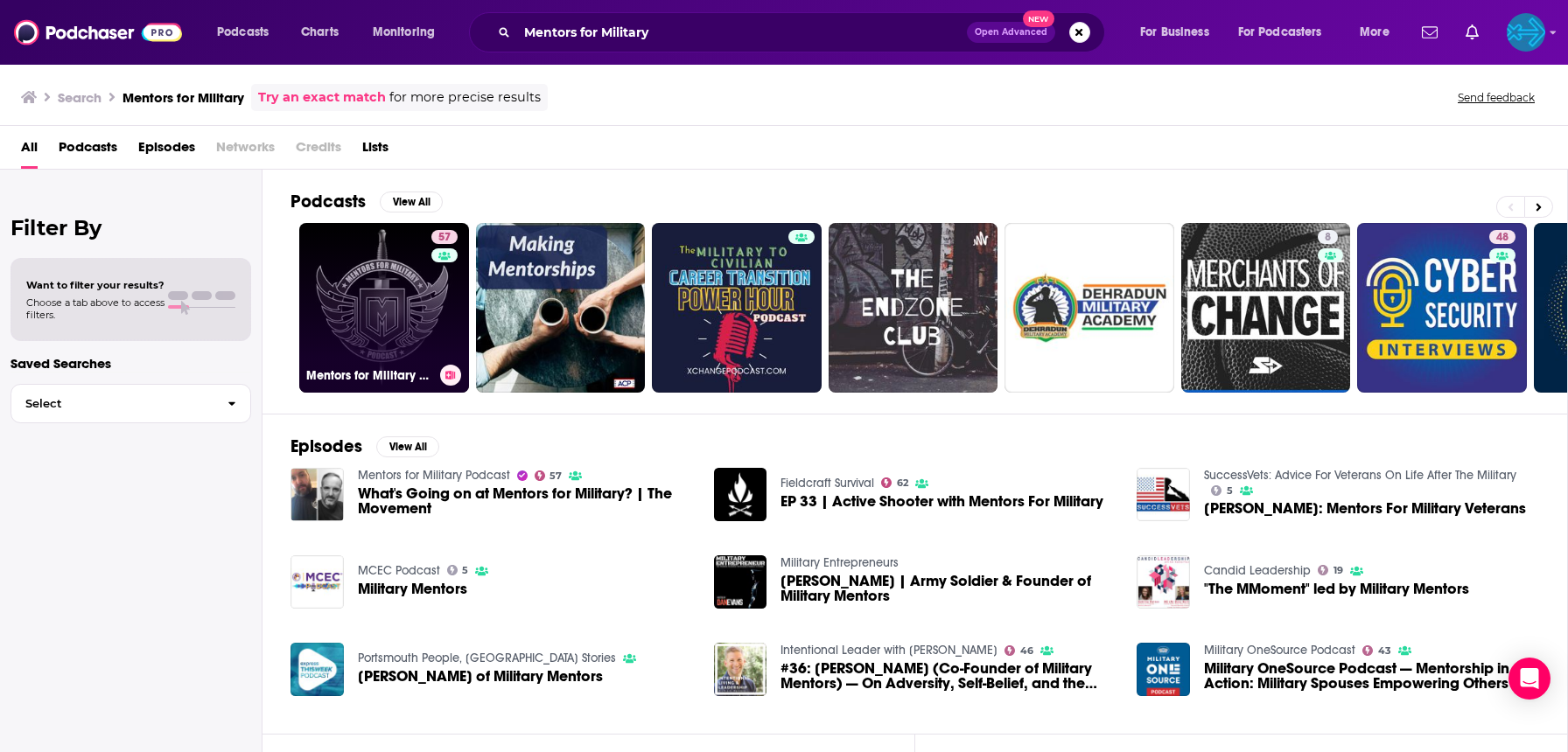
click at [395, 315] on link "57 Mentors for Military Podcast" at bounding box center [384, 307] width 170 height 170
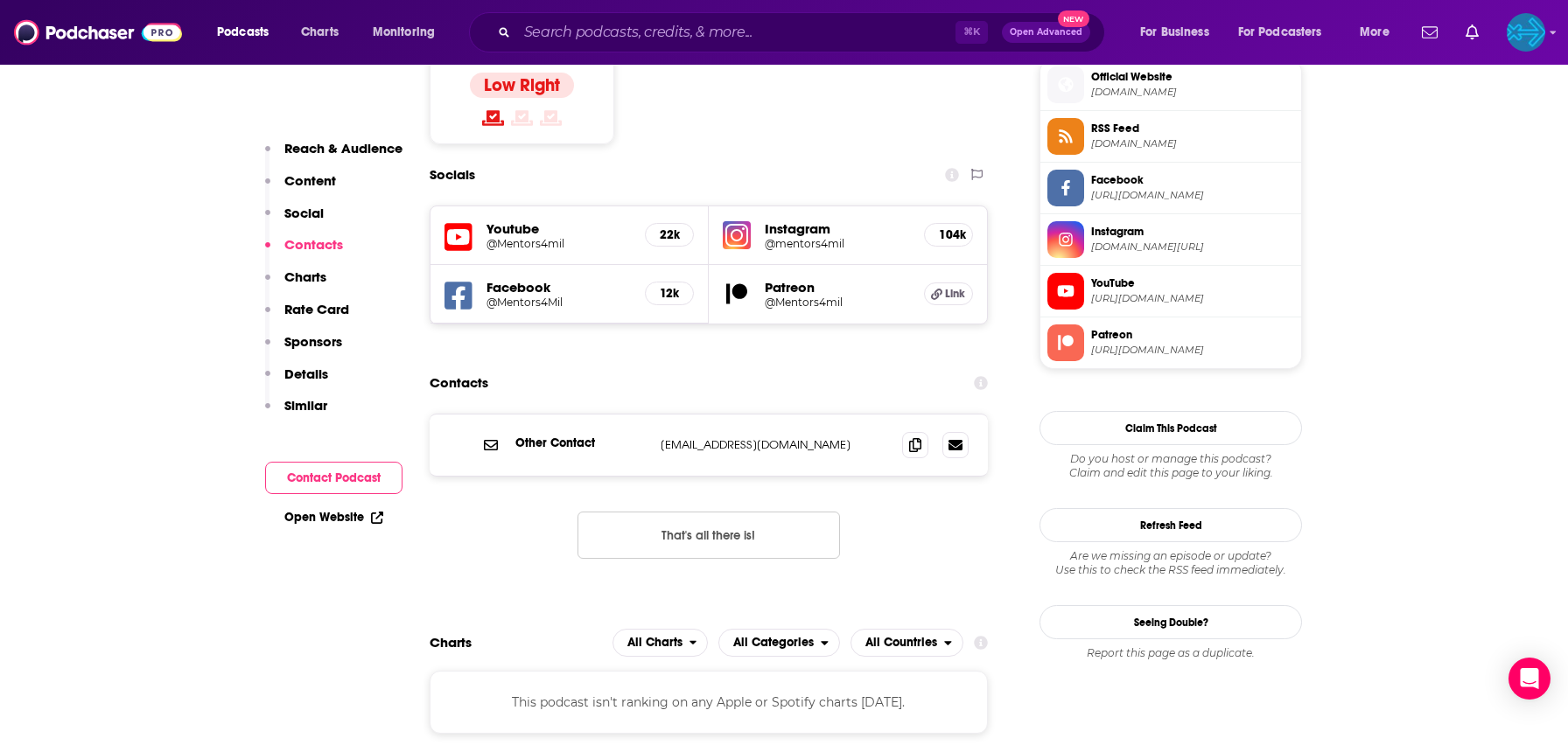
scroll to position [1459, 0]
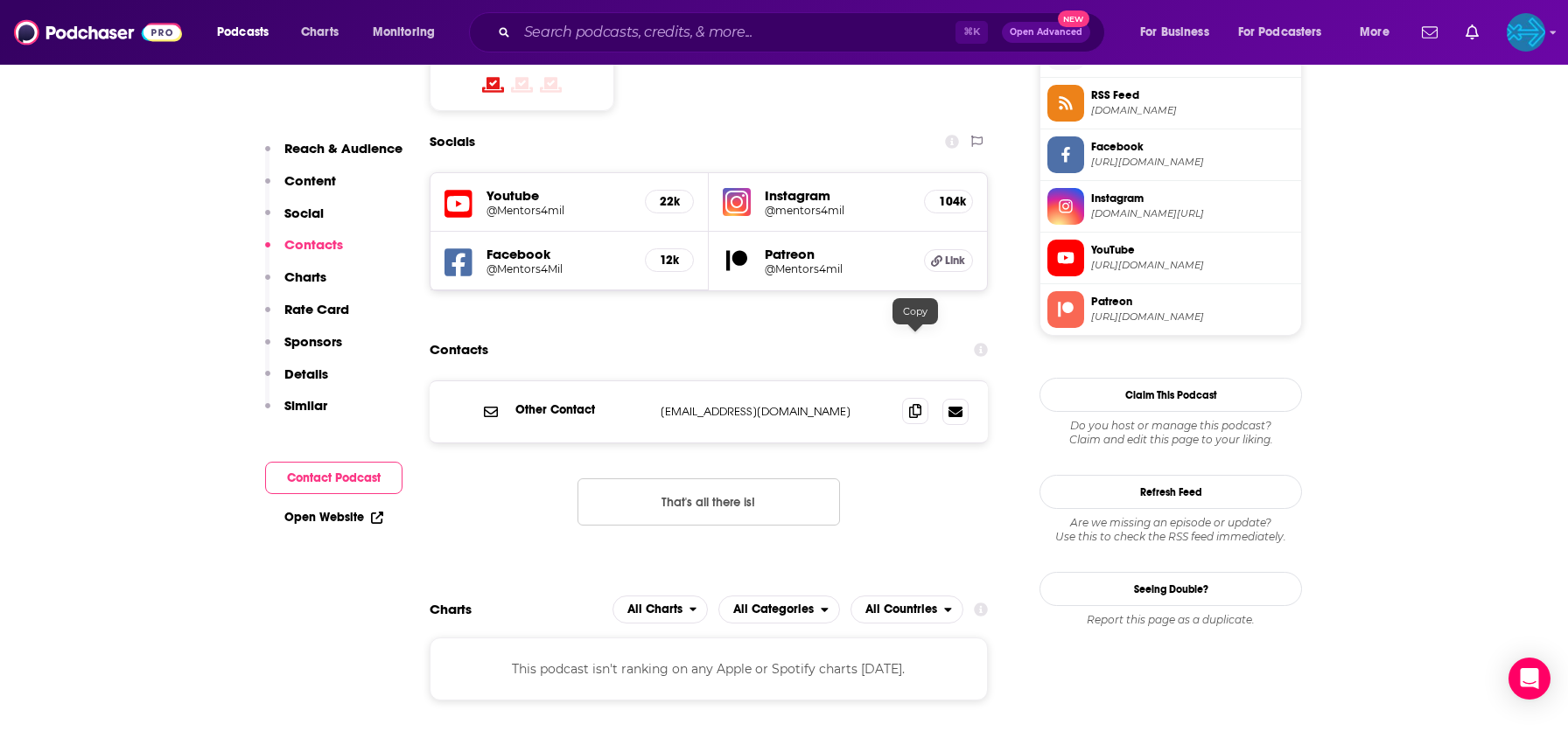
click at [919, 404] on icon at bounding box center [915, 411] width 12 height 14
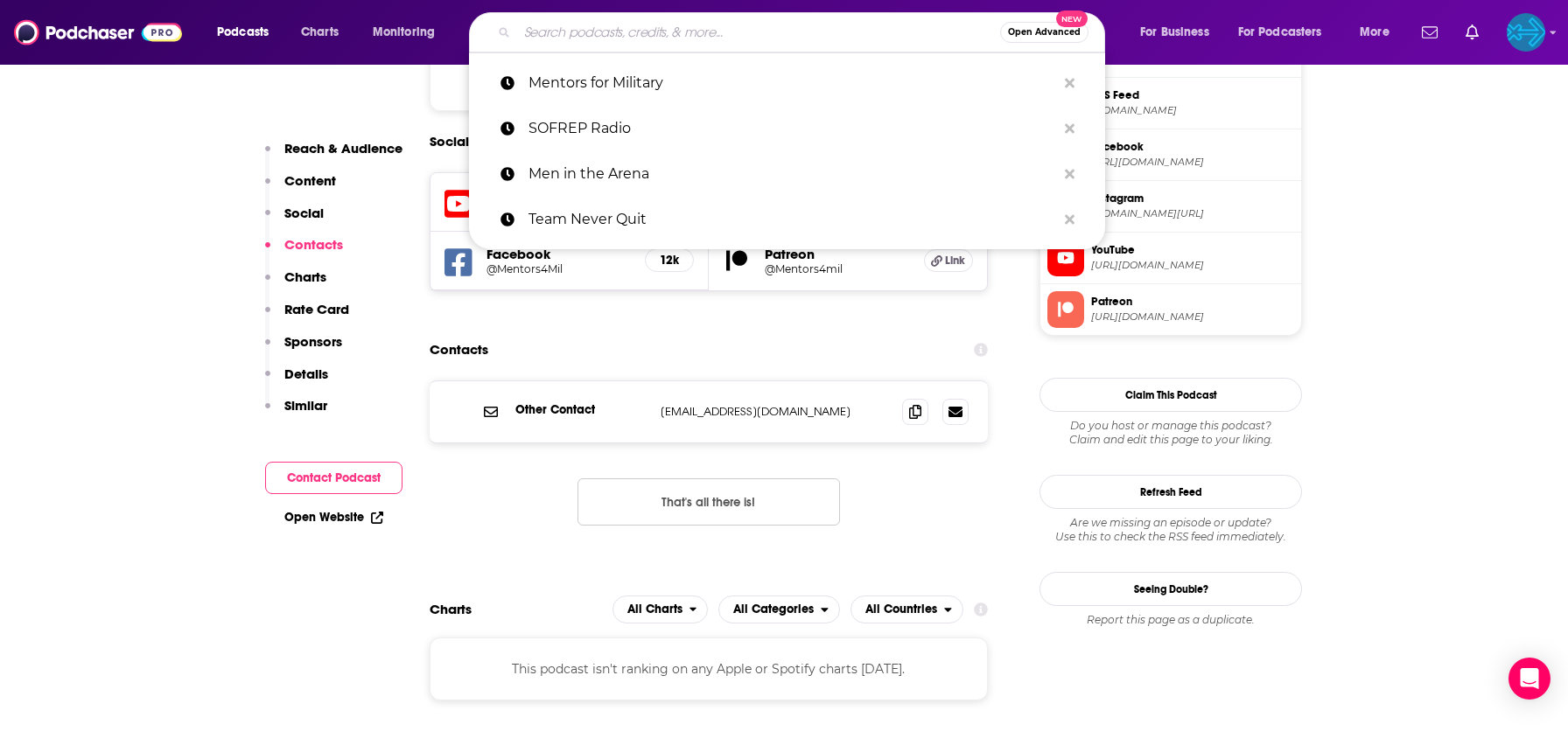
click at [645, 32] on input "Search podcasts, credits, & more..." at bounding box center [759, 32] width 484 height 28
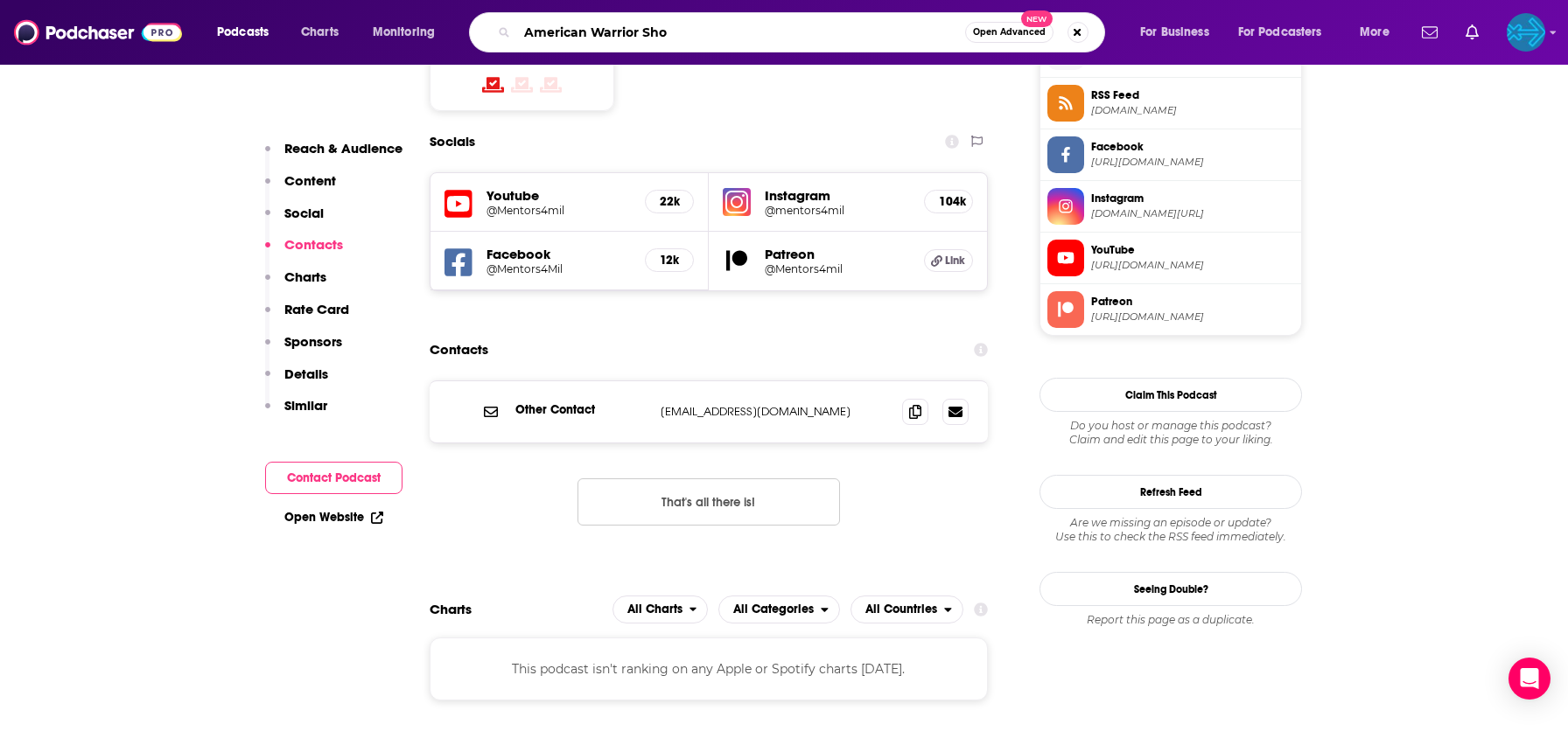
type input "American Warrior Show"
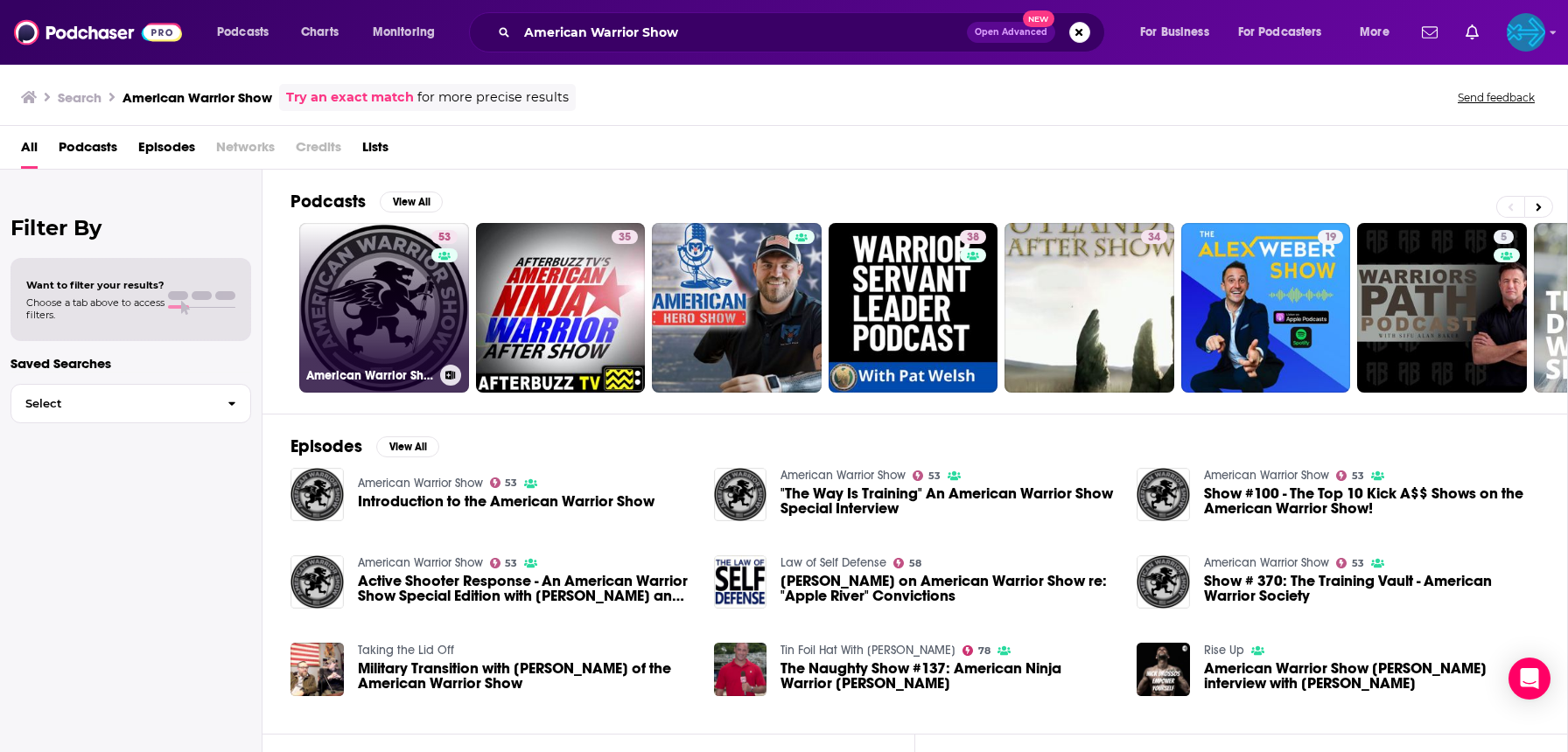
click at [395, 300] on link "53 American Warrior Show" at bounding box center [384, 307] width 170 height 170
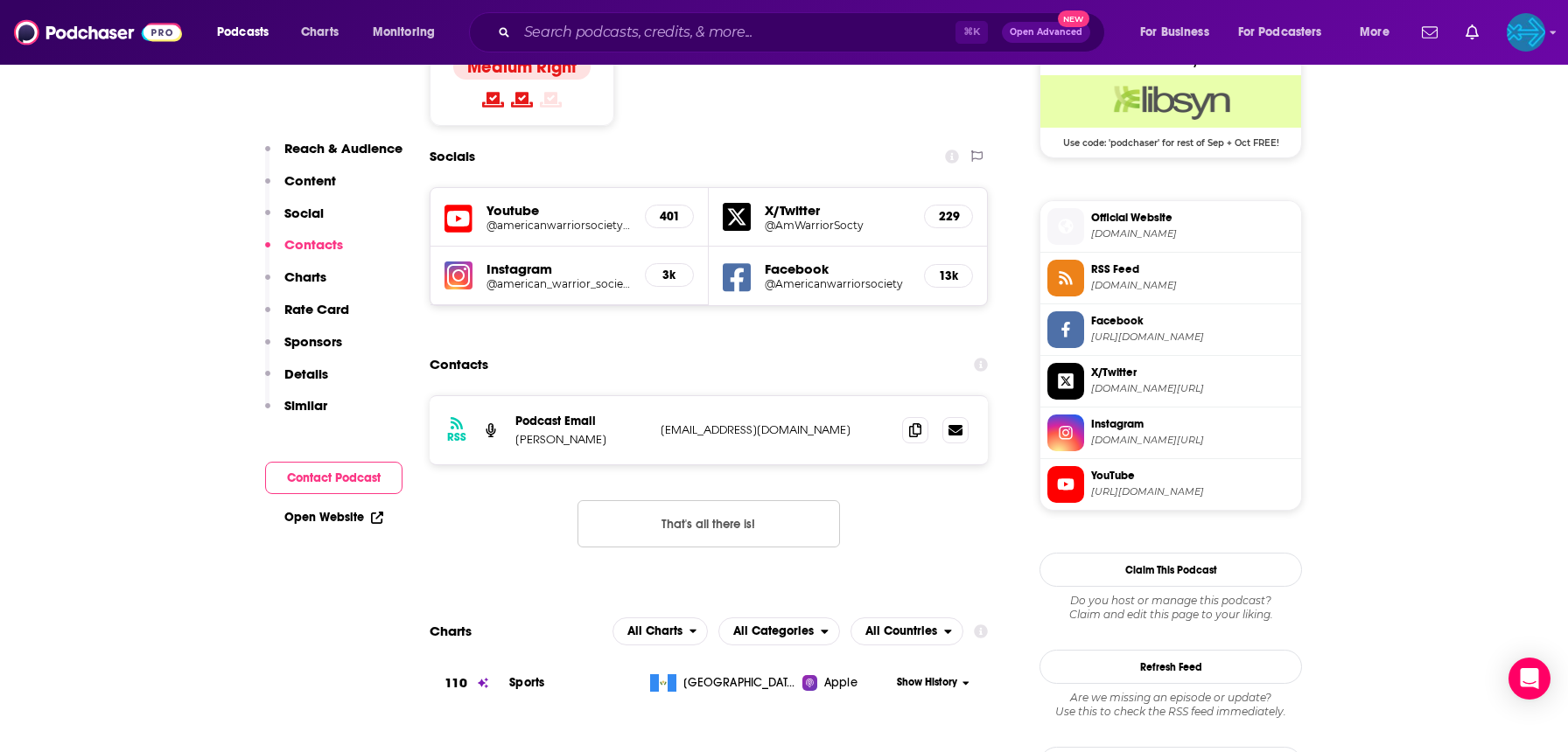
scroll to position [1462, 0]
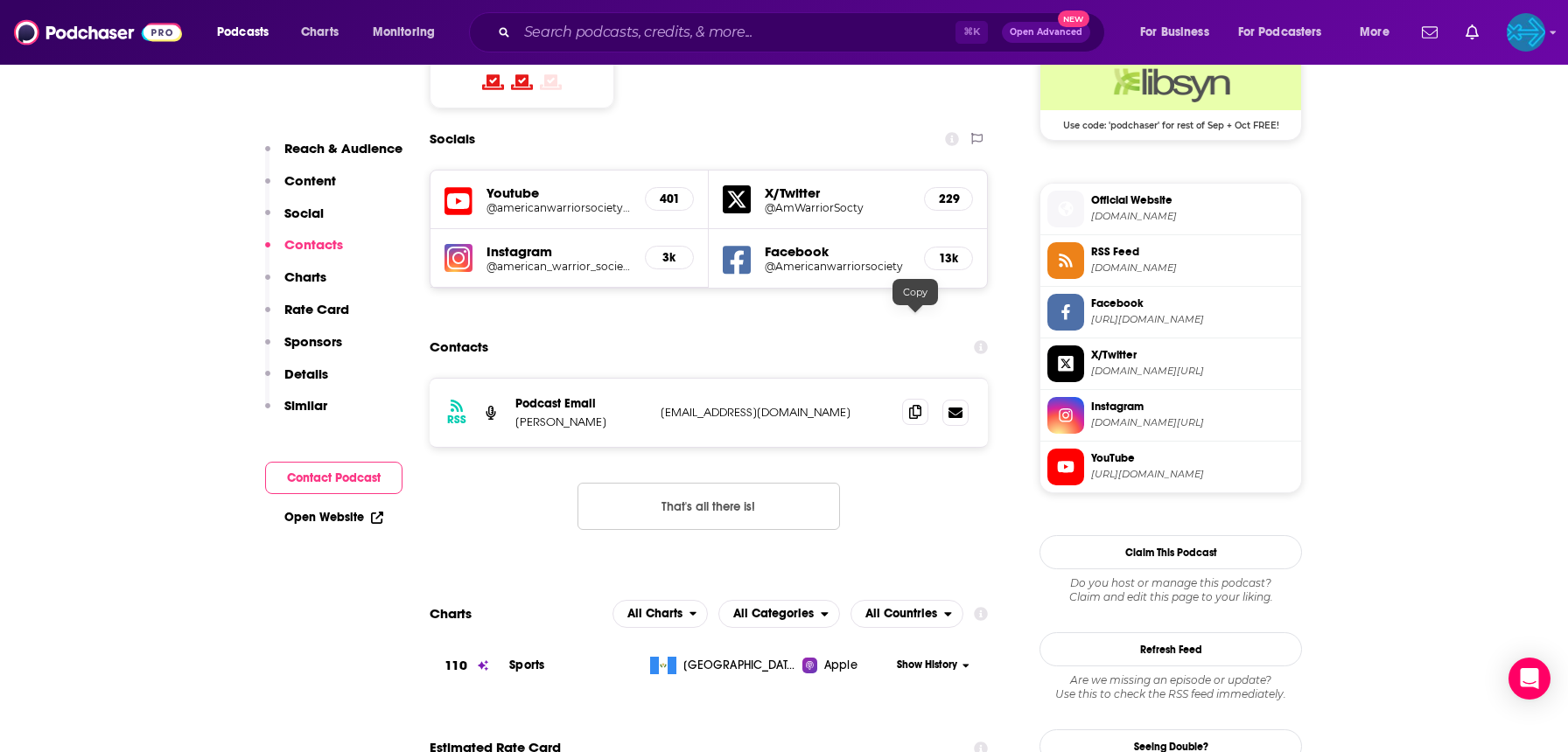
click at [920, 405] on icon at bounding box center [915, 412] width 12 height 14
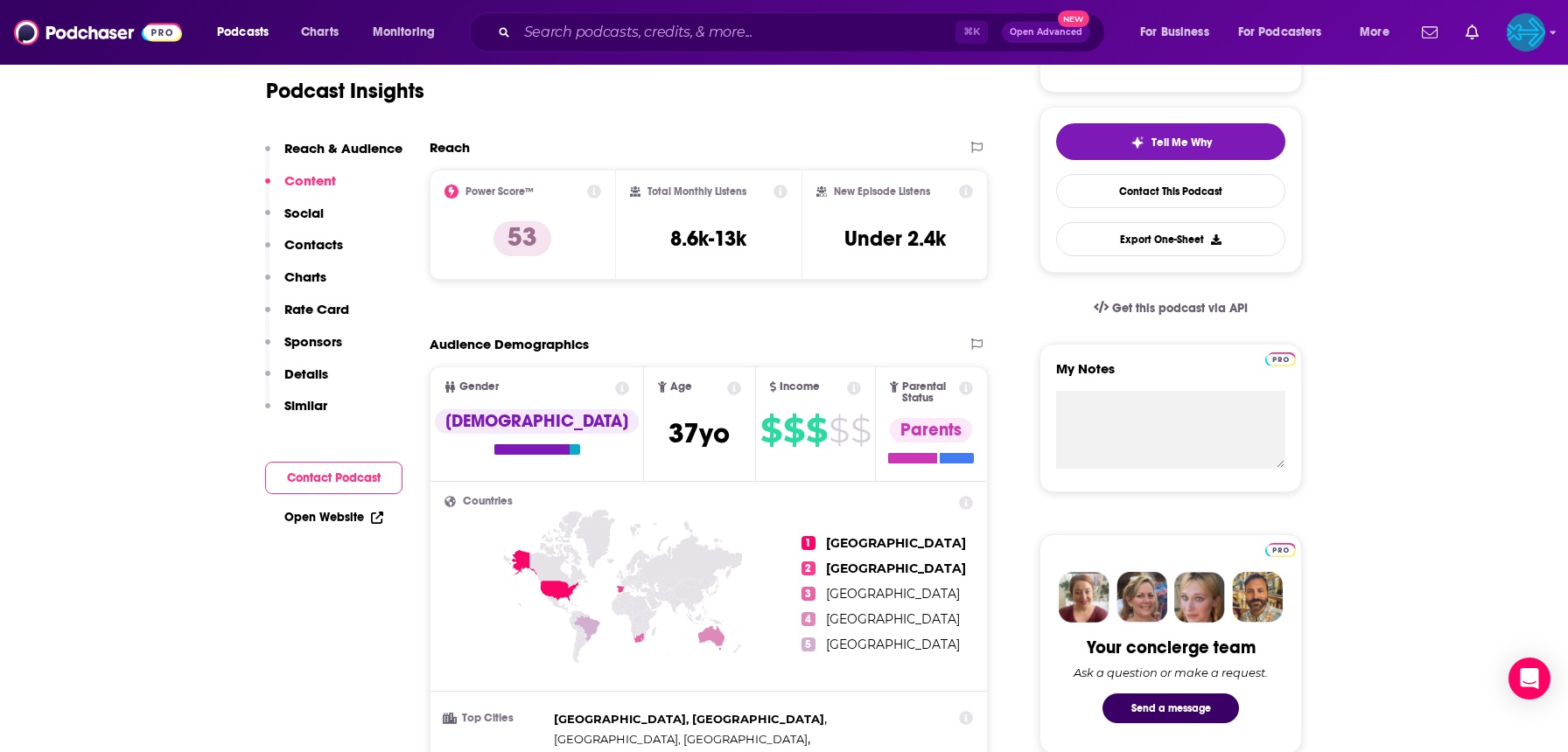
scroll to position [63, 0]
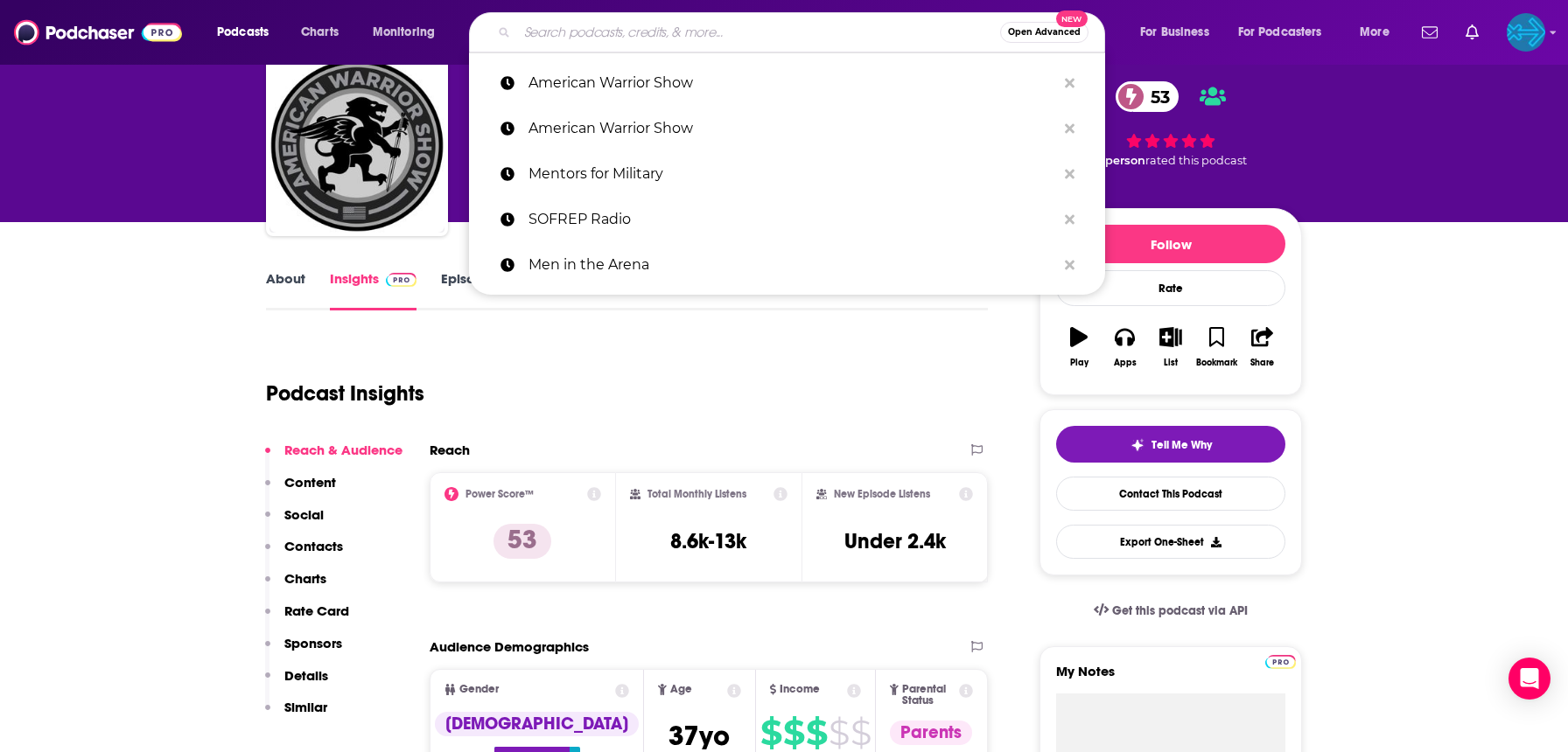
click at [636, 29] on input "Search podcasts, credits, & more..." at bounding box center [759, 32] width 484 height 28
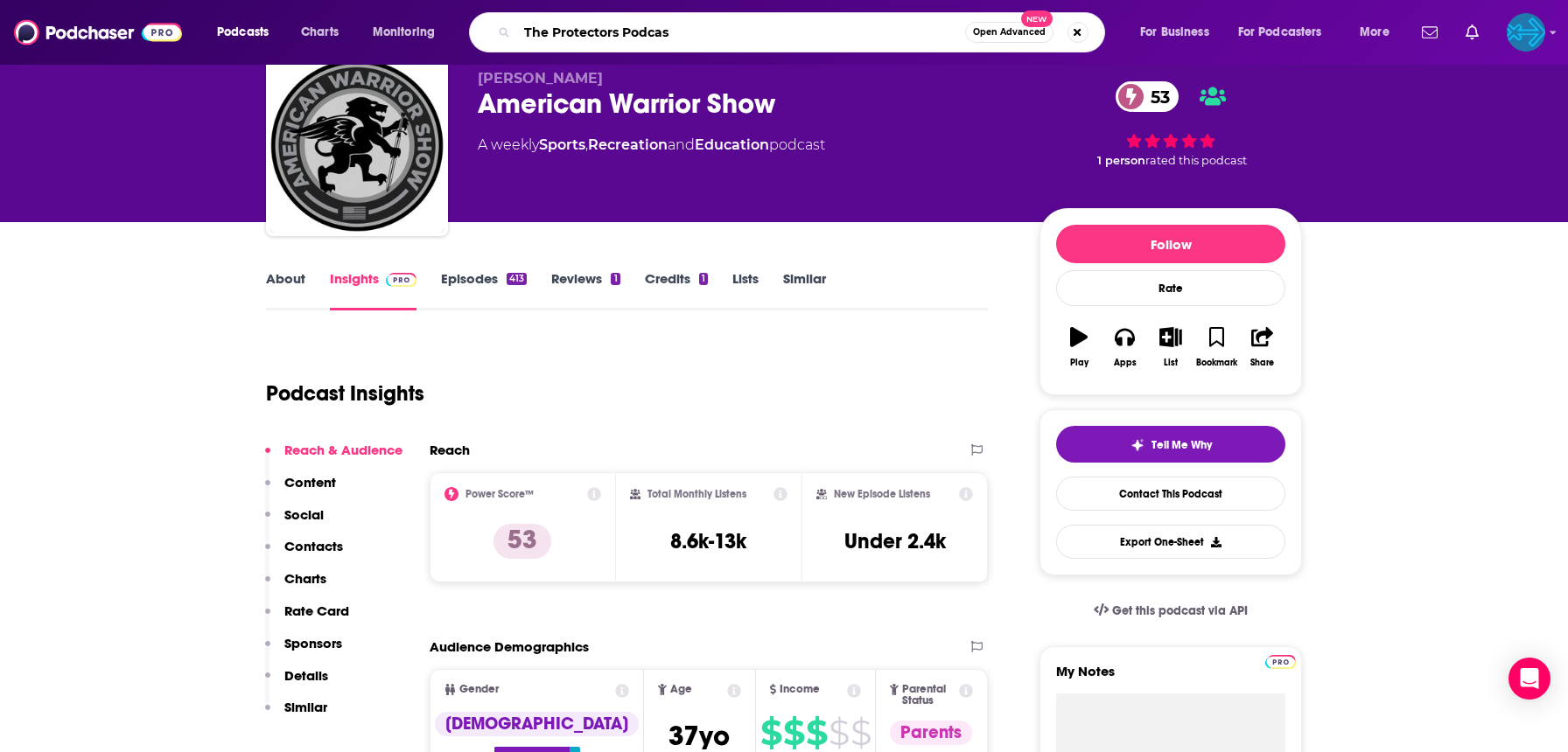
type input "The Protectors Podcast"
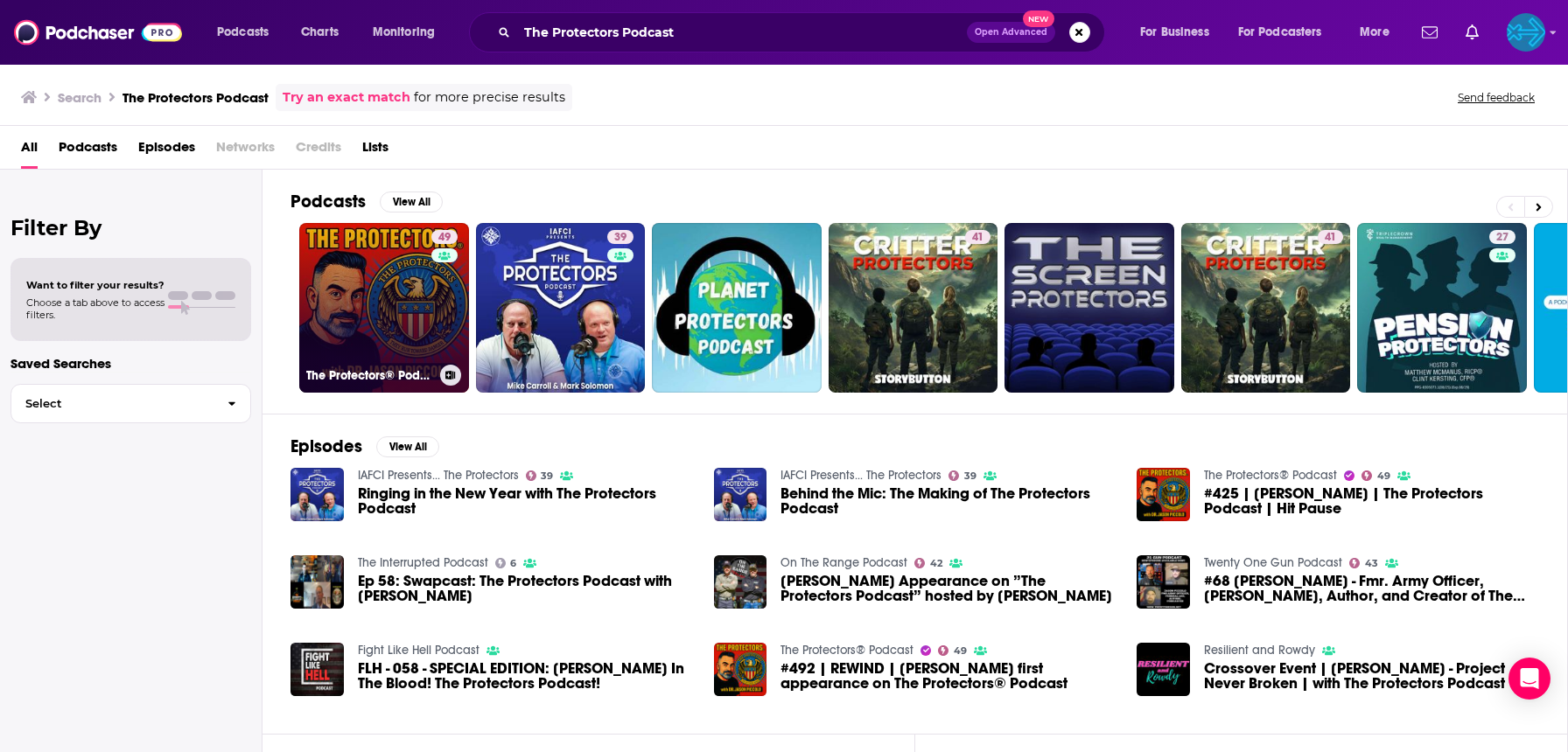
click at [379, 307] on link "49 The Protectors® Podcast" at bounding box center [384, 307] width 170 height 170
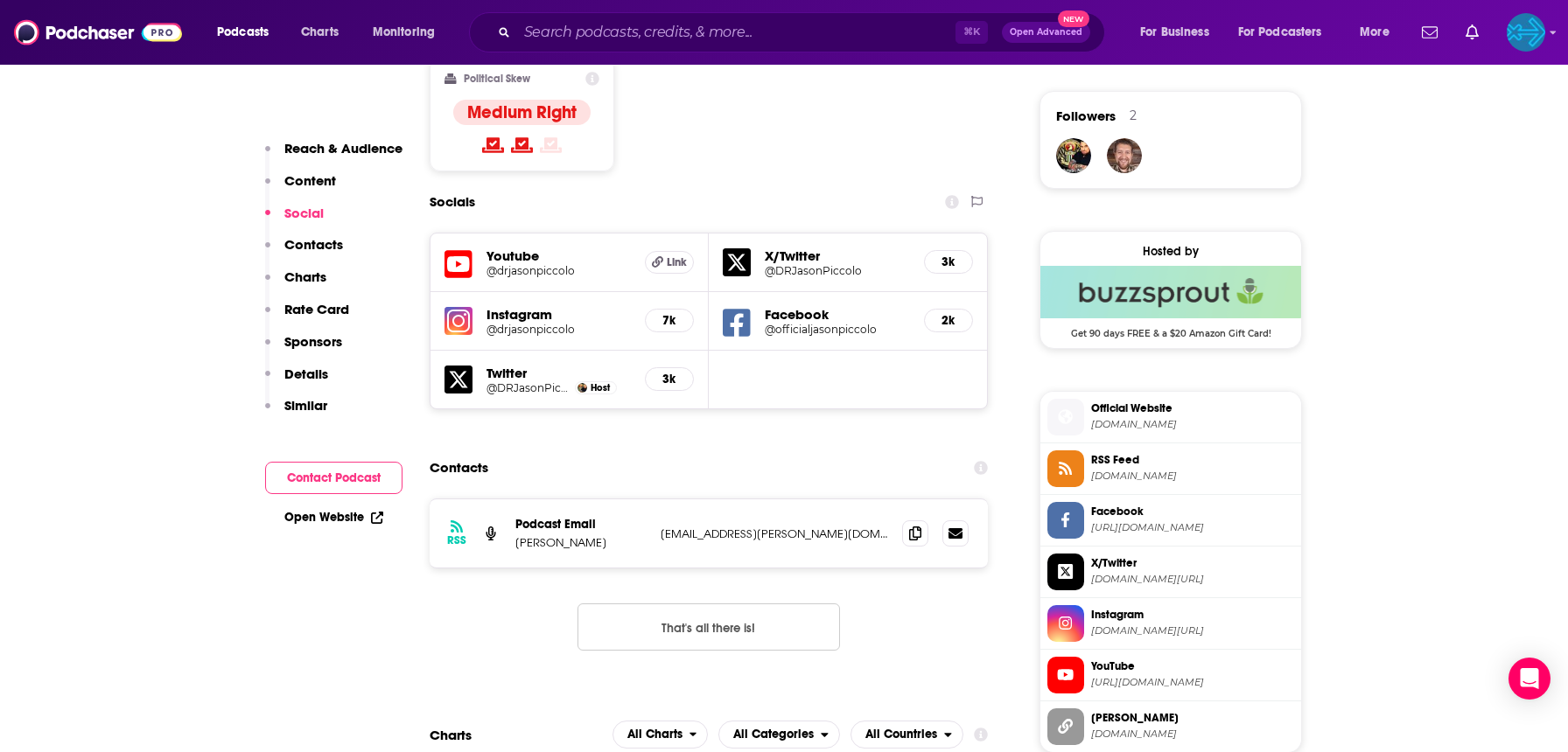
scroll to position [1412, 0]
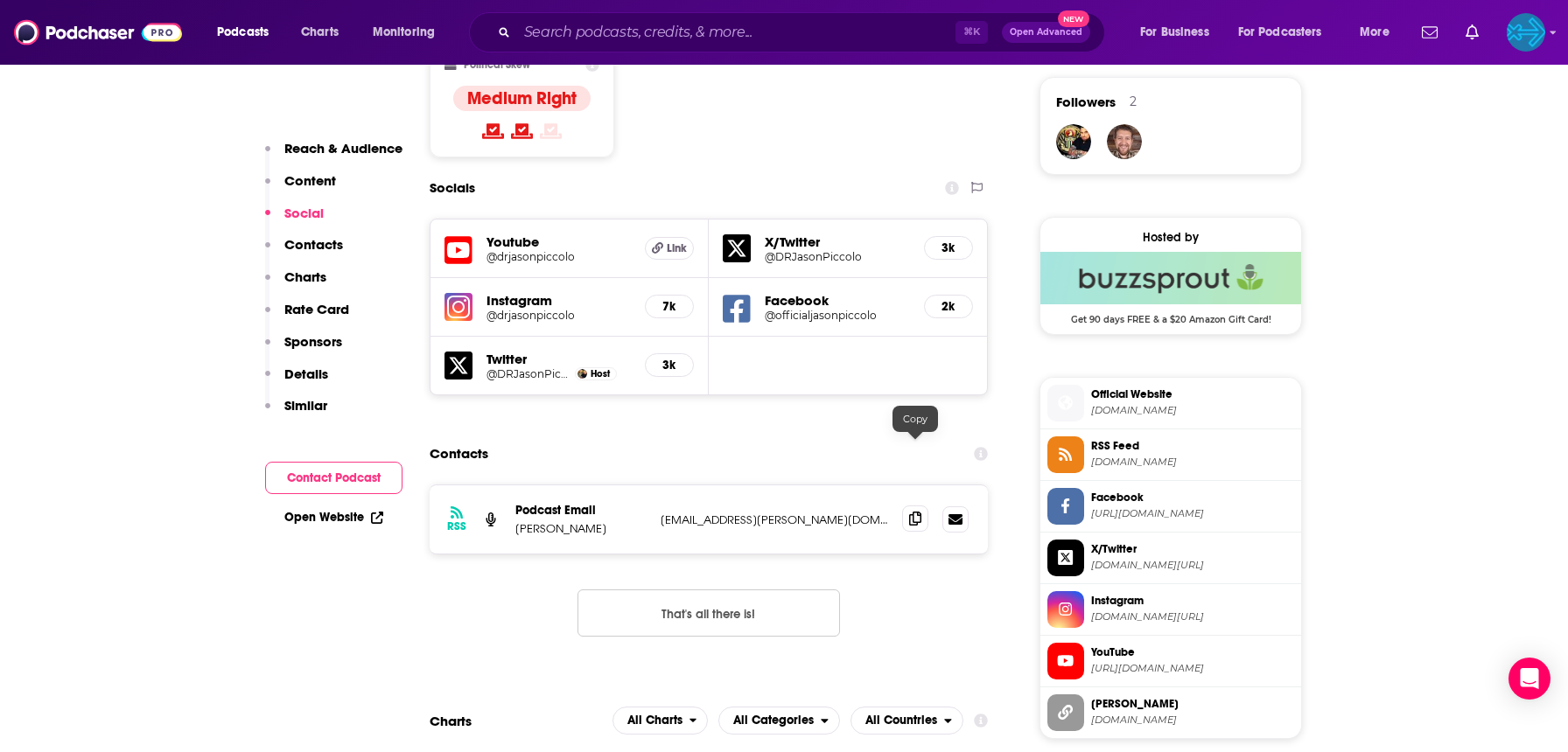
click at [917, 512] on icon at bounding box center [915, 518] width 12 height 14
click at [1525, 28] on img "Logged in as backbonemedia" at bounding box center [1527, 32] width 39 height 39
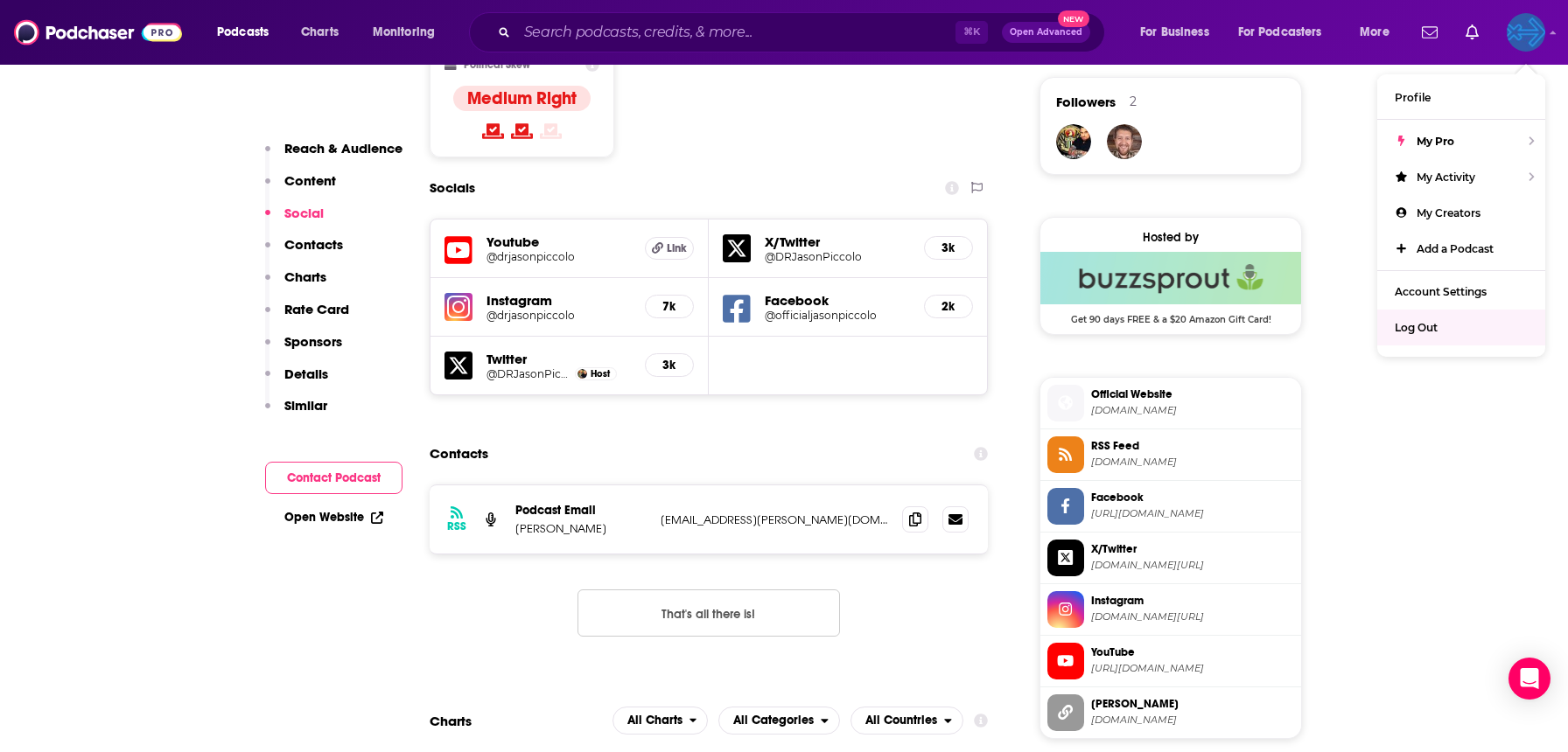
click at [1444, 324] on div "Log Out" at bounding box center [1461, 327] width 168 height 36
